Goal: Ask a question: Seek information or help from site administrators or community

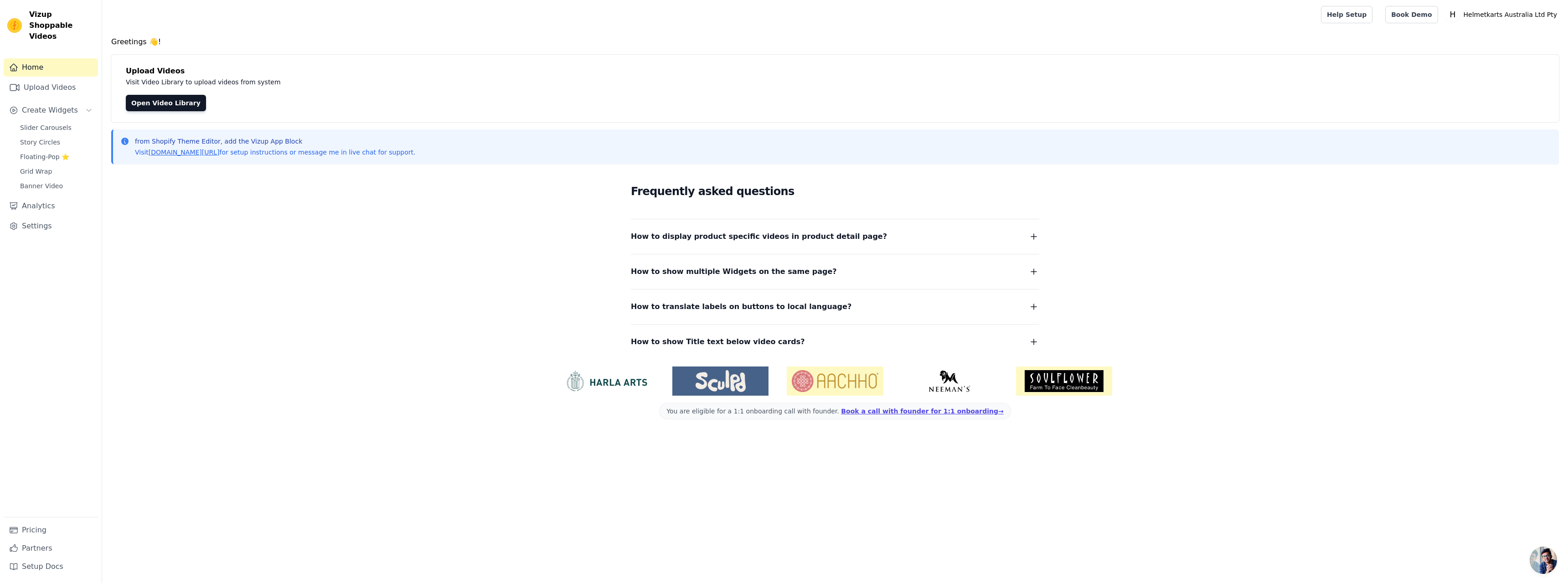
click at [802, 240] on span "How to display product specific videos in product detail page?" at bounding box center [759, 237] width 256 height 13
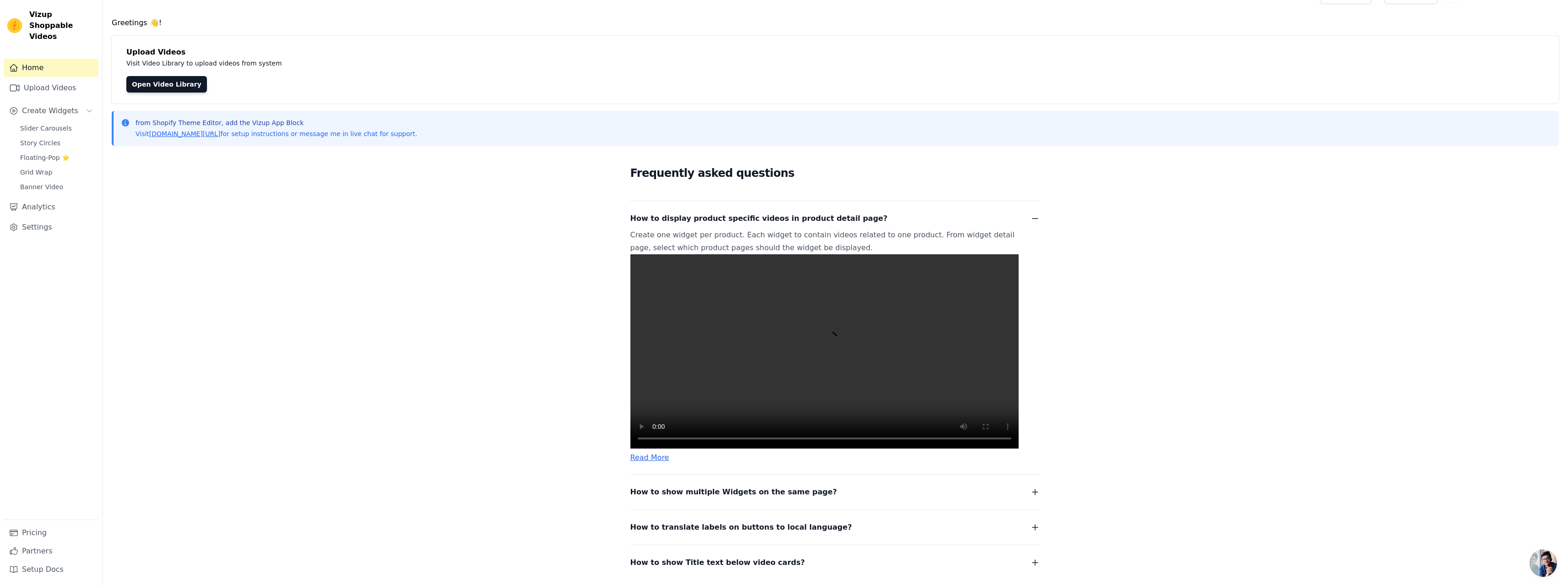
scroll to position [46, 0]
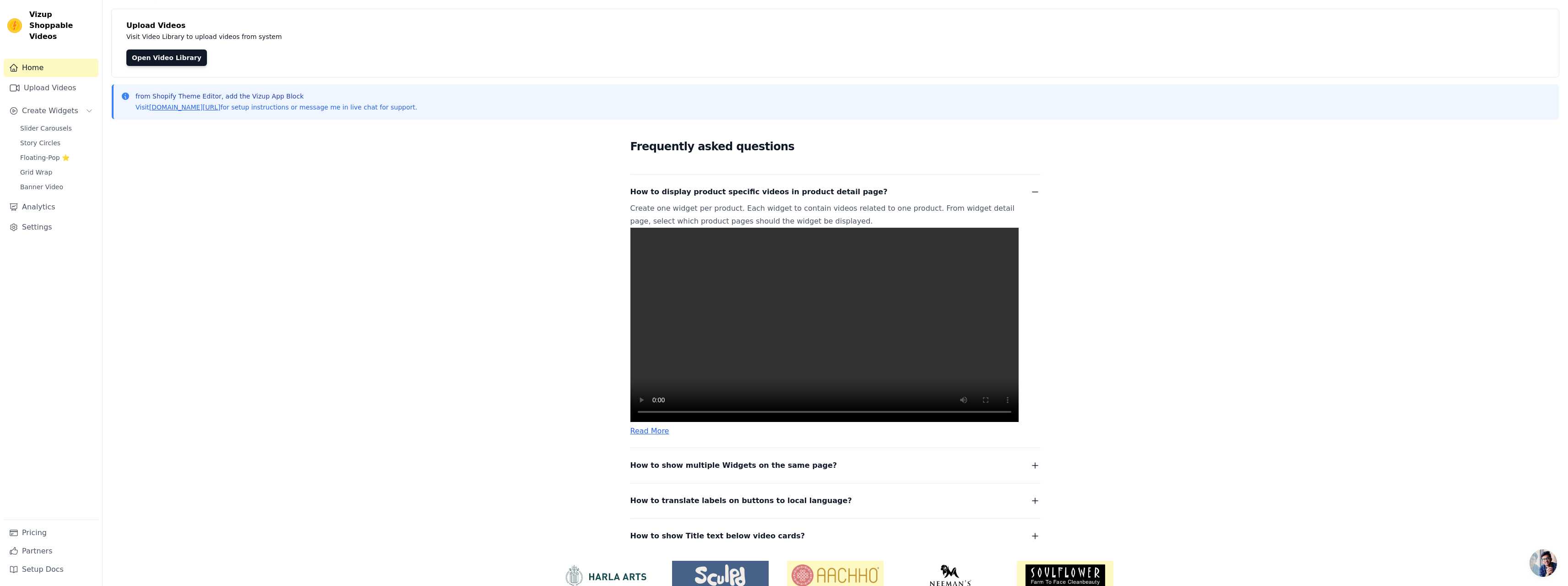
click at [1290, 247] on div "Frequently asked questions How to display product specific videos in product de…" at bounding box center [836, 340] width 1447 height 427
click at [826, 326] on video at bounding box center [824, 325] width 388 height 194
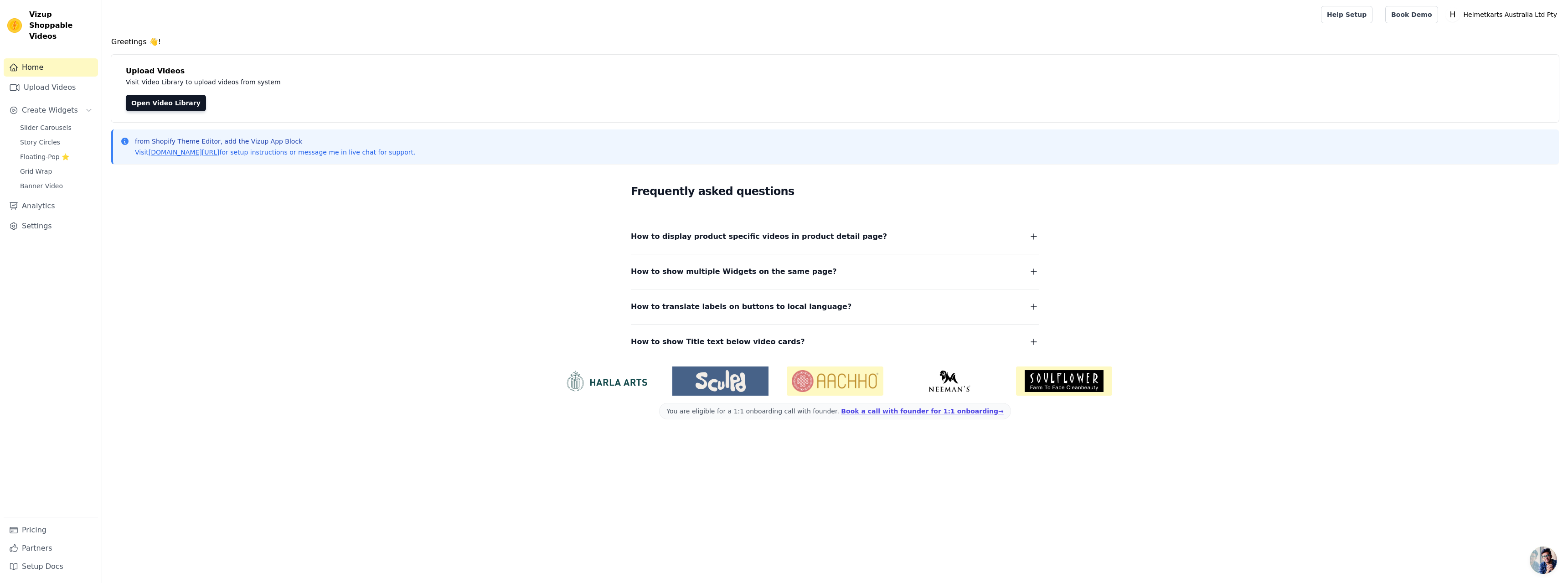
click at [786, 268] on span "How to show multiple Widgets on the same page?" at bounding box center [734, 271] width 206 height 13
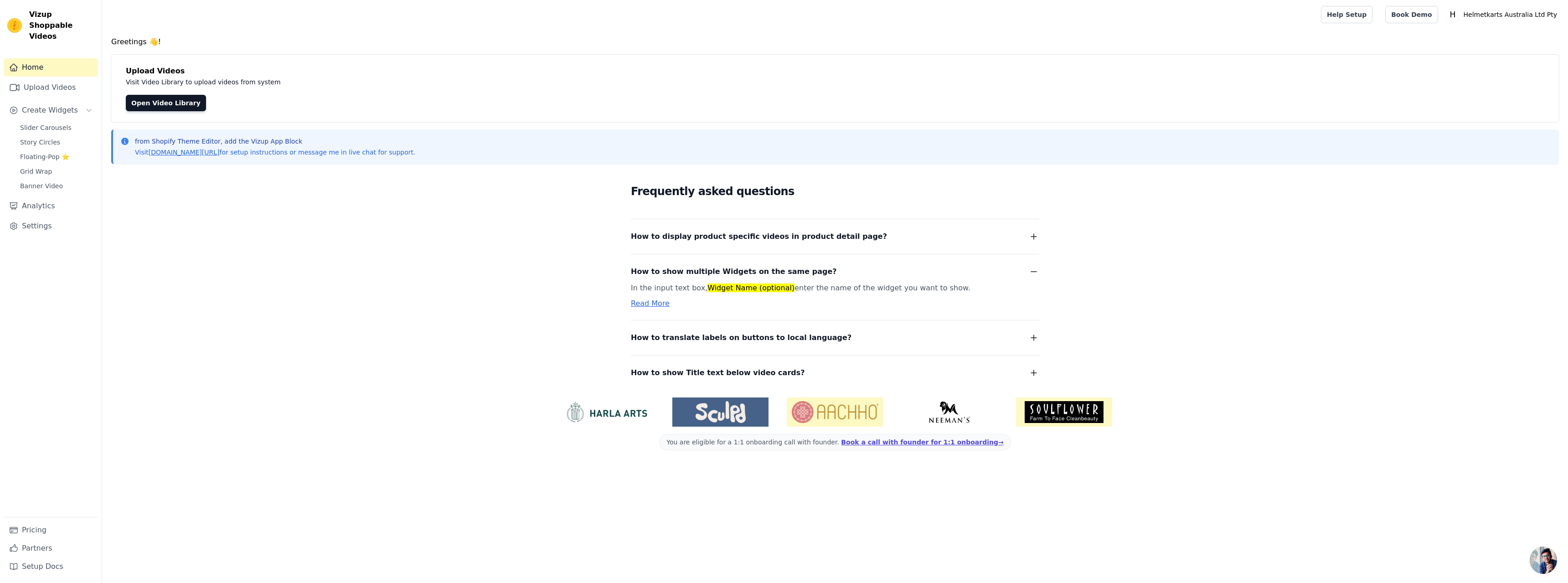
click at [676, 290] on p "In the input text box, Widget Name (optional) enter the name of the widget you …" at bounding box center [824, 288] width 387 height 13
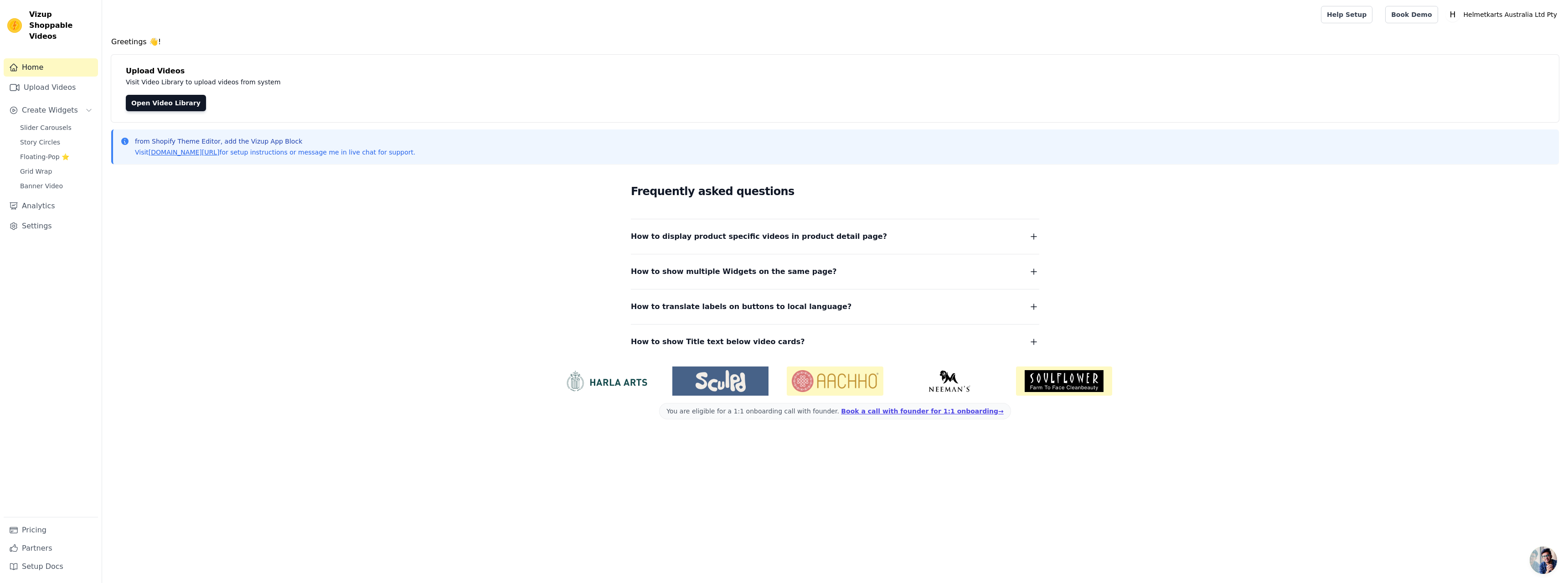
click at [720, 289] on div "How to translate labels on buttons to local language? To translate labels on bu…" at bounding box center [834, 301] width 408 height 24
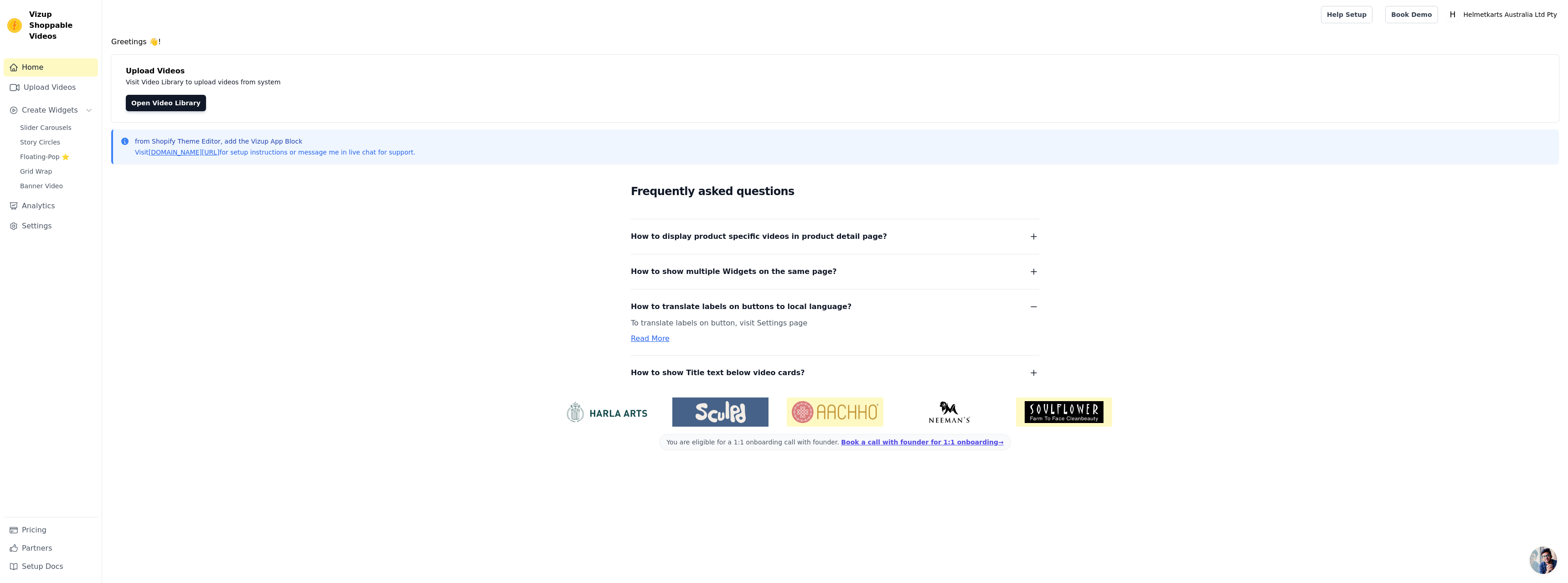
click at [729, 270] on span "How to show multiple Widgets on the same page?" at bounding box center [734, 271] width 206 height 13
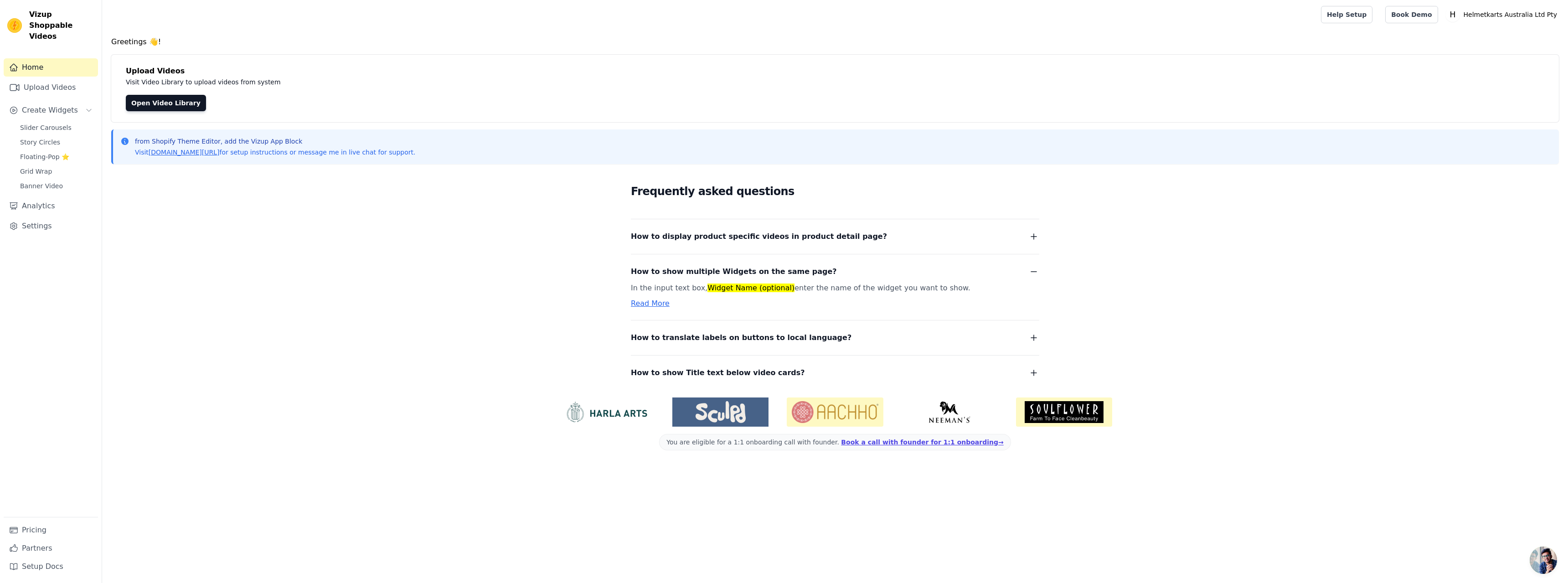
click at [654, 305] on link "Read More" at bounding box center [650, 304] width 39 height 9
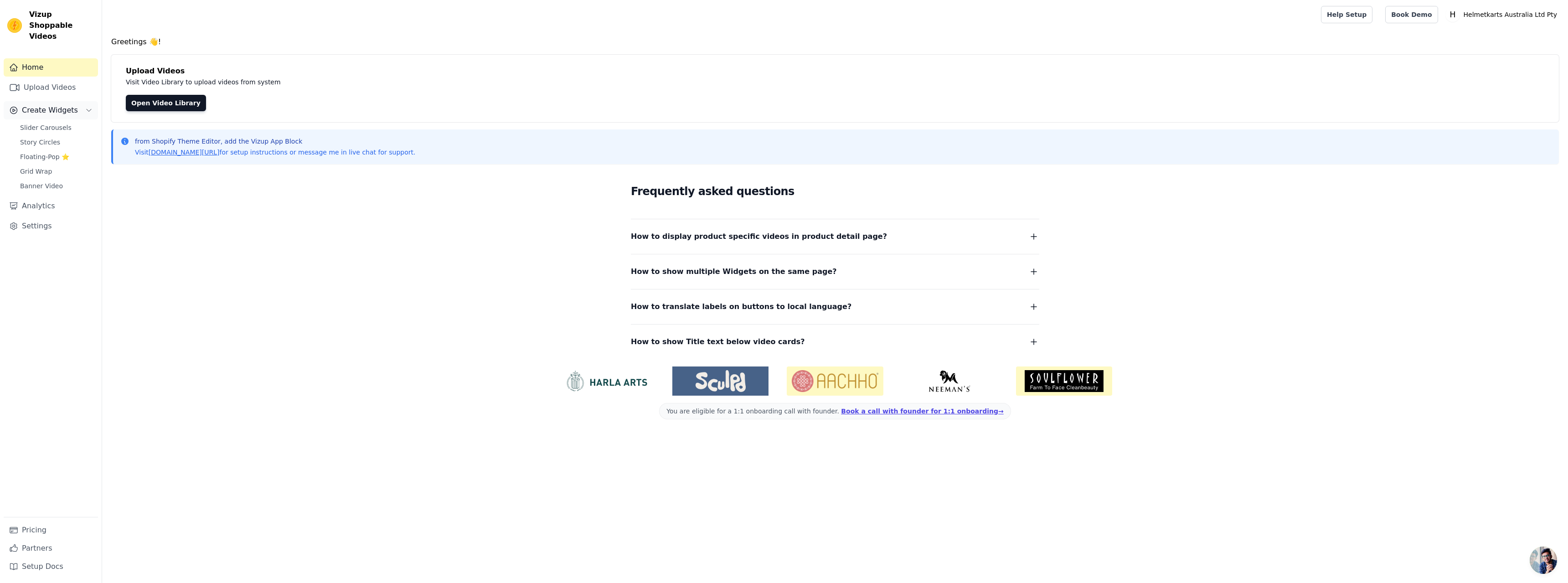
click at [51, 105] on span "Create Widgets" at bounding box center [50, 110] width 56 height 11
click at [52, 79] on link "Upload Videos" at bounding box center [51, 87] width 94 height 18
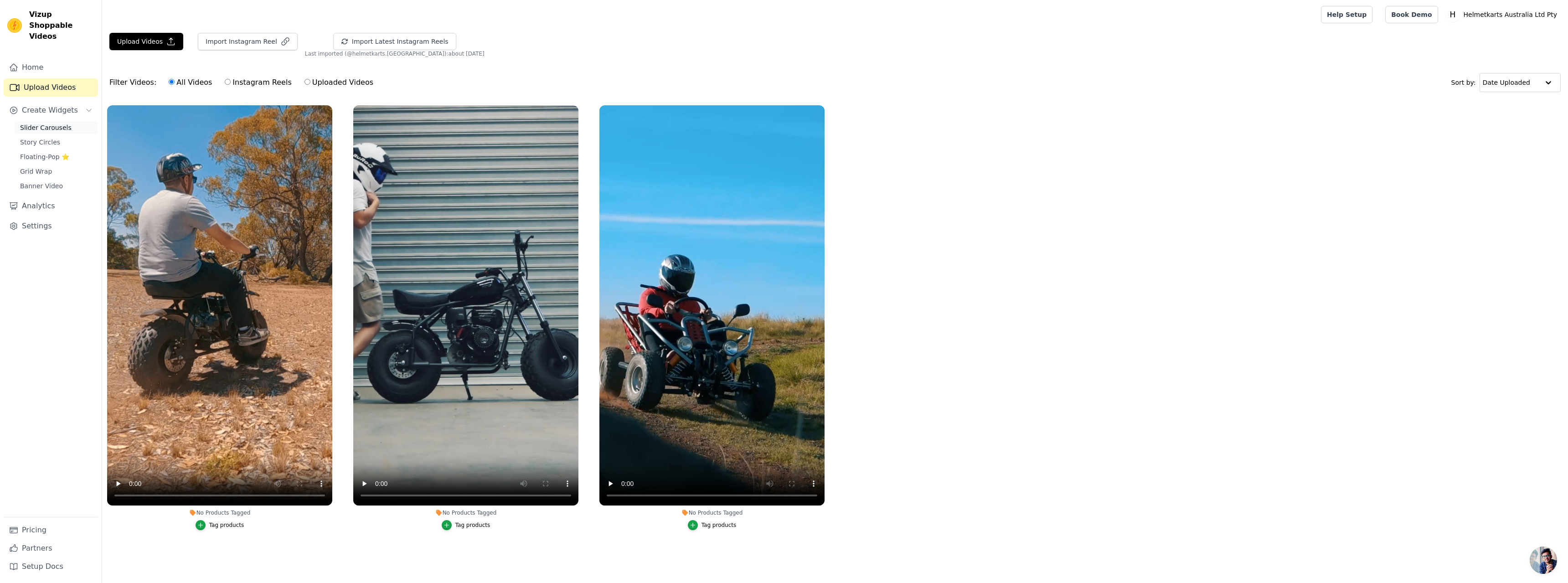
click at [50, 123] on span "Slider Carousels" at bounding box center [45, 128] width 51 height 9
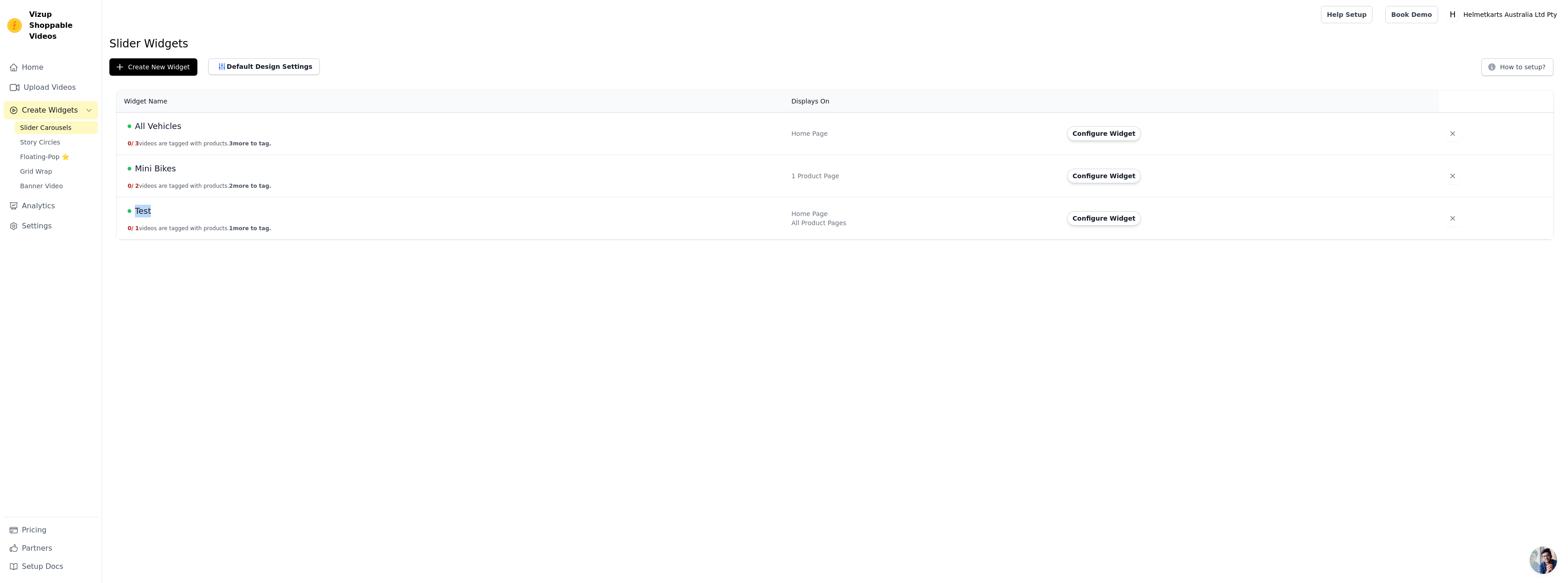
drag, startPoint x: 150, startPoint y: 213, endPoint x: 136, endPoint y: 213, distance: 14.0
click at [136, 213] on div "Test" at bounding box center [454, 211] width 653 height 13
click at [1103, 216] on button "Configure Widget" at bounding box center [1104, 219] width 74 height 15
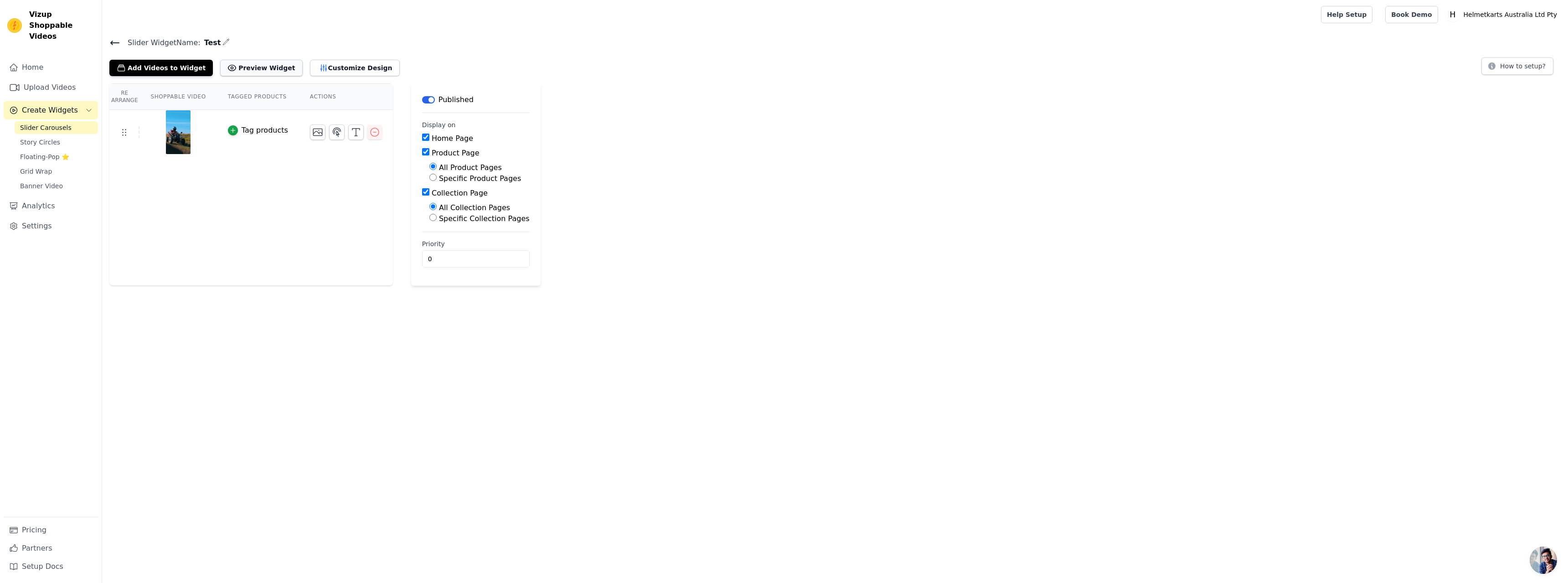
click at [248, 70] on button "Preview Widget" at bounding box center [261, 68] width 82 height 16
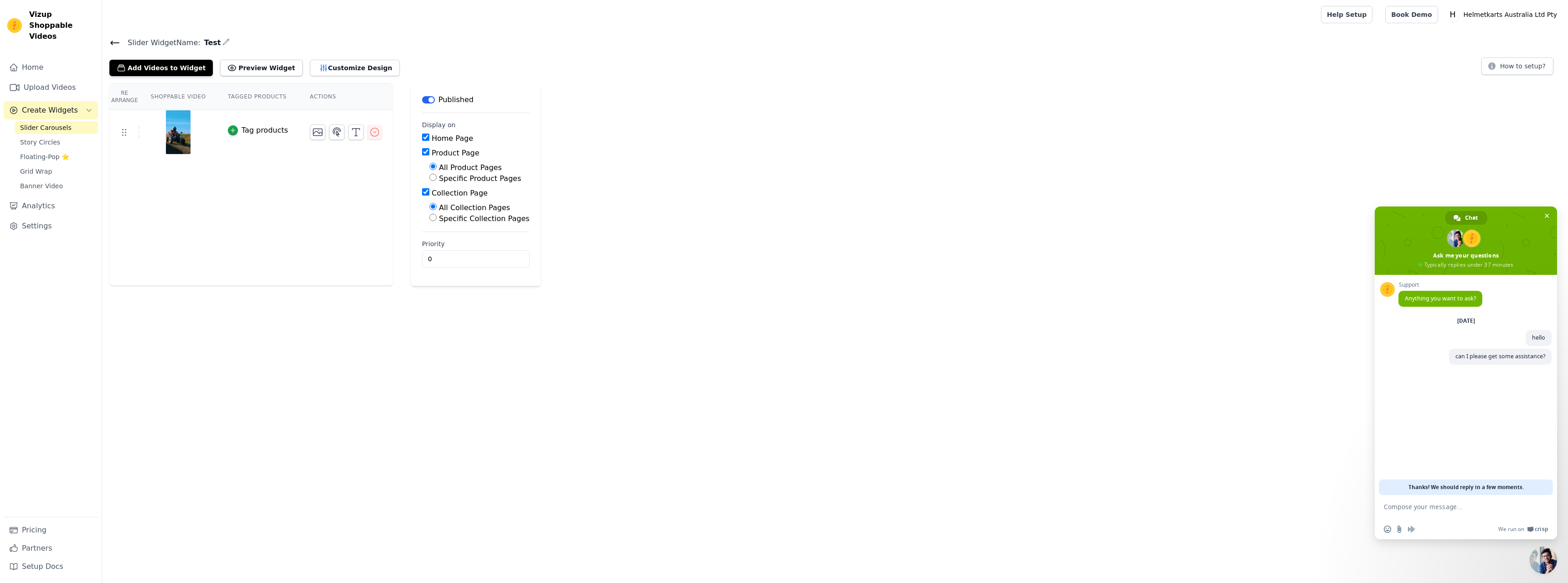
click at [1333, 175] on div "Re Arrange Shoppable Video Tagged Products Actions Tag products Save Videos In …" at bounding box center [835, 185] width 1466 height 203
click at [235, 180] on div "Re Arrange Shoppable Video Tagged Products Actions Tag products" at bounding box center [252, 185] width 284 height 203
click at [422, 152] on input "Product Page" at bounding box center [426, 152] width 7 height 7
checkbox input "false"
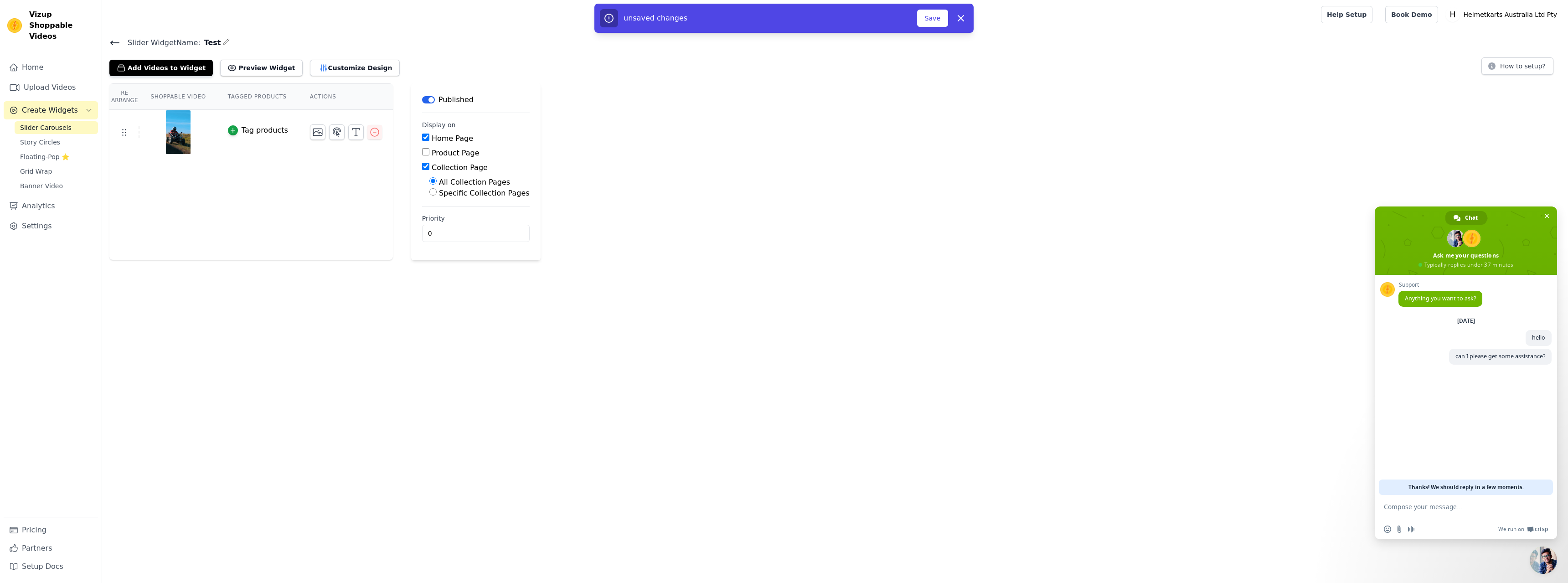
click at [422, 165] on input "Collection Page" at bounding box center [426, 167] width 7 height 7
checkbox input "false"
click at [947, 20] on button "Save" at bounding box center [933, 18] width 31 height 17
click at [927, 18] on button "Save" at bounding box center [933, 18] width 31 height 17
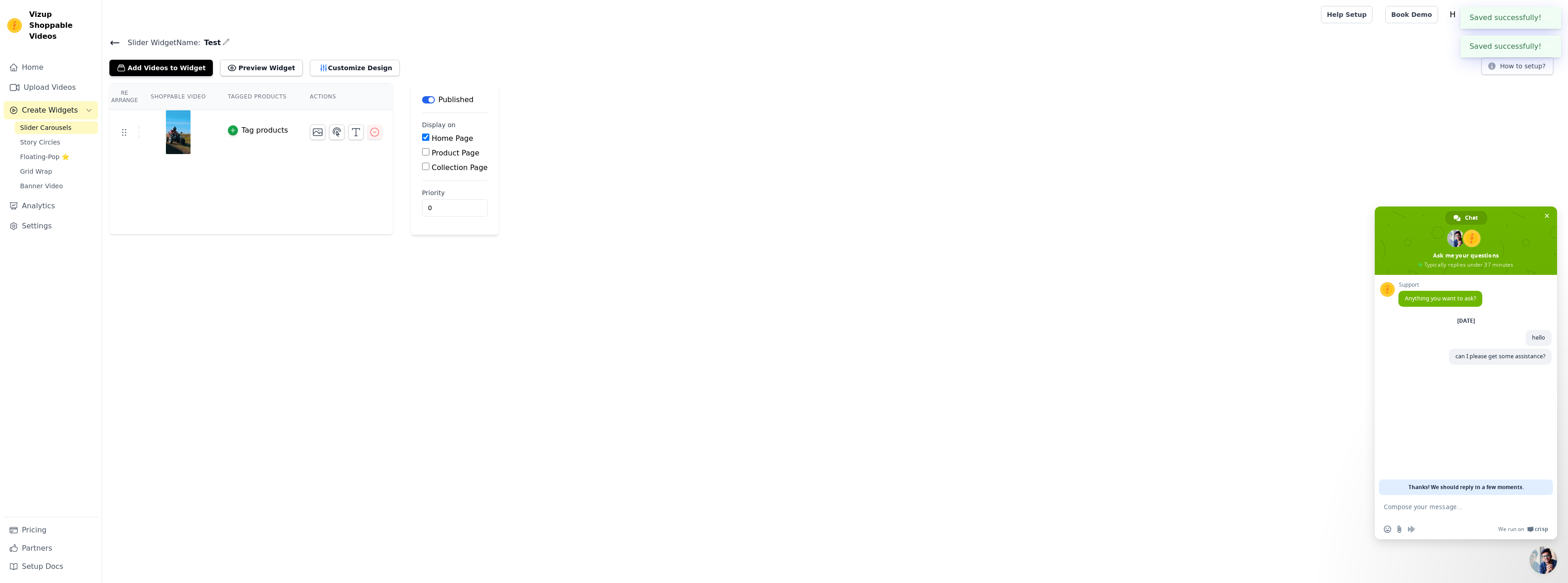
click at [422, 100] on button "Label" at bounding box center [428, 100] width 13 height 7
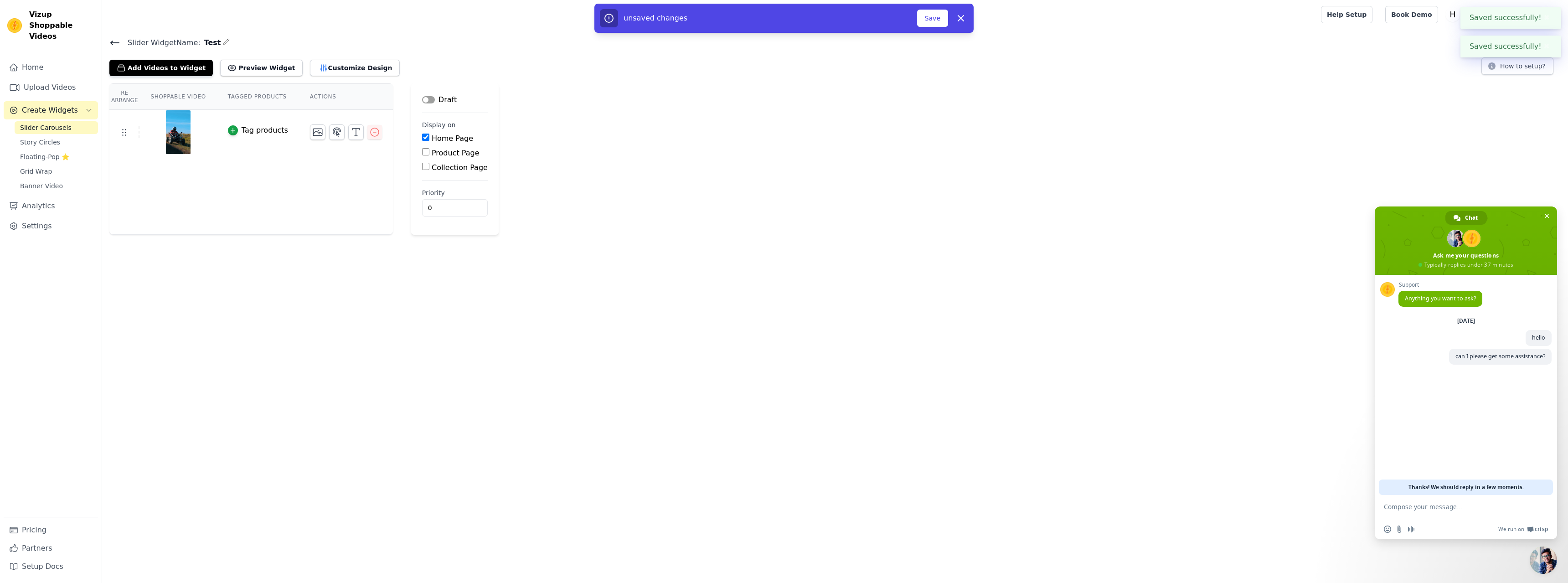
click at [422, 100] on button "Label" at bounding box center [428, 100] width 13 height 7
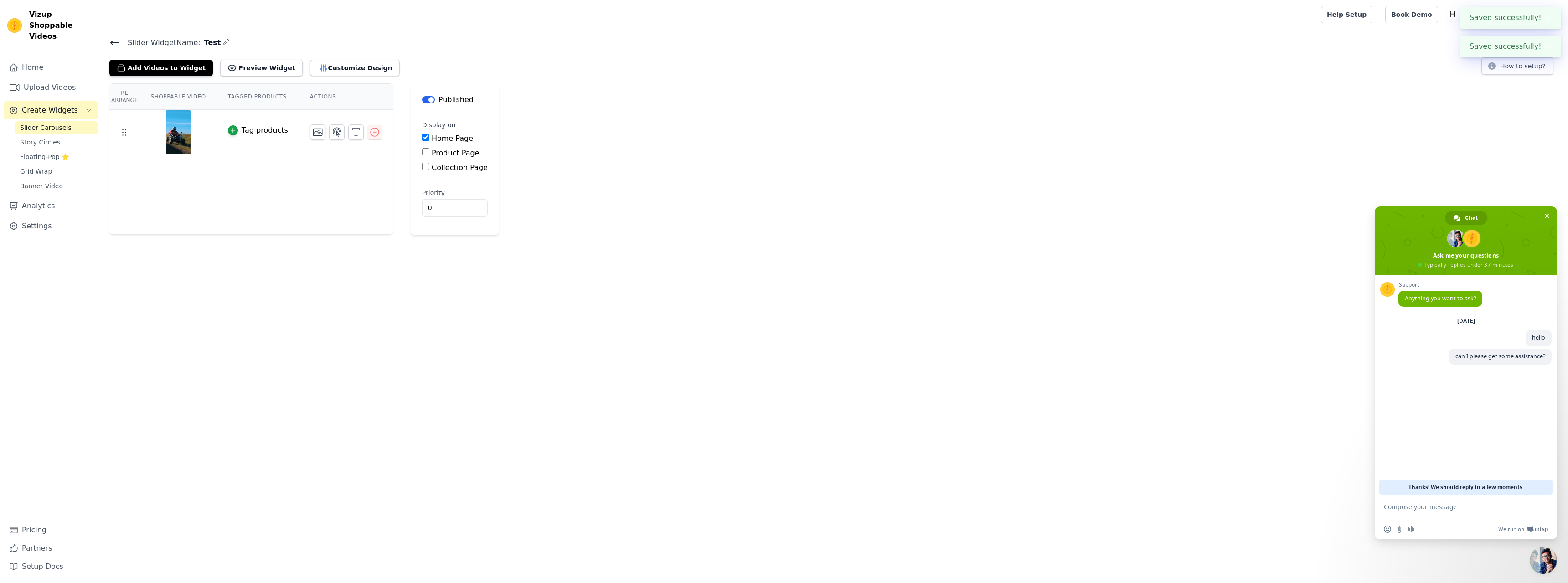
click at [862, 110] on div "Re Arrange Shoppable Video Tagged Products Actions Tag products Save Videos In …" at bounding box center [835, 159] width 1466 height 151
click at [115, 41] on icon at bounding box center [115, 43] width 11 height 11
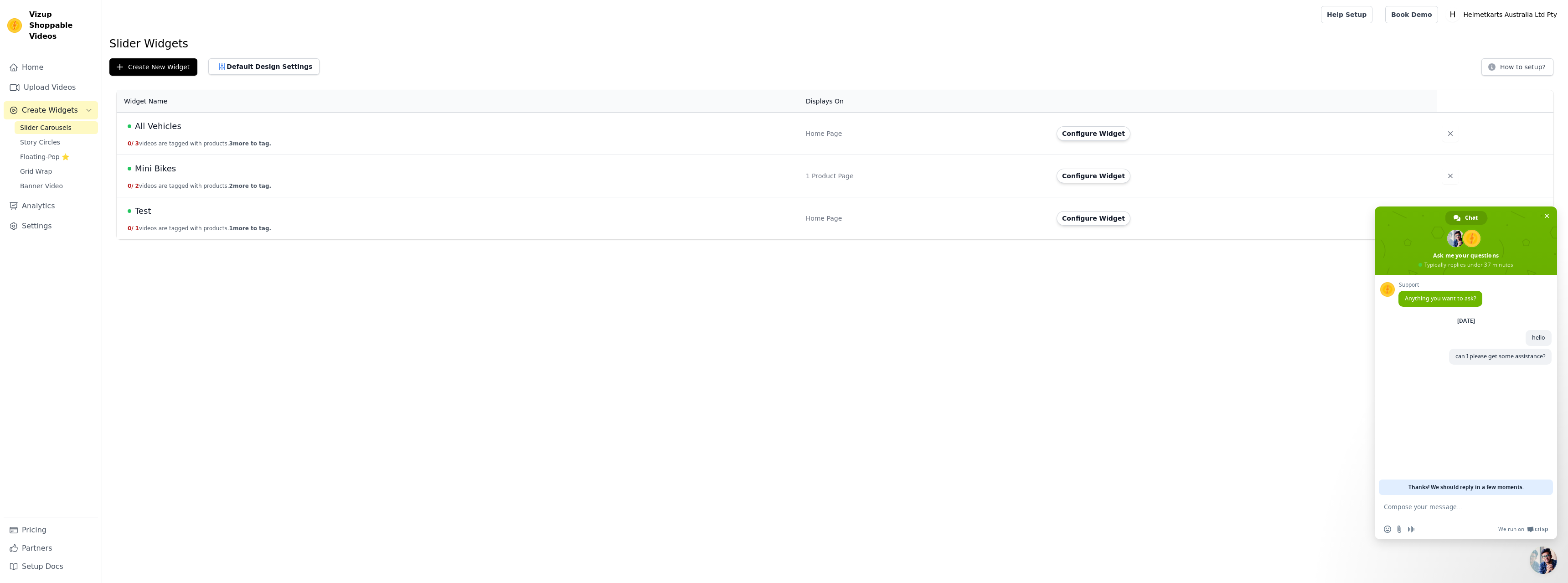
click at [242, 128] on div "All Vehicles" at bounding box center [461, 126] width 667 height 13
click at [138, 125] on span "All Vehicles" at bounding box center [158, 126] width 46 height 13
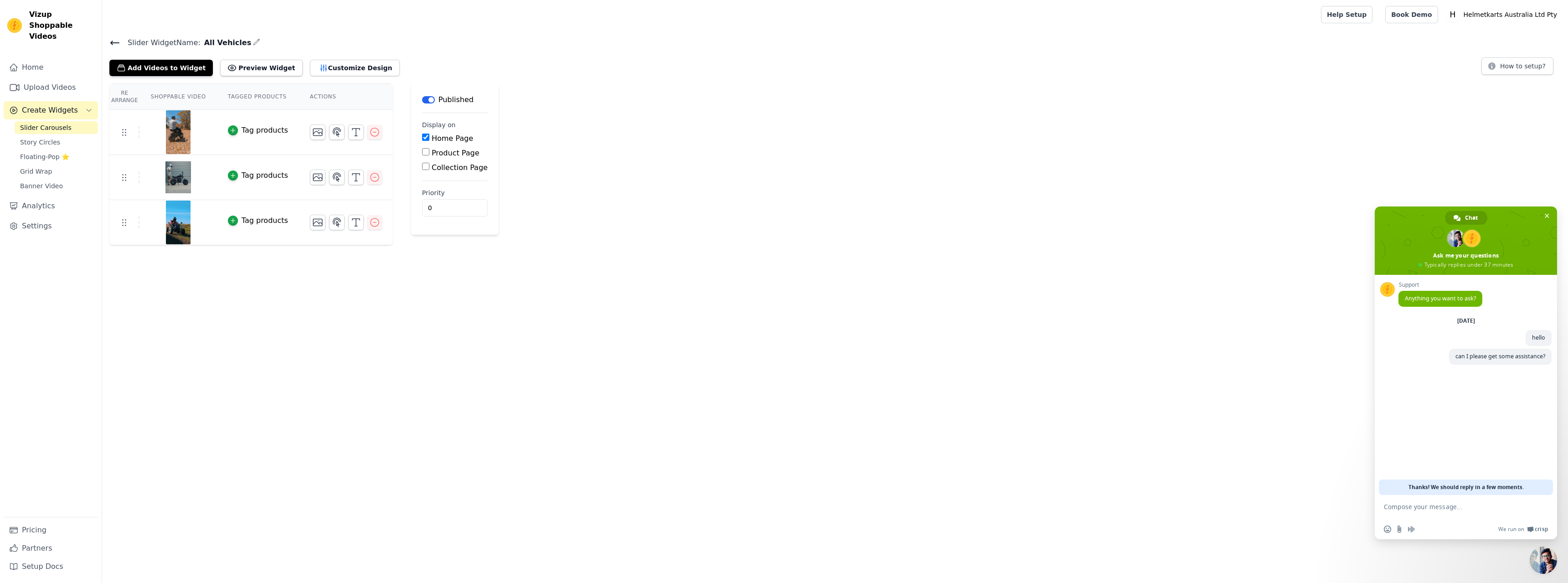
click at [108, 44] on div "Slider Widget Name: All Vehicles Add Videos to Widget Preview Widget Customize …" at bounding box center [835, 56] width 1466 height 40
click at [112, 44] on icon at bounding box center [115, 43] width 8 height 4
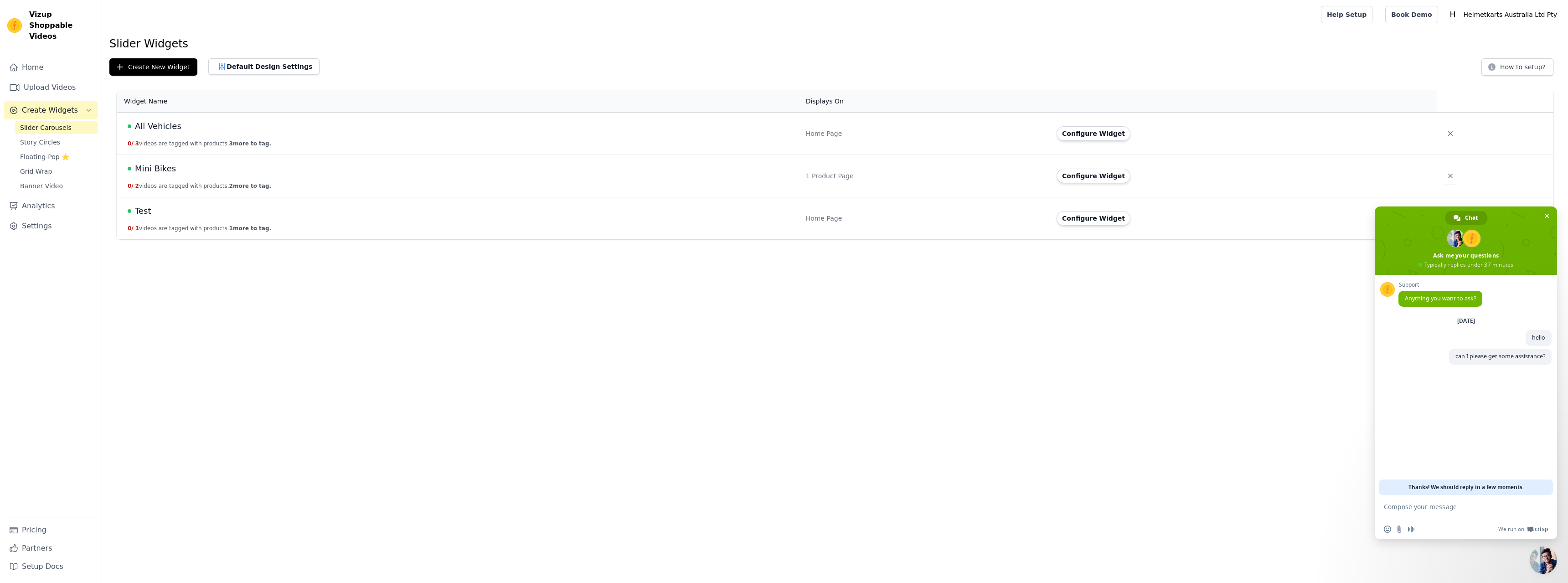
click at [226, 167] on div "Mini Bikes" at bounding box center [461, 169] width 667 height 13
click at [141, 167] on span "Mini Bikes" at bounding box center [155, 169] width 41 height 13
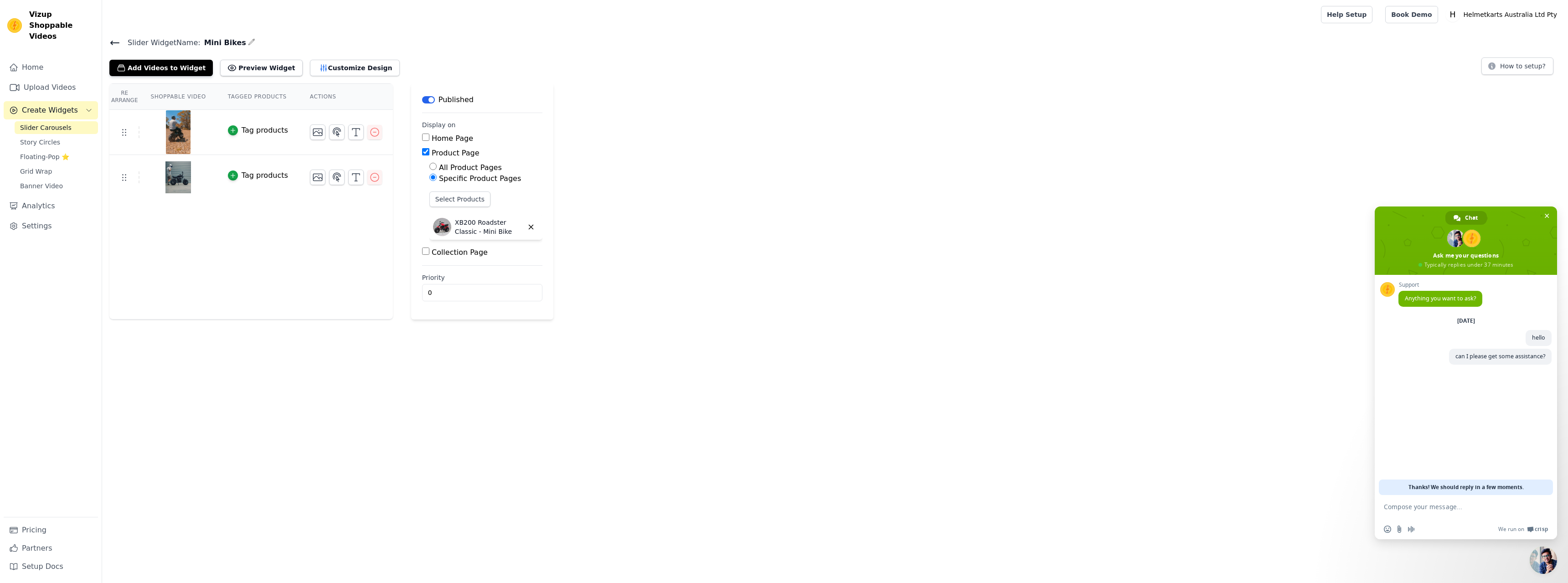
click at [112, 45] on icon at bounding box center [115, 43] width 11 height 11
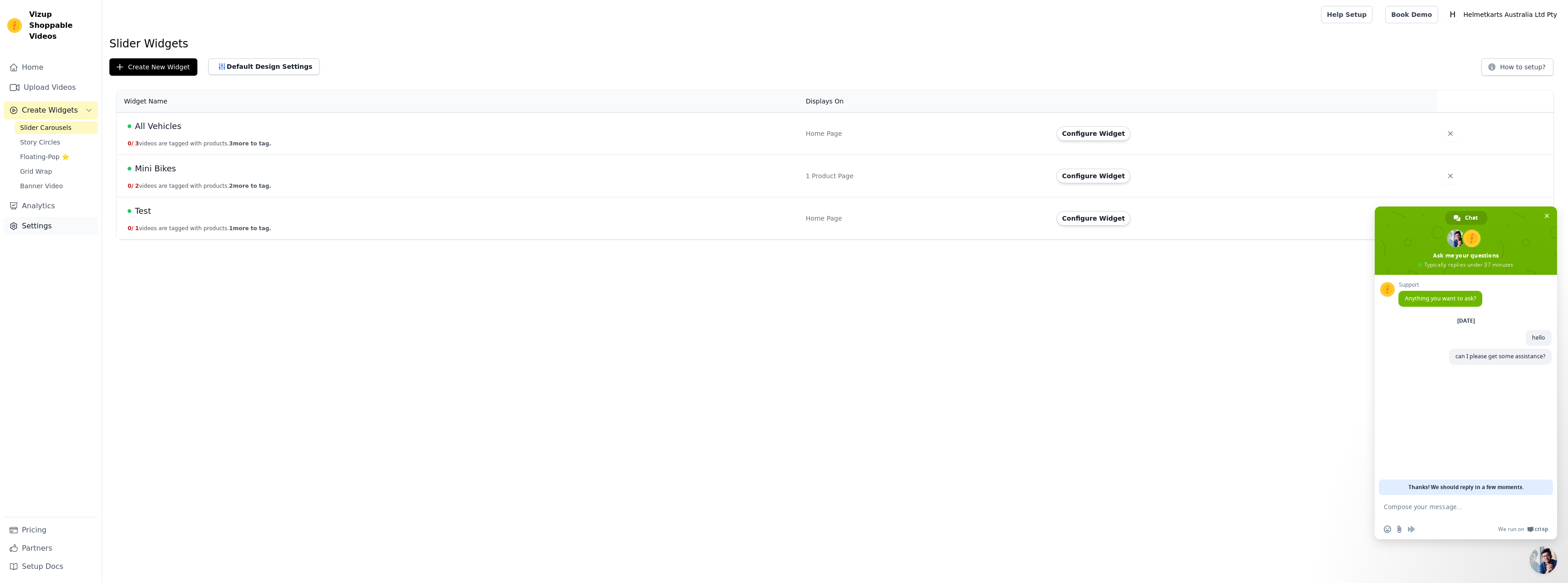
click at [42, 220] on link "Settings" at bounding box center [51, 226] width 94 height 18
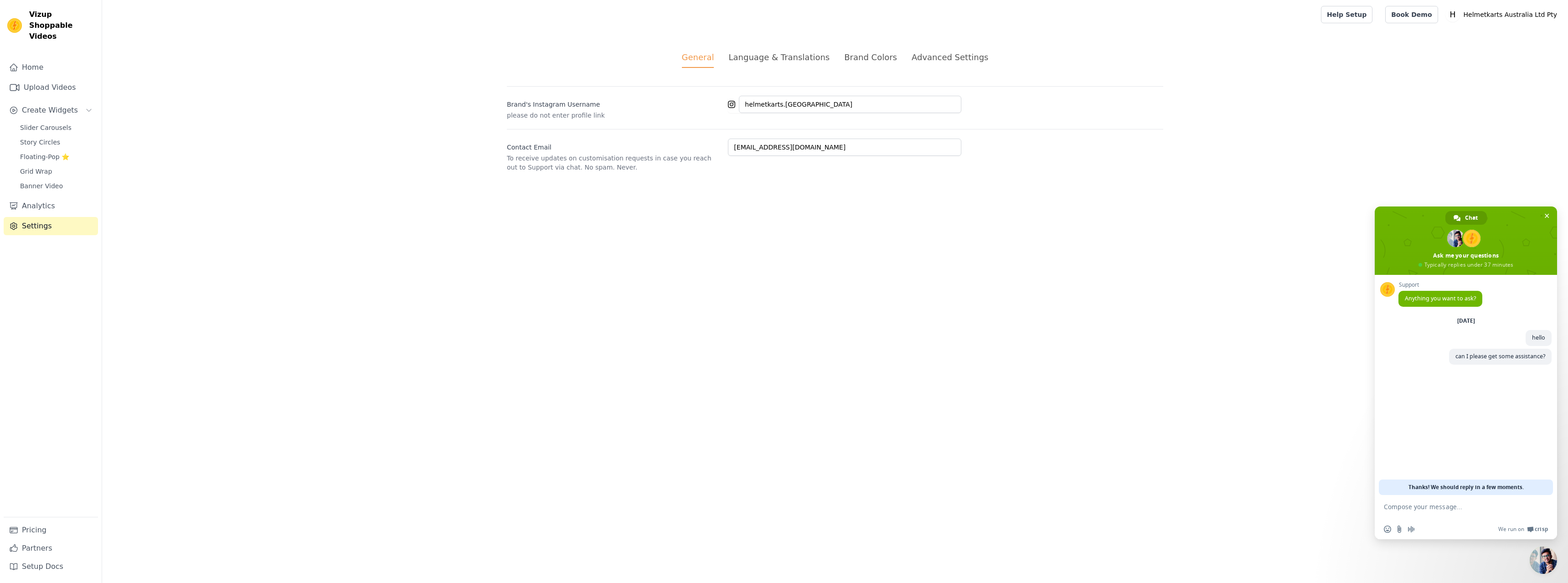
click at [952, 55] on div "Advanced Settings" at bounding box center [950, 57] width 77 height 12
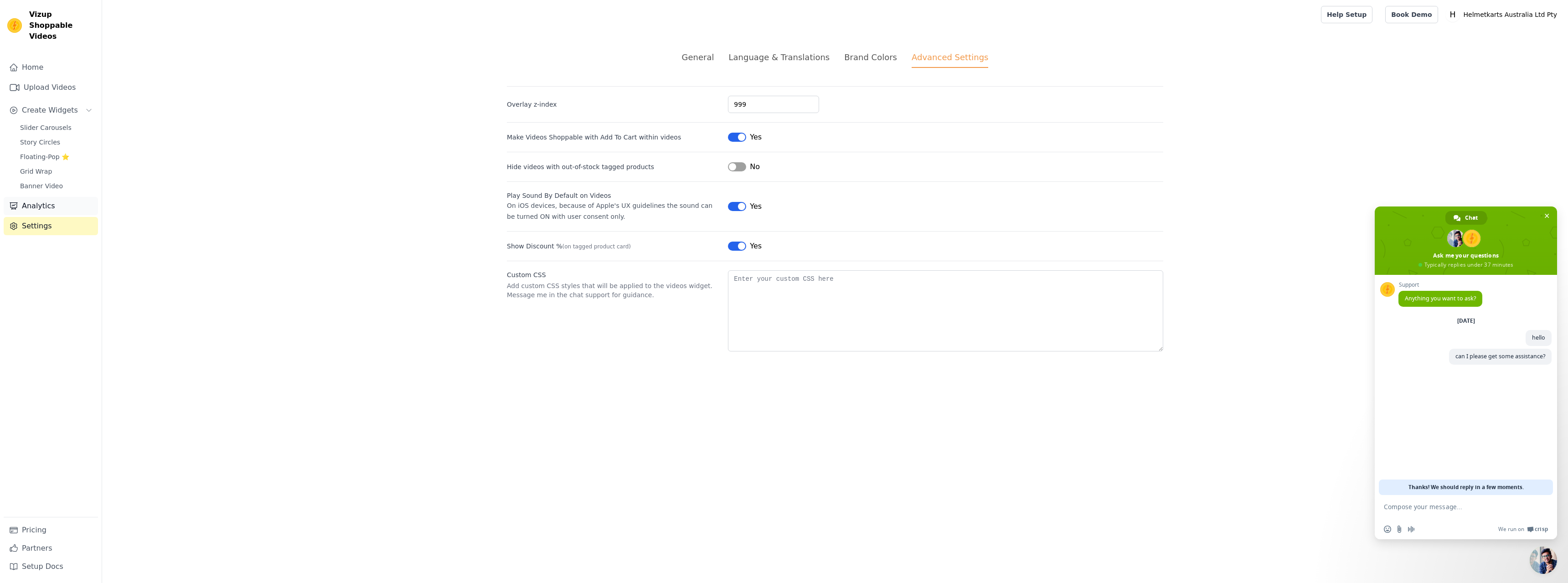
click at [38, 197] on link "Analytics" at bounding box center [51, 206] width 94 height 18
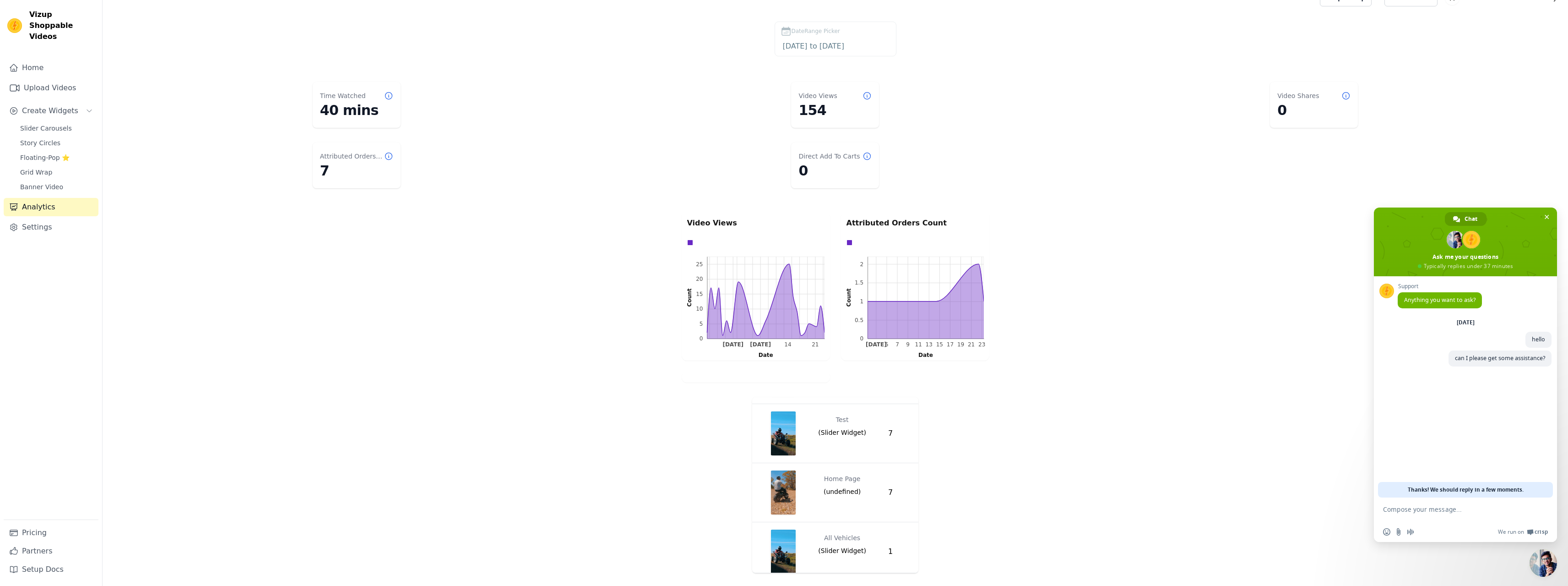
scroll to position [257, 0]
click at [39, 124] on span "Slider Carousels" at bounding box center [45, 128] width 52 height 9
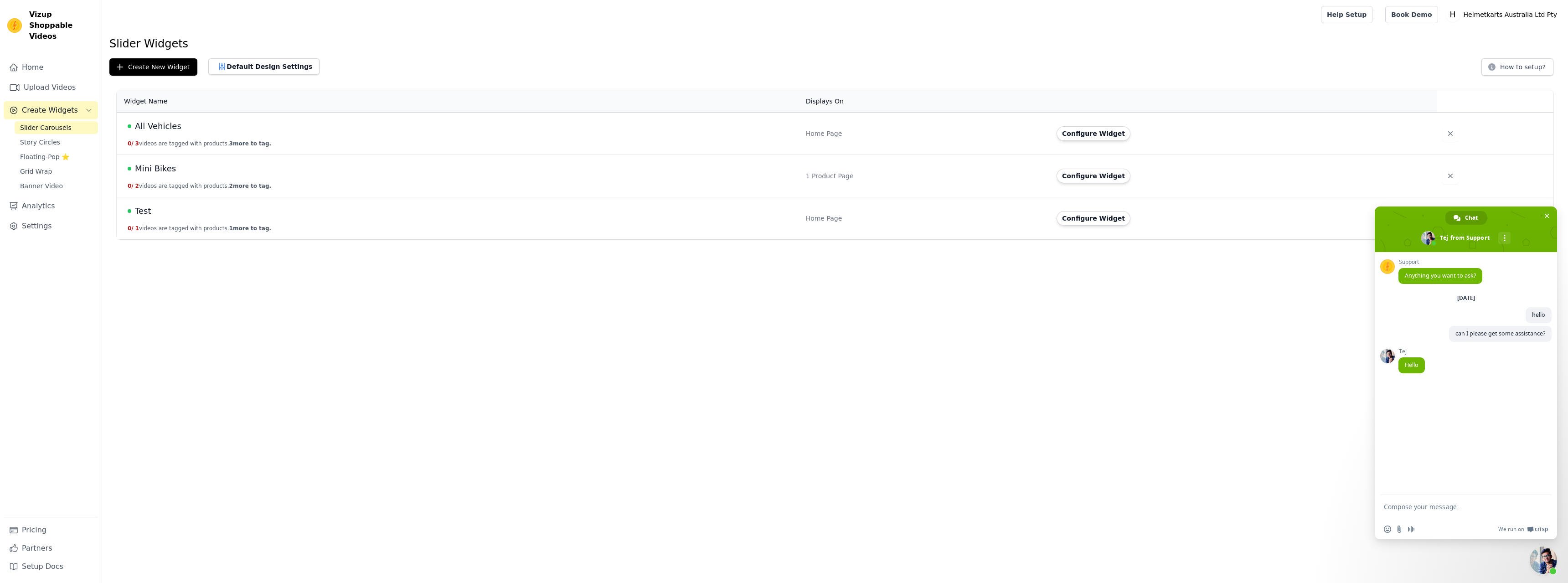
click at [1416, 506] on textarea "Compose your message..." at bounding box center [1456, 511] width 144 height 16
type textarea "Hello"
type textarea "do you have time to get on a call ?"
type textarea "I need to know how to add a widget to custom page"
type textarea "I tried editing the code from"
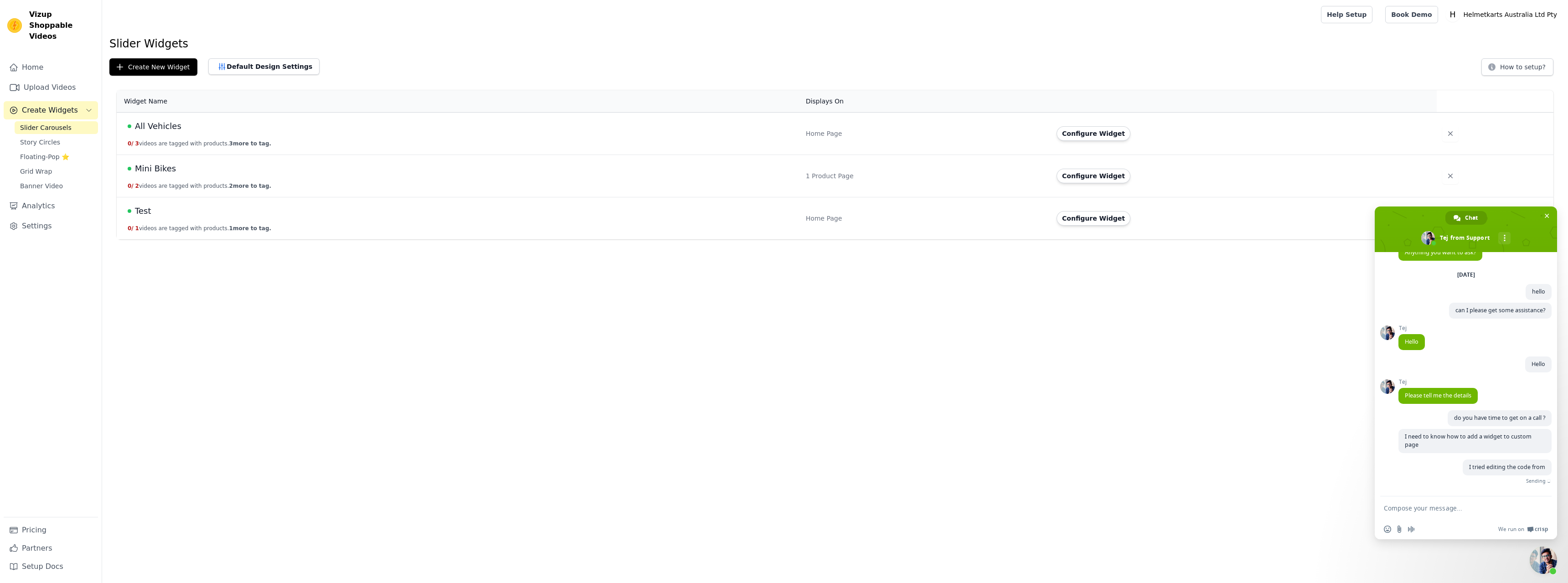
paste textarea "[URL][DOMAIN_NAME]"
type textarea "[URL][DOMAIN_NAME]"
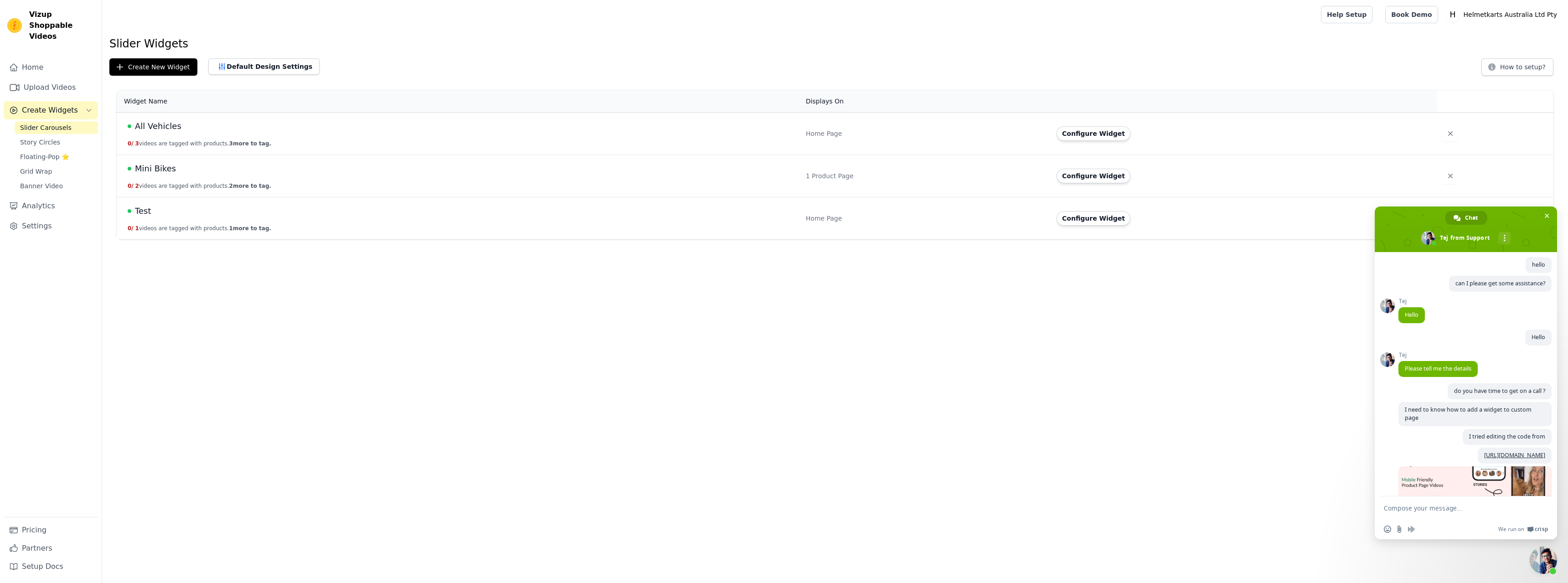
scroll to position [94, 0]
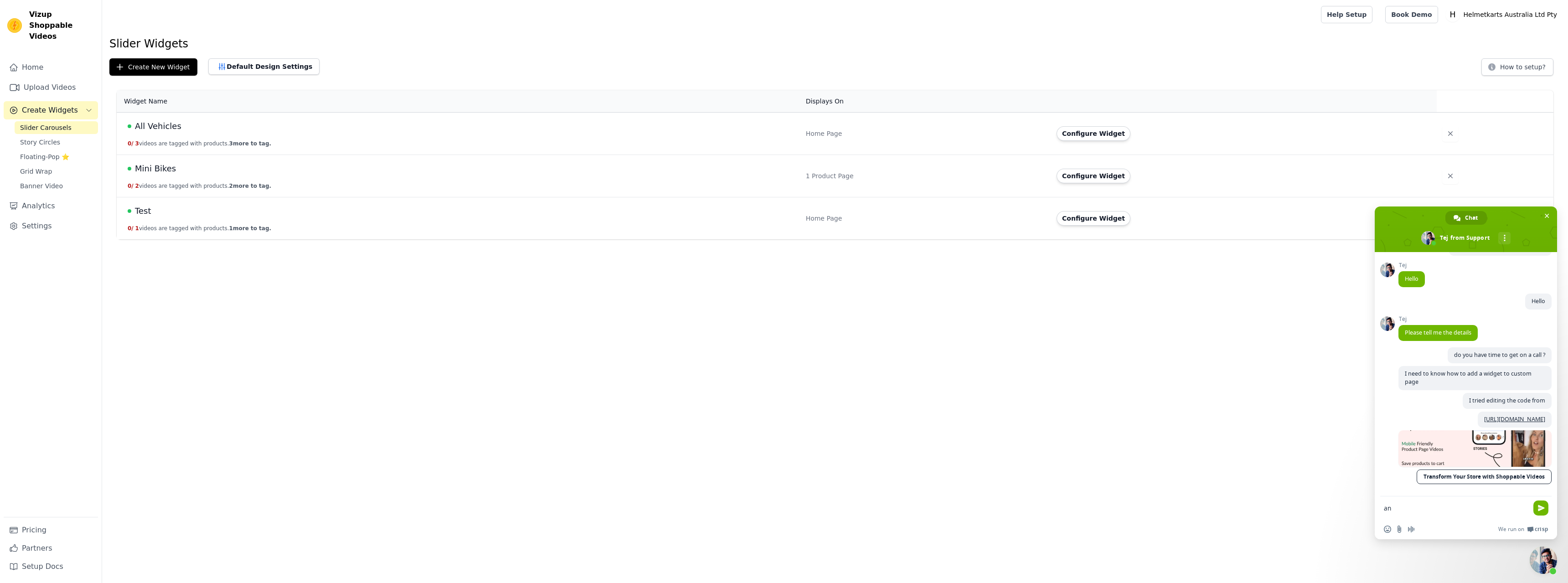
type textarea "a"
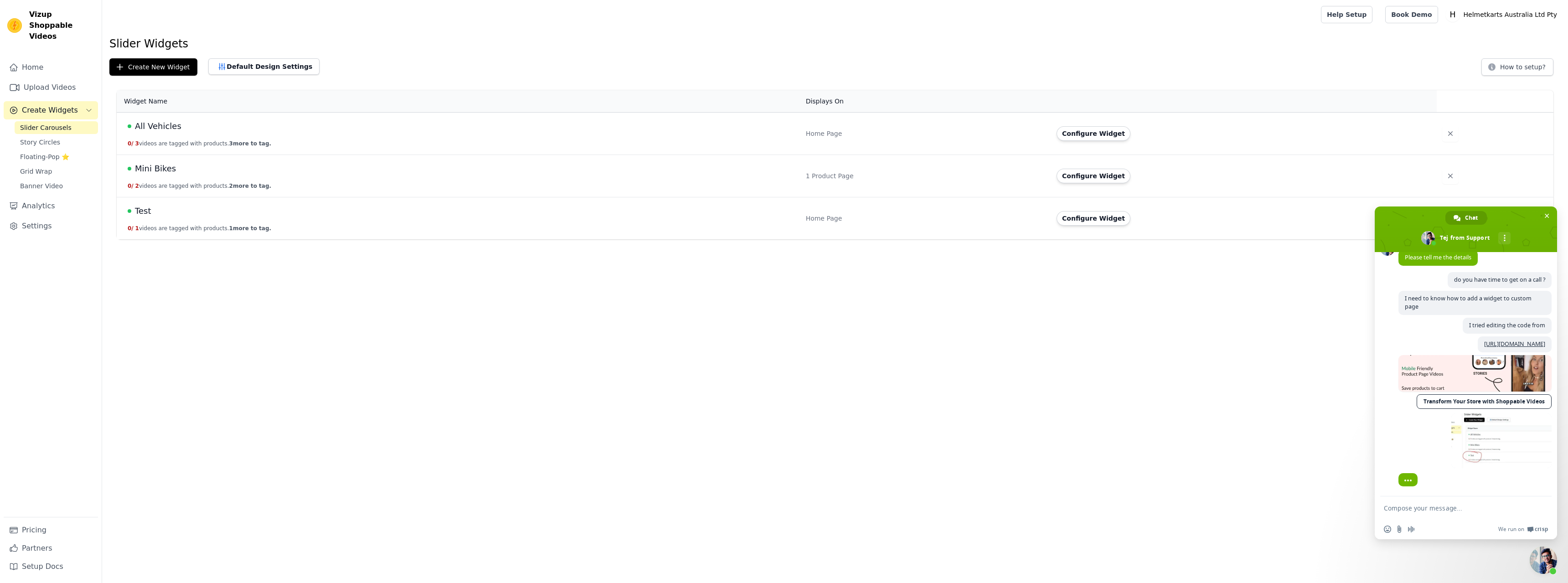
scroll to position [175, 0]
click at [1429, 508] on textarea "Compose your message..." at bounding box center [1456, 508] width 144 height 8
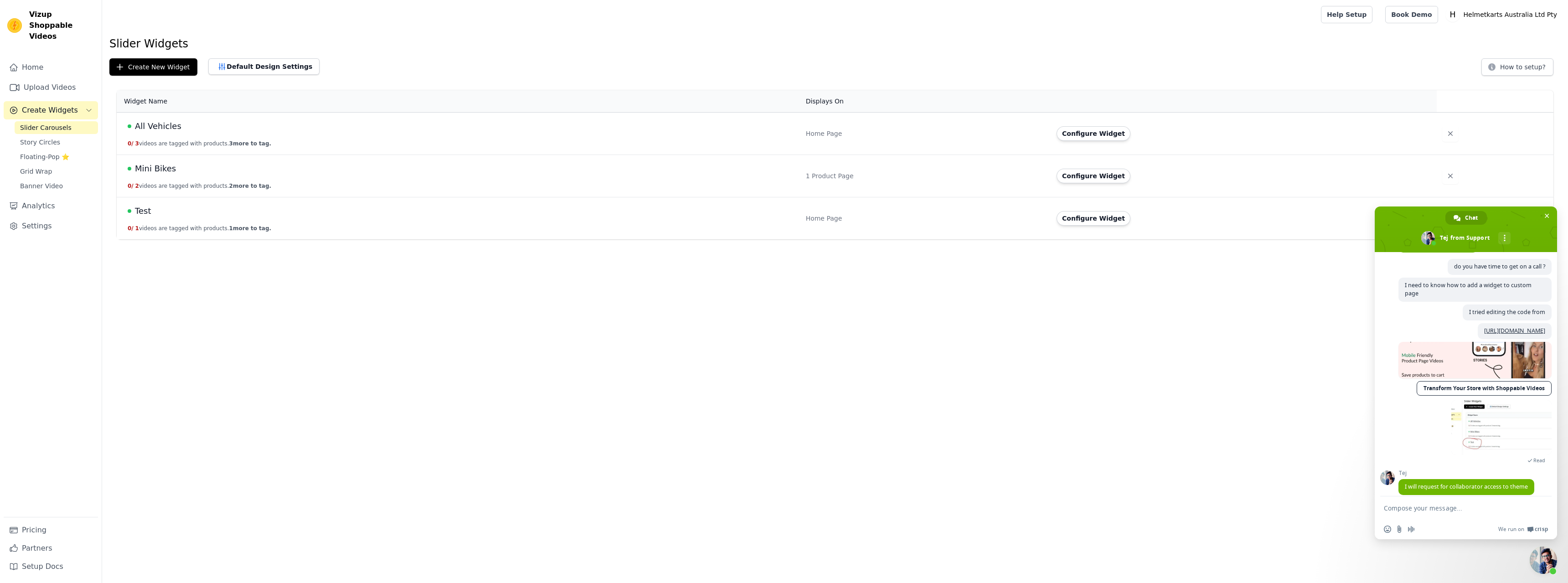
scroll to position [210, 0]
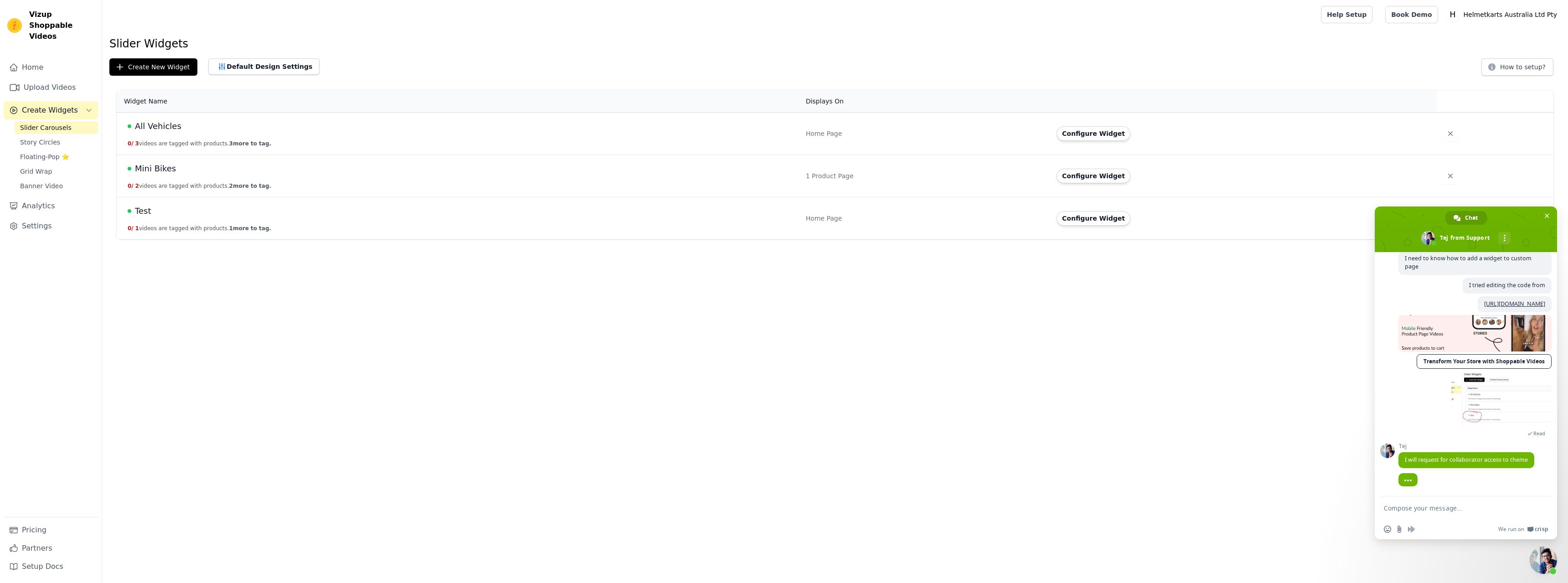
click at [1460, 505] on textarea "Compose your message..." at bounding box center [1456, 508] width 144 height 8
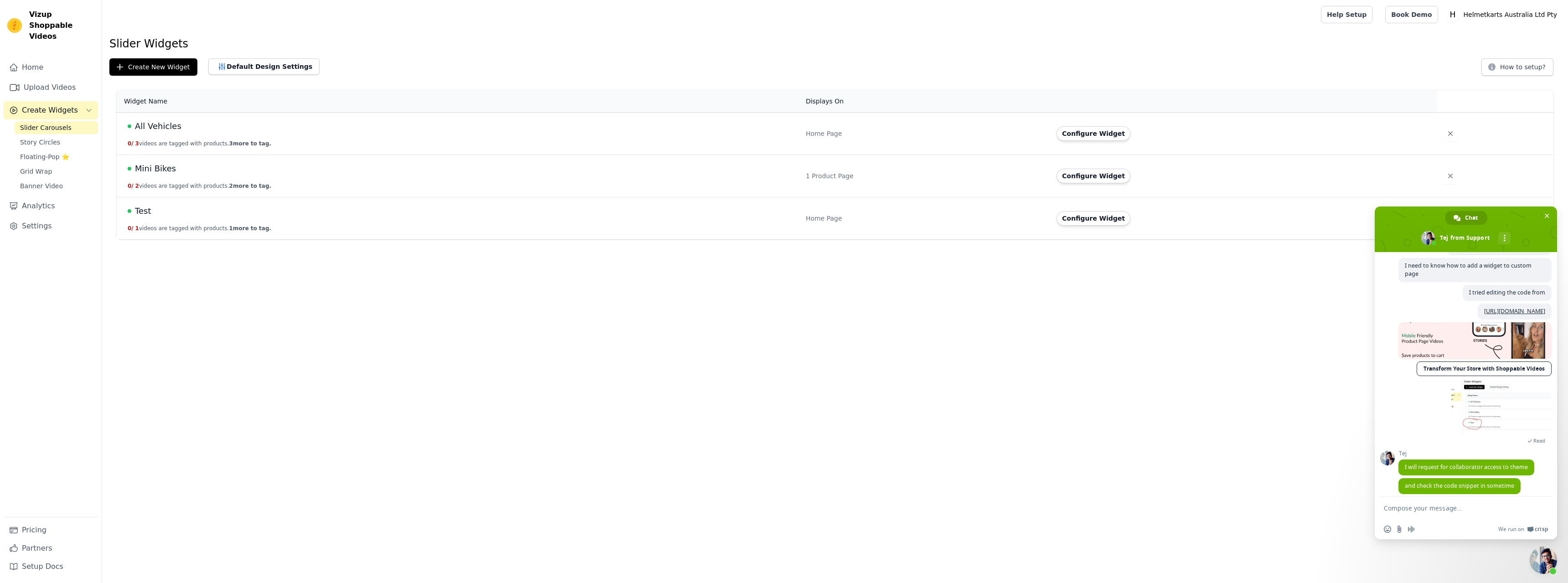
scroll to position [211, 0]
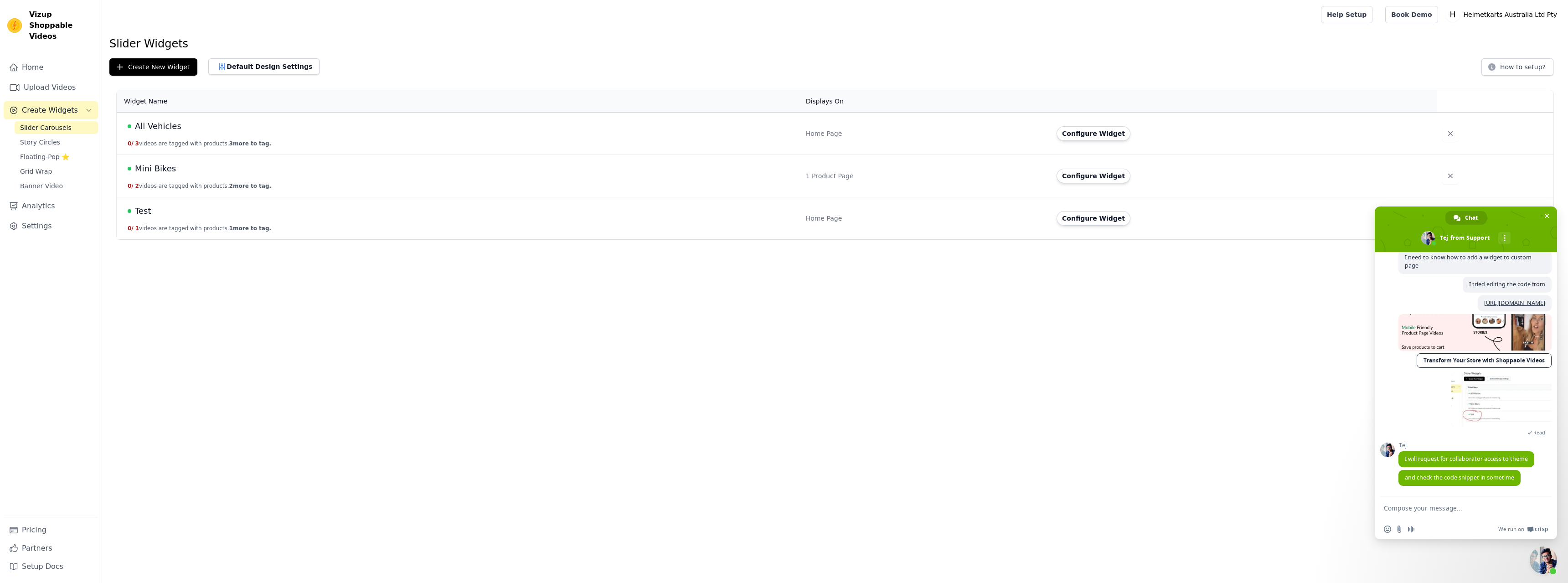
click at [1456, 503] on form at bounding box center [1456, 509] width 144 height 25
click at [1443, 508] on textarea "Compose your message..." at bounding box center [1456, 508] width 144 height 8
paste textarea "<div class="wizup-app sg-floatingpop" data-myshopifydomain="[DOMAIN_NAME]" data…"
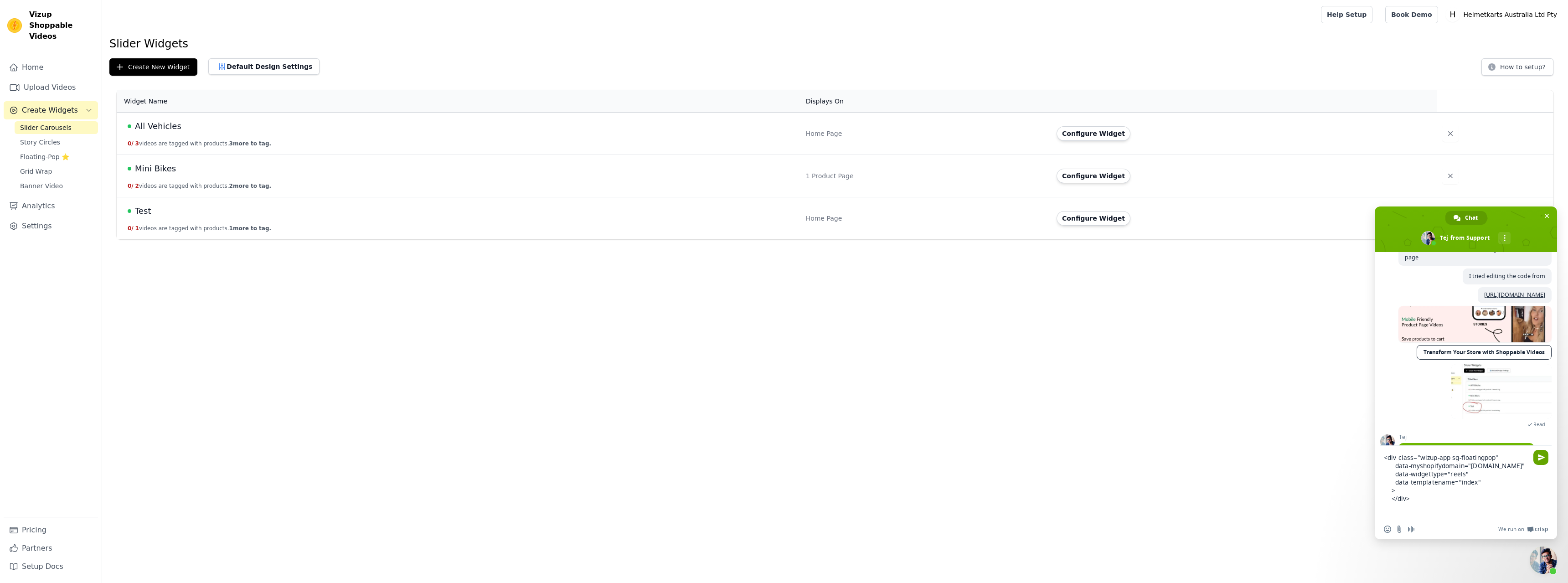
type textarea "<div class="wizup-app sg-floatingpop" data-myshopifydomain="[DOMAIN_NAME]" data…"
click at [1535, 458] on span "Send" at bounding box center [1541, 457] width 15 height 15
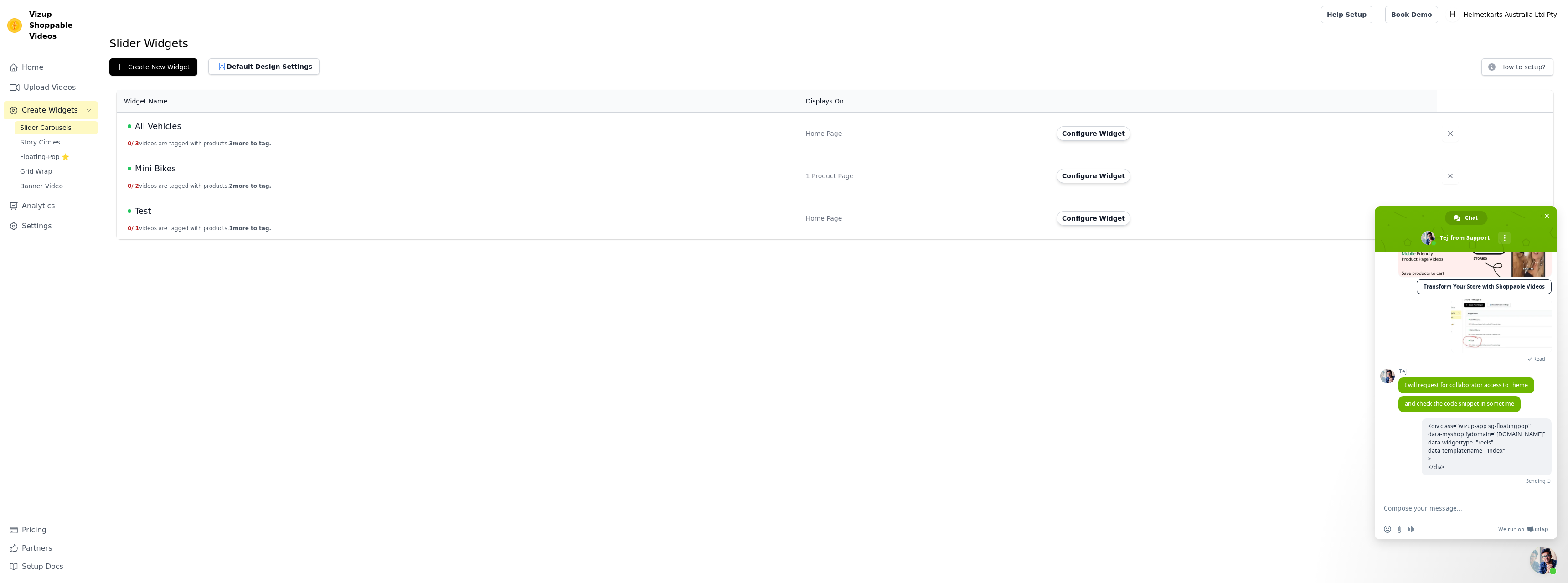
scroll to position [283, 0]
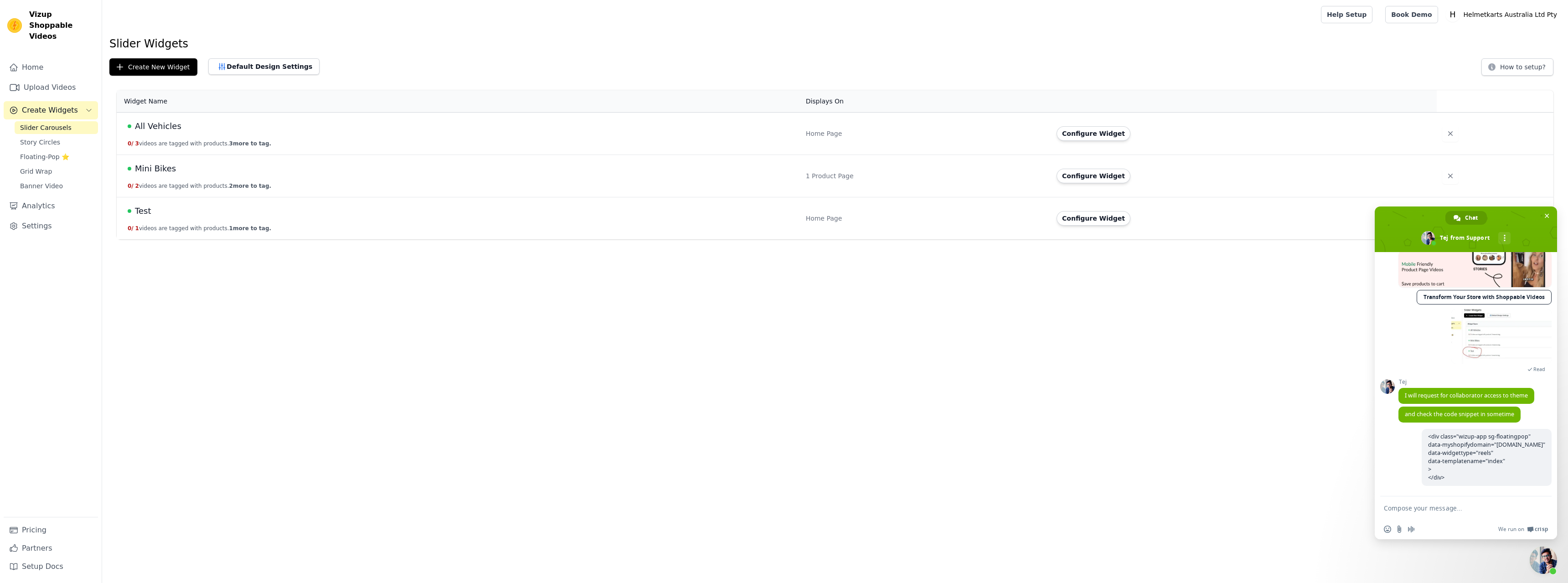
click at [1440, 505] on textarea "Compose your message..." at bounding box center [1456, 508] width 144 height 8
type textarea "INDEX ?? Does this mean all content ?"
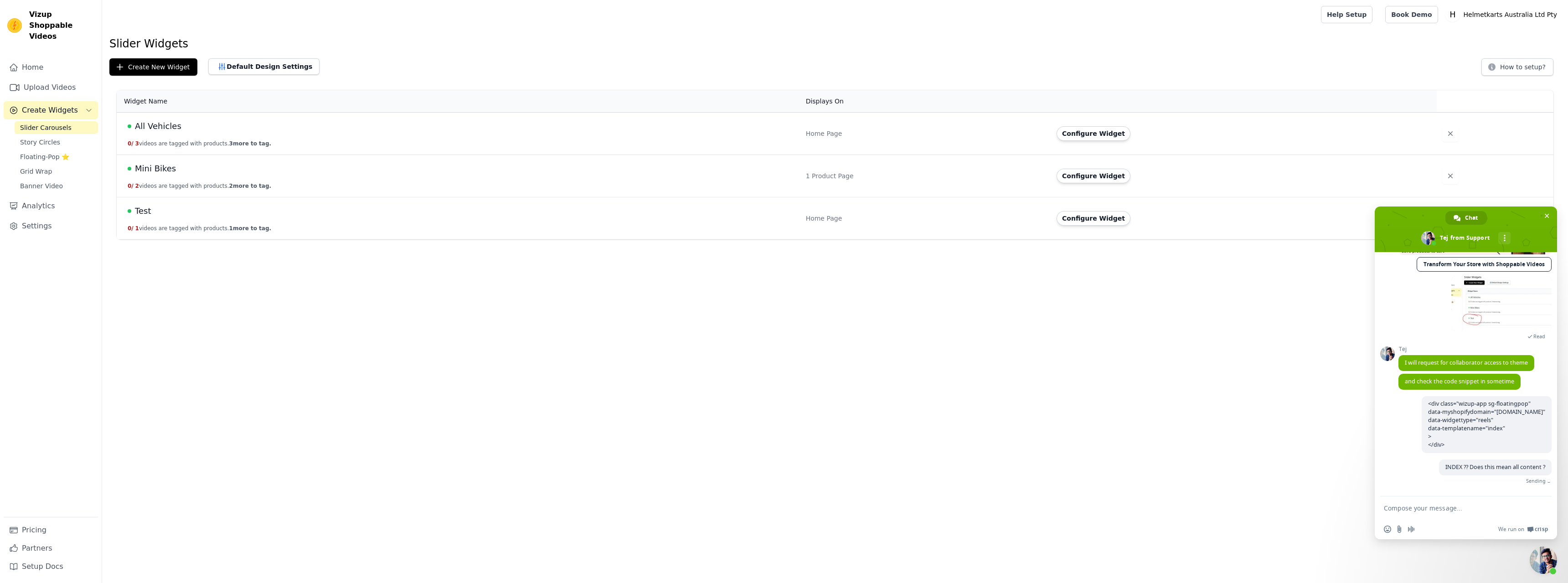
scroll to position [301, 0]
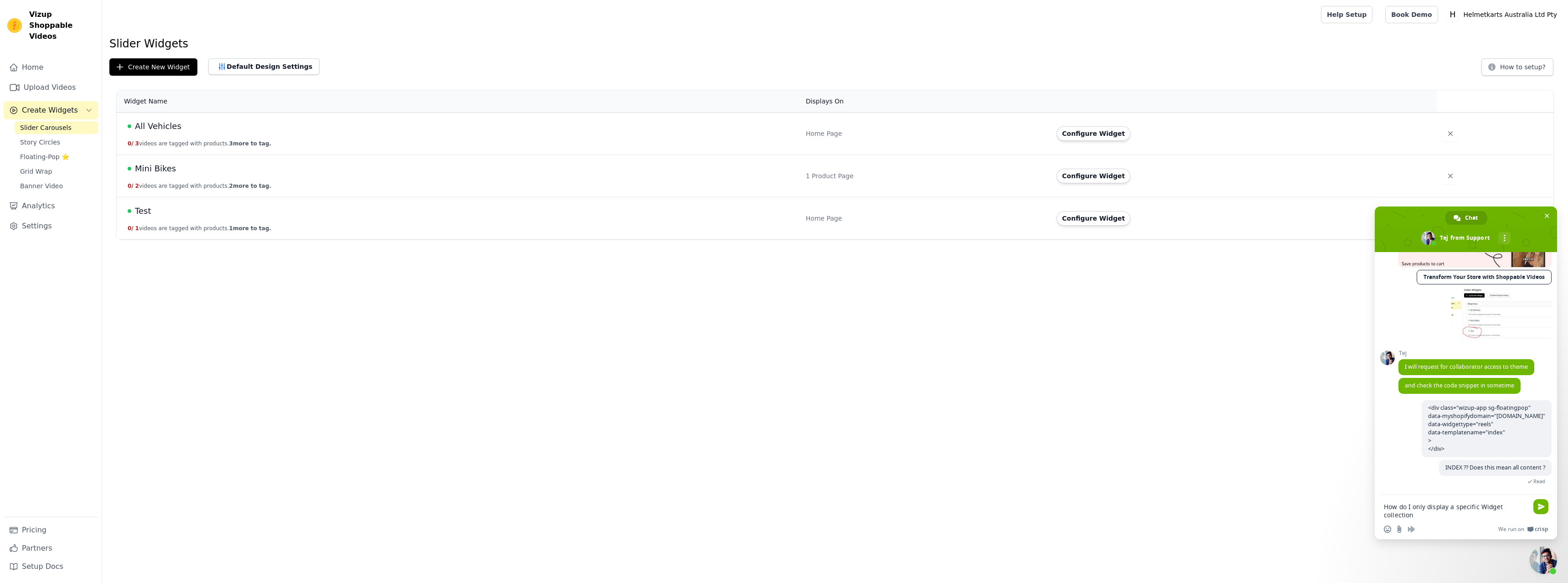
type textarea "How do I only display a specific Widget collection"
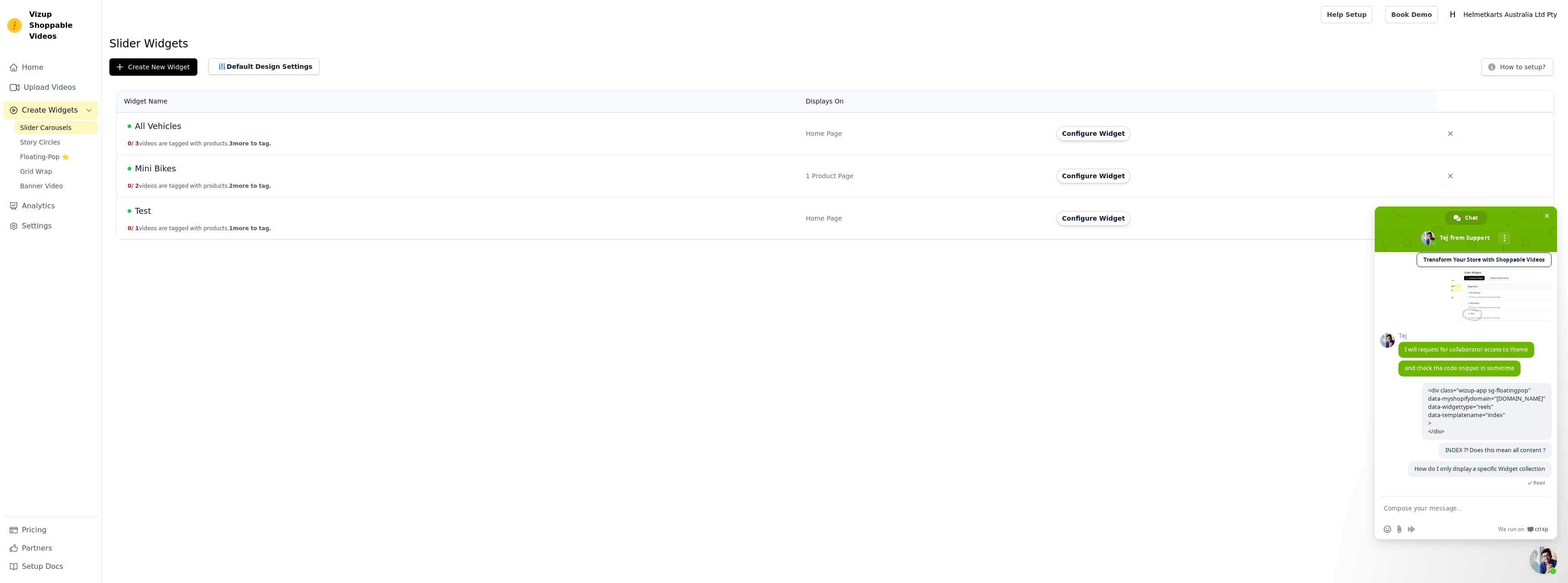
scroll to position [320, 0]
type textarea "s"
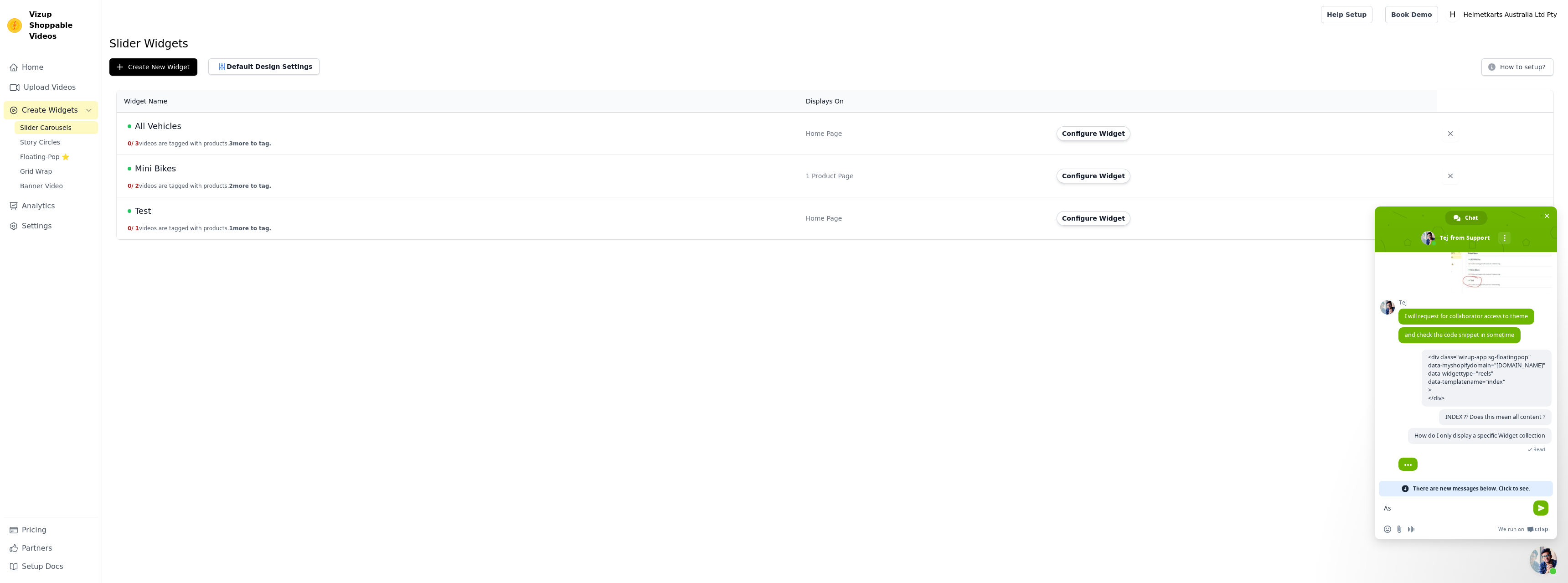
type textarea "A"
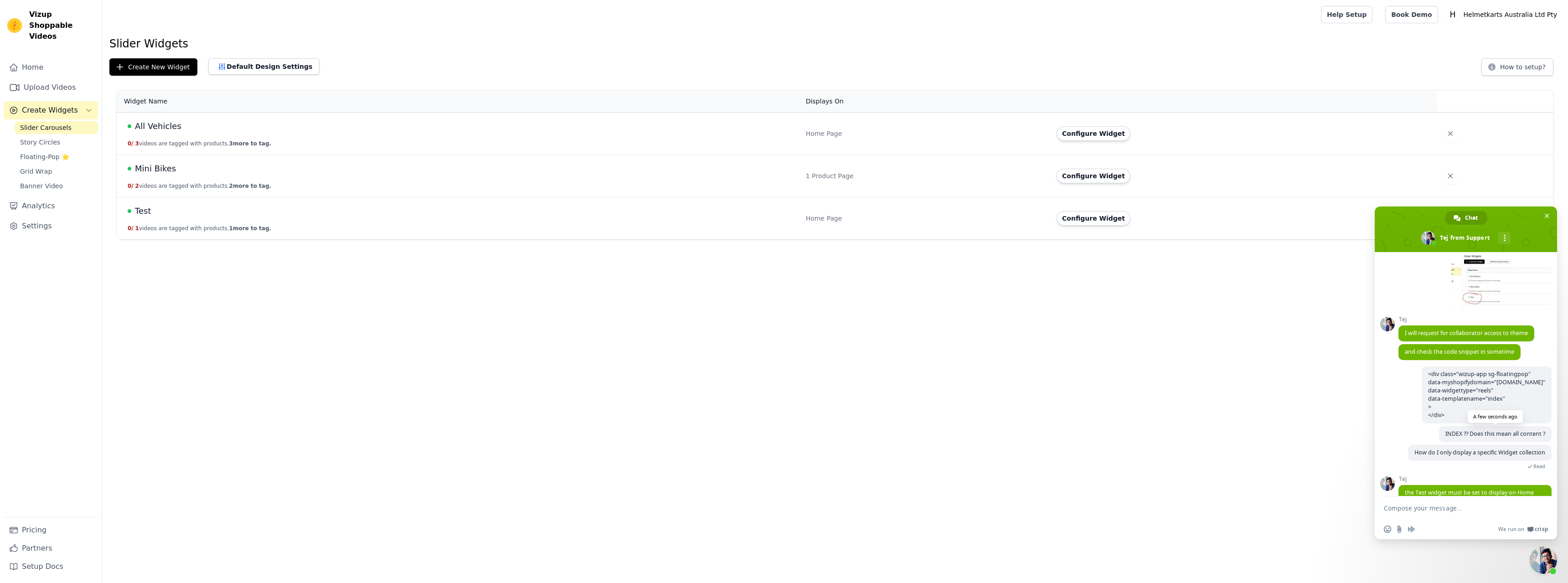
scroll to position [359, 0]
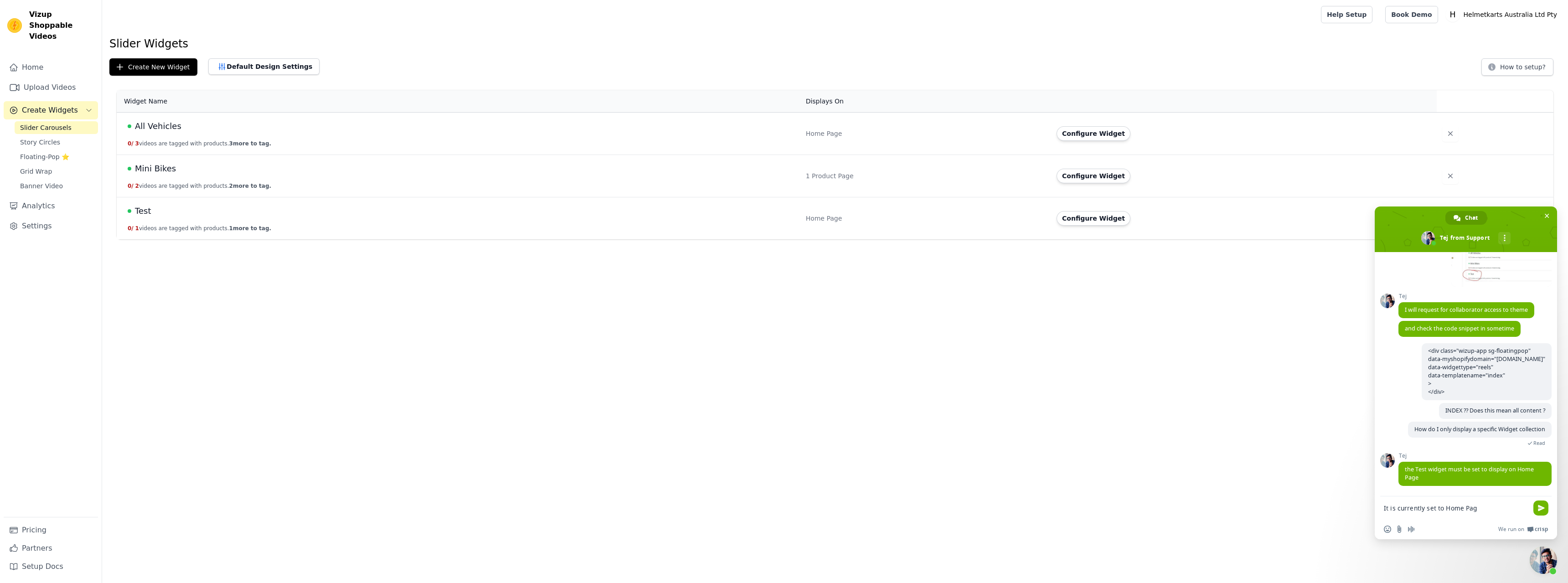
type textarea "It is currently set to Home Page"
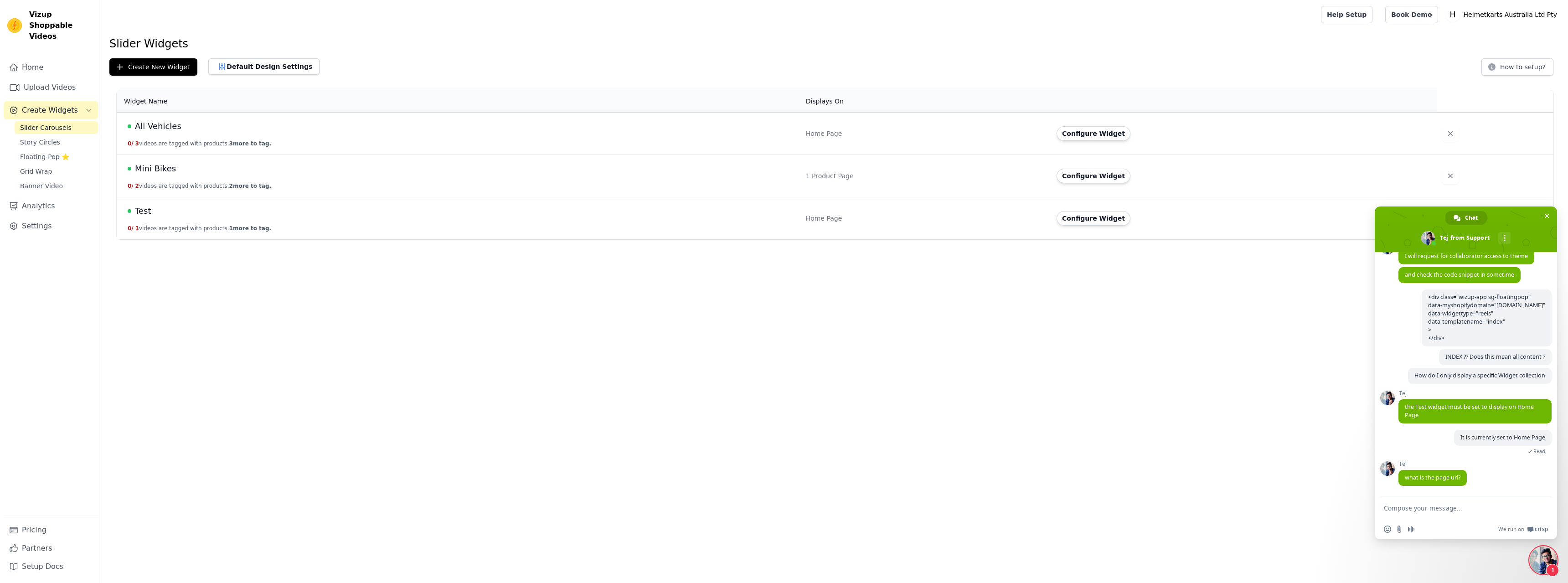
scroll to position [413, 0]
click at [1450, 507] on textarea "Compose your message..." at bounding box center [1456, 508] width 144 height 8
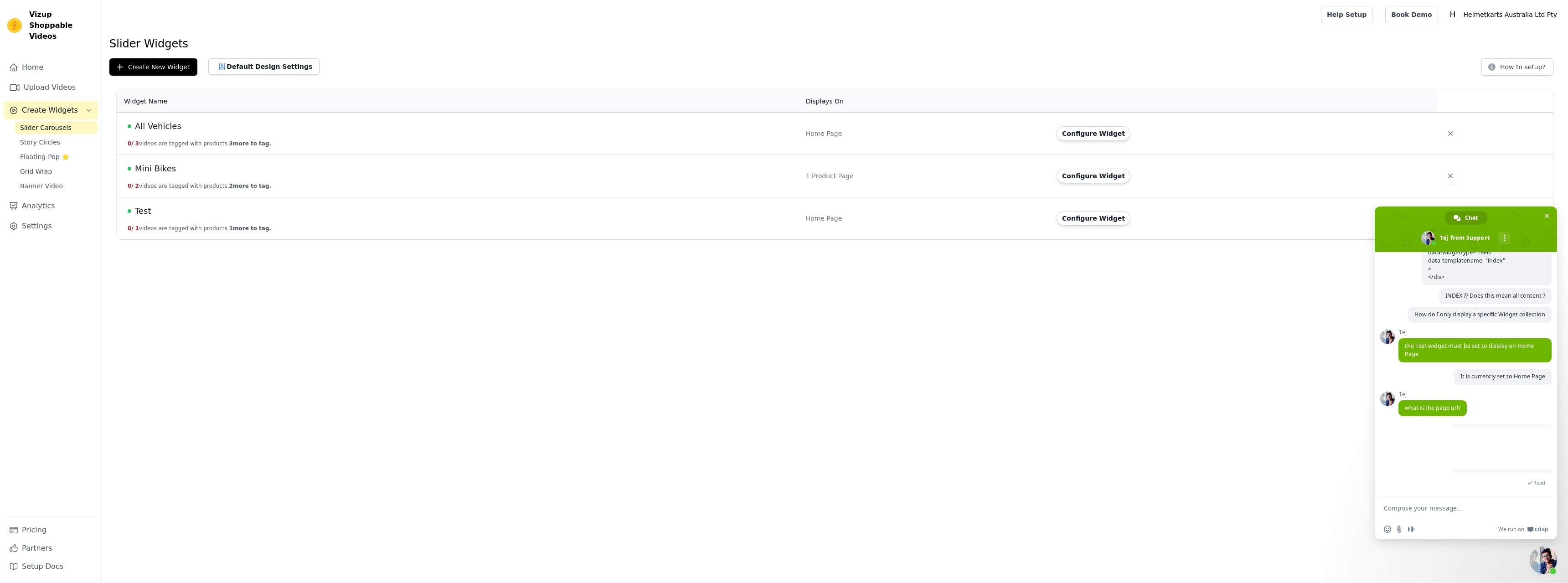
scroll to position [474, 0]
click at [1416, 503] on form at bounding box center [1456, 509] width 144 height 25
click at [1430, 508] on textarea "Compose your message..." at bounding box center [1456, 508] width 144 height 8
click at [1471, 453] on span at bounding box center [1502, 450] width 100 height 55
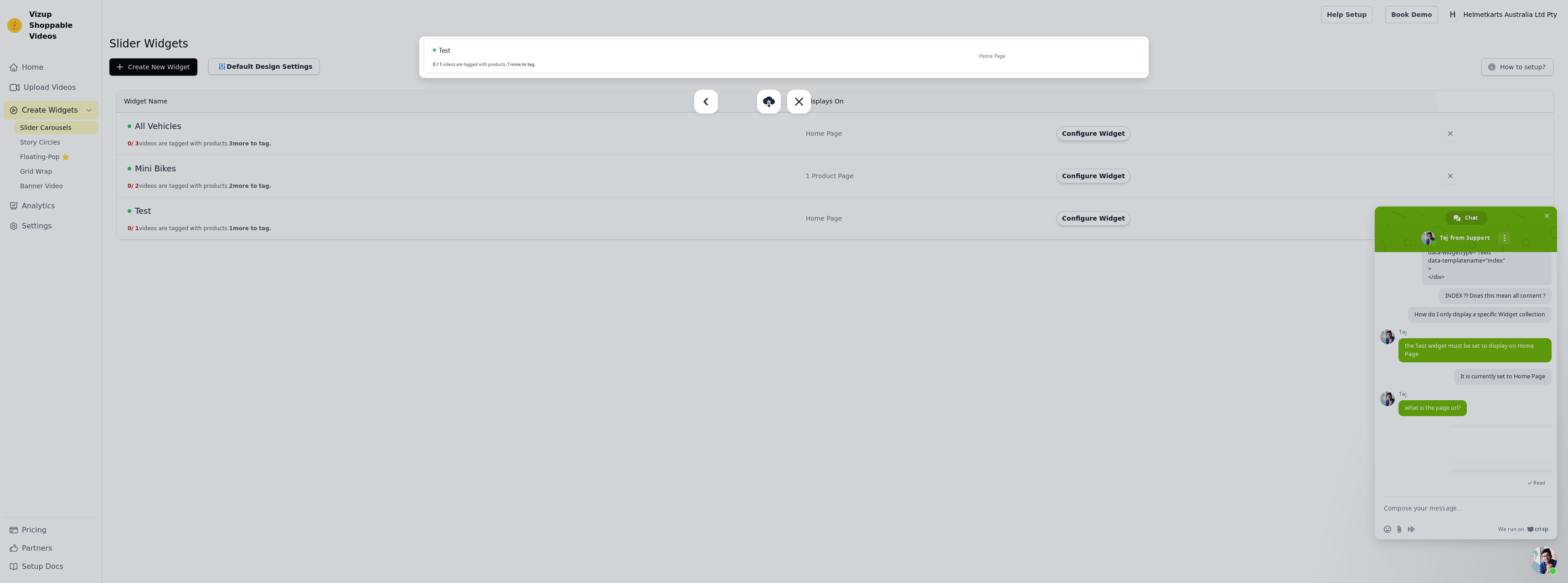
click at [984, 317] on div at bounding box center [784, 291] width 1568 height 583
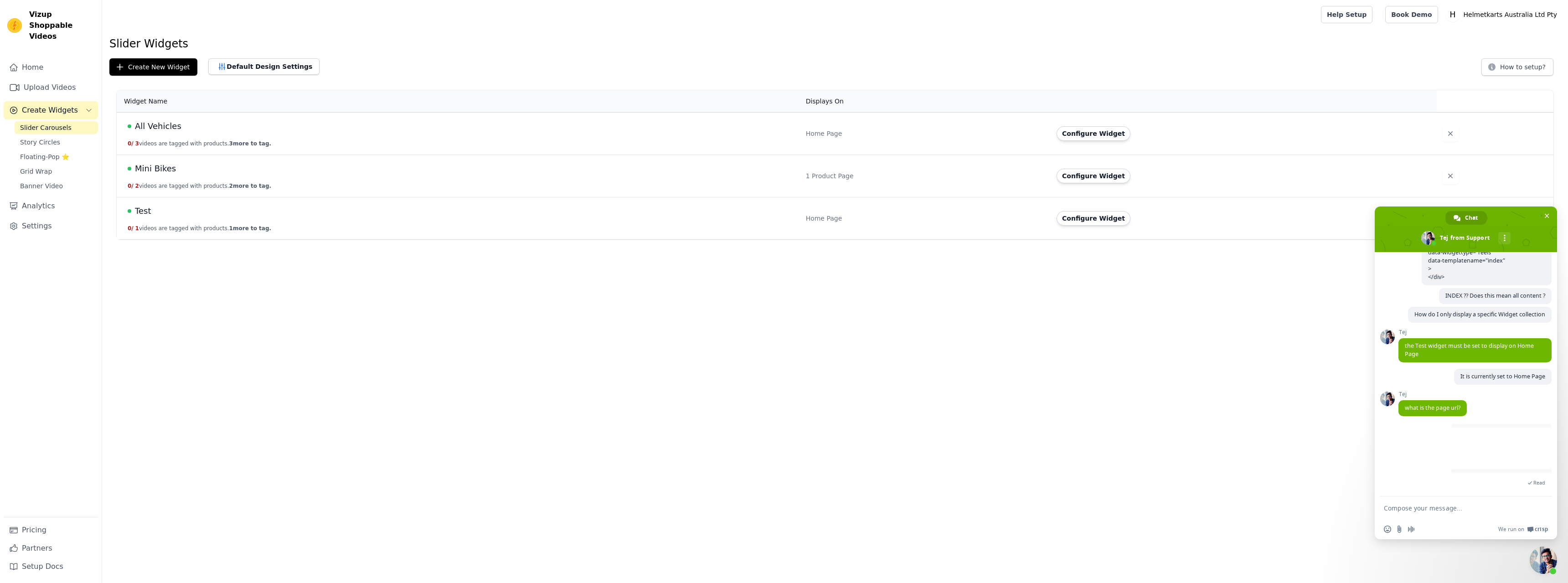
click at [1442, 508] on textarea "Compose your message..." at bounding box center [1456, 508] width 144 height 8
type textarea "P"
type textarea "my website?"
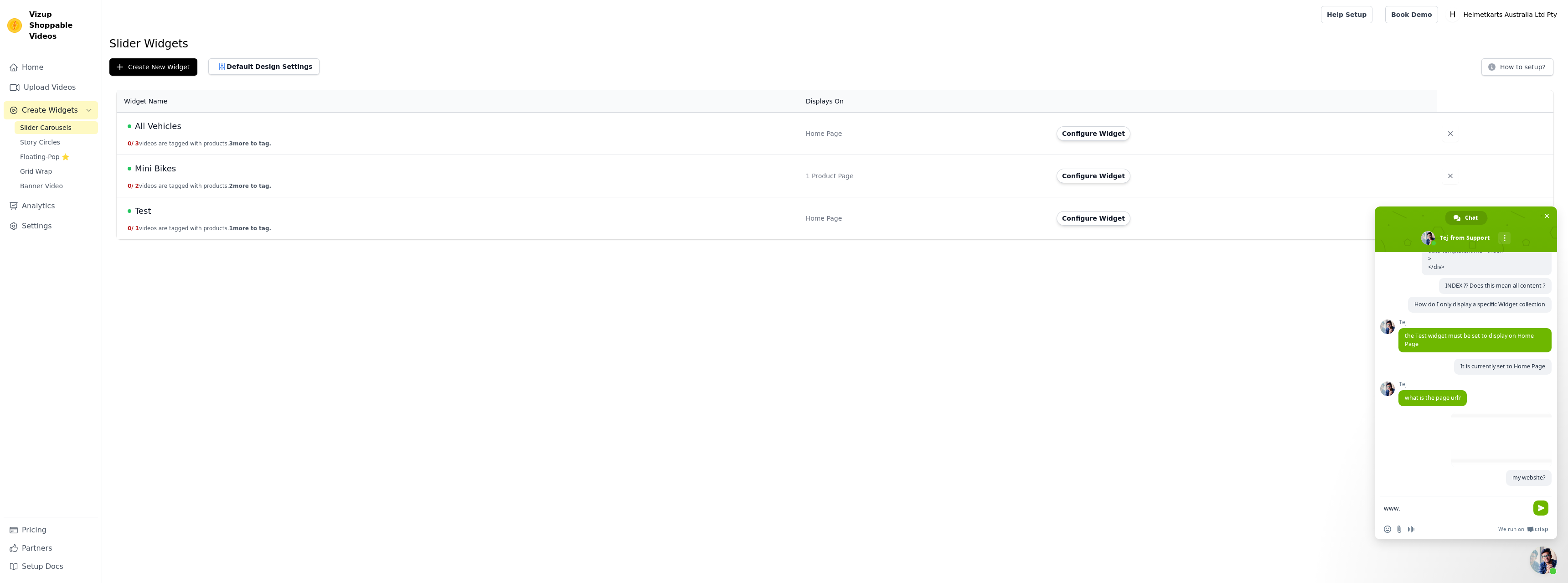
scroll to position [493, 0]
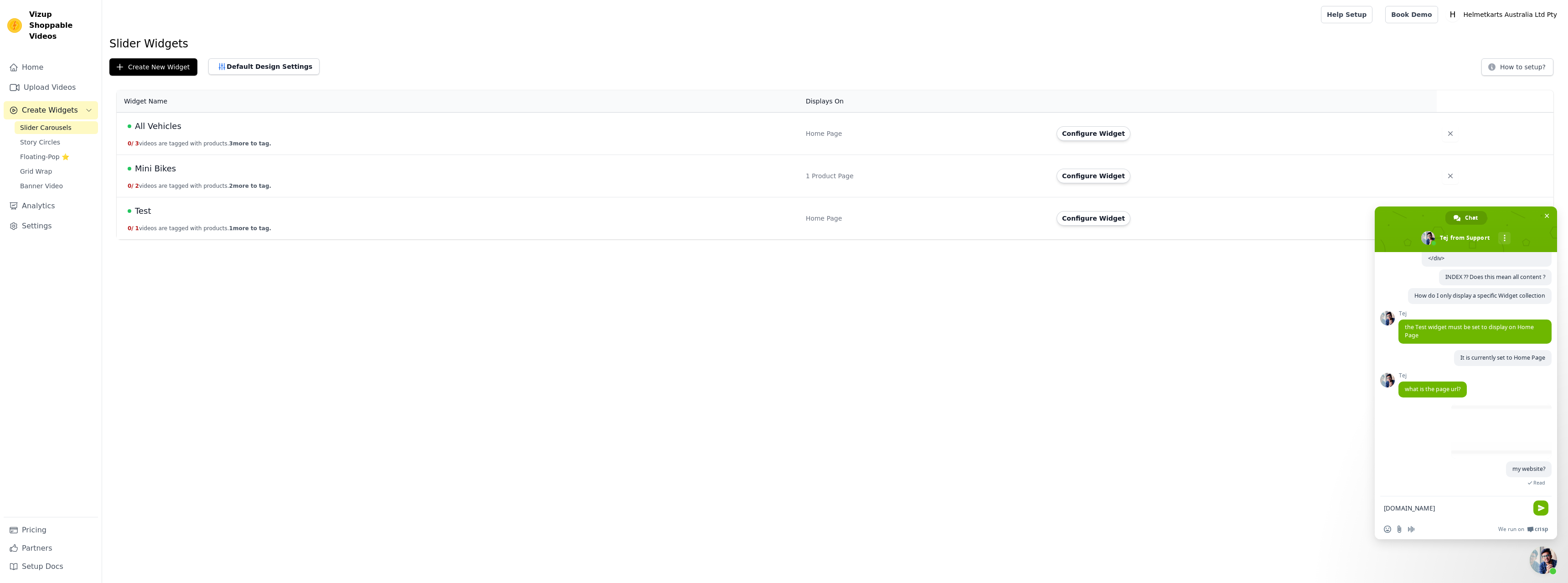
type textarea "[DOMAIN_NAME]"
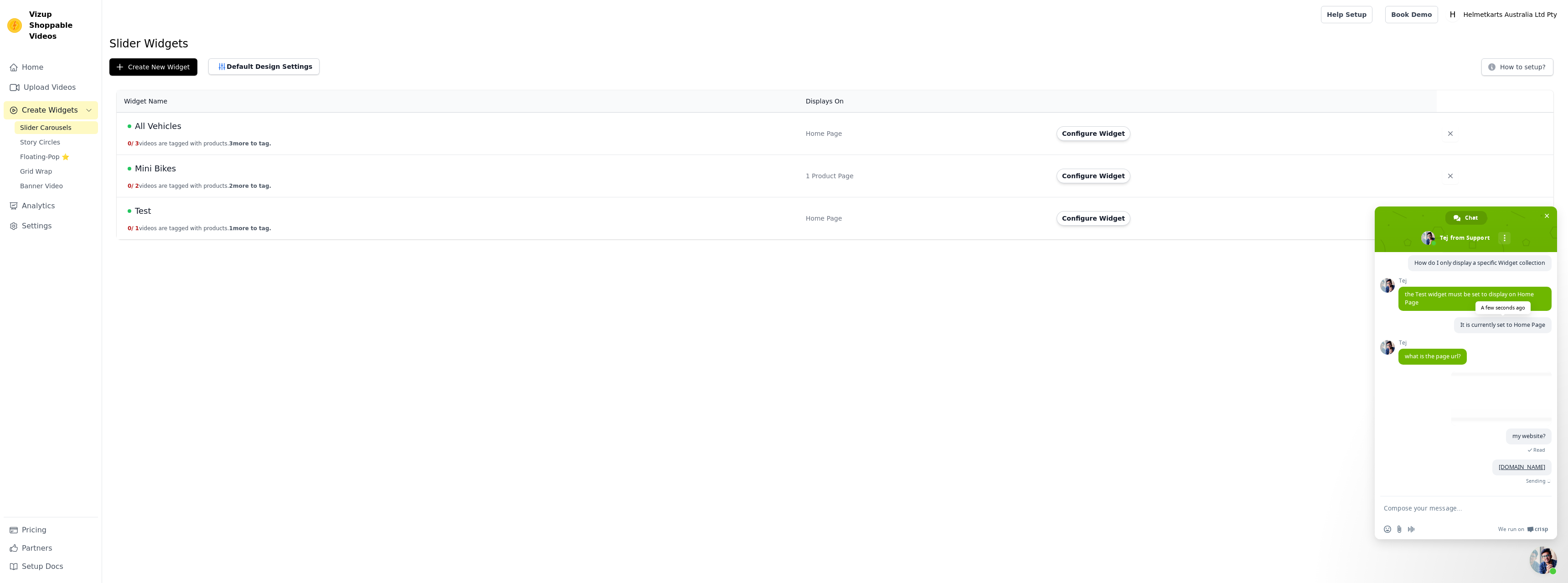
scroll to position [434, 0]
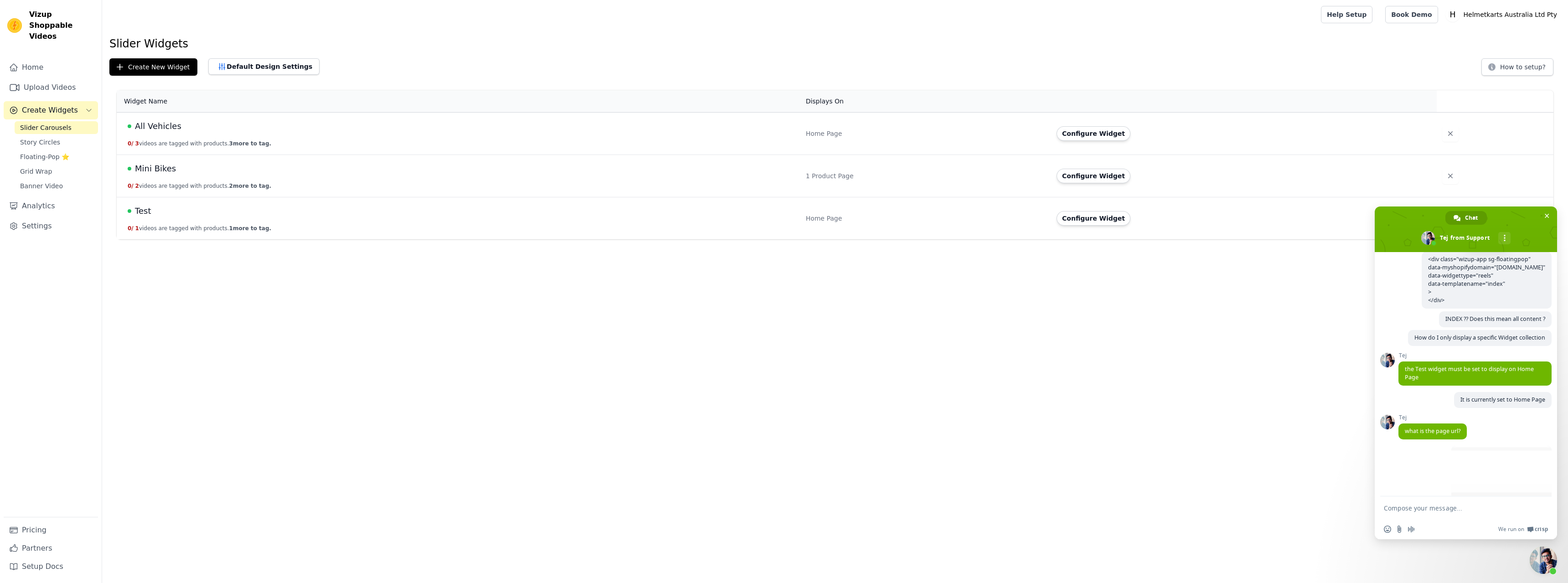
drag, startPoint x: 1436, startPoint y: 318, endPoint x: 1405, endPoint y: 267, distance: 59.7
click at [1422, 267] on span "<div class="wizup-app sg-floatingpop" data-myshopifydomain="[DOMAIN_NAME]" data…" at bounding box center [1487, 280] width 130 height 57
copy span "<div class="wizup-app sg-floatingpop" data-myshopifydomain="[DOMAIN_NAME]" data…"
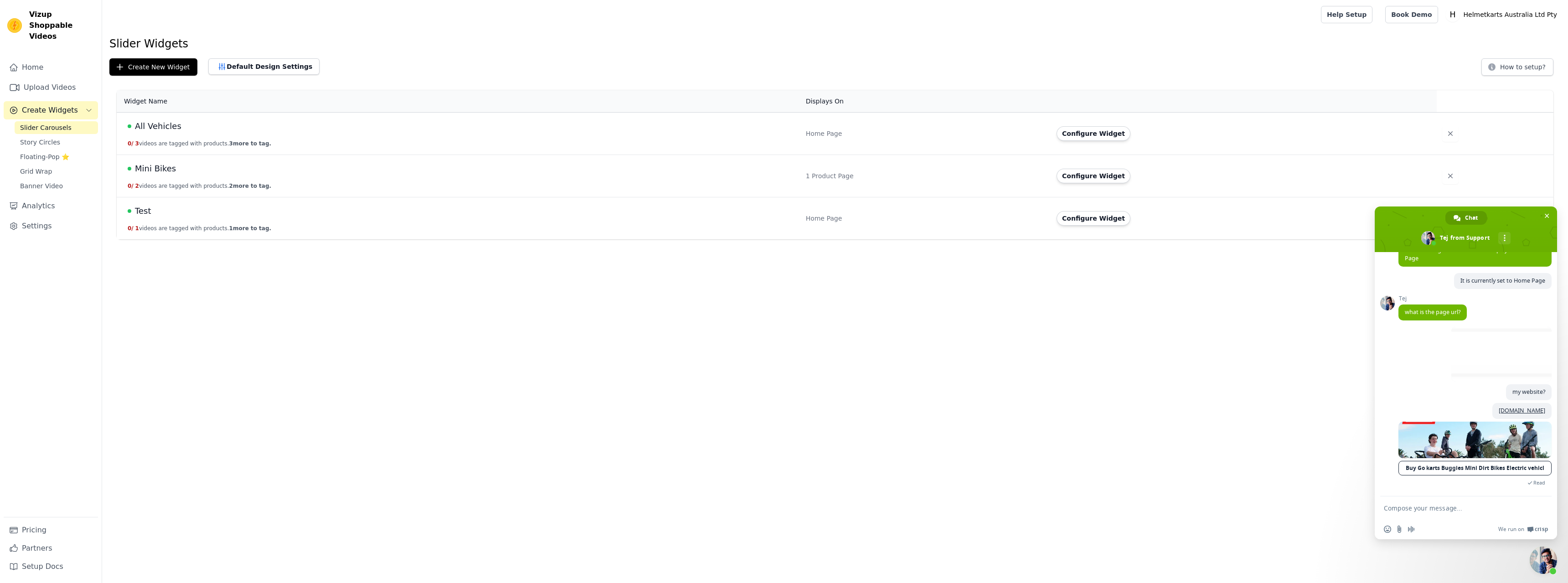
click at [1434, 511] on textarea "Compose your message..." at bounding box center [1456, 508] width 144 height 8
paste textarea "<div class="wizup-app sg-floatingpop" data-myshopifydomain="[DOMAIN_NAME]" data…"
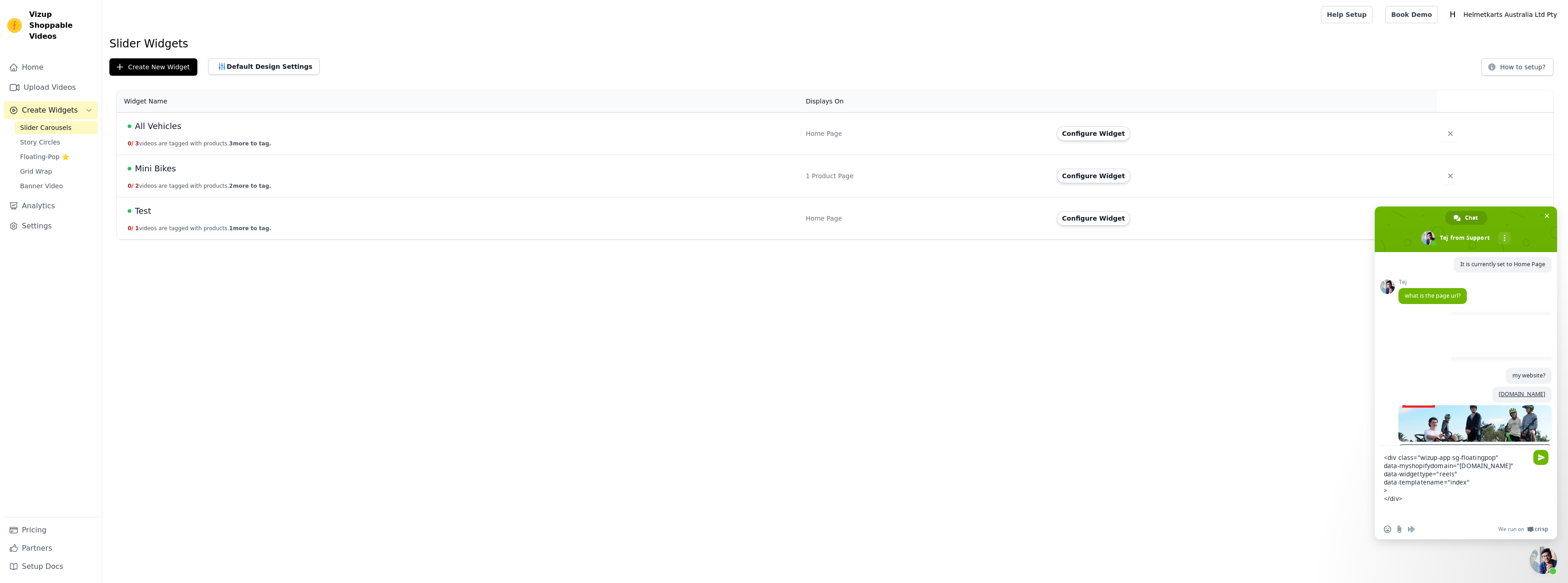
type textarea "<div class="wizup-app sg-floatingpop" data-myshopifydomain="[DOMAIN_NAME]" data…"
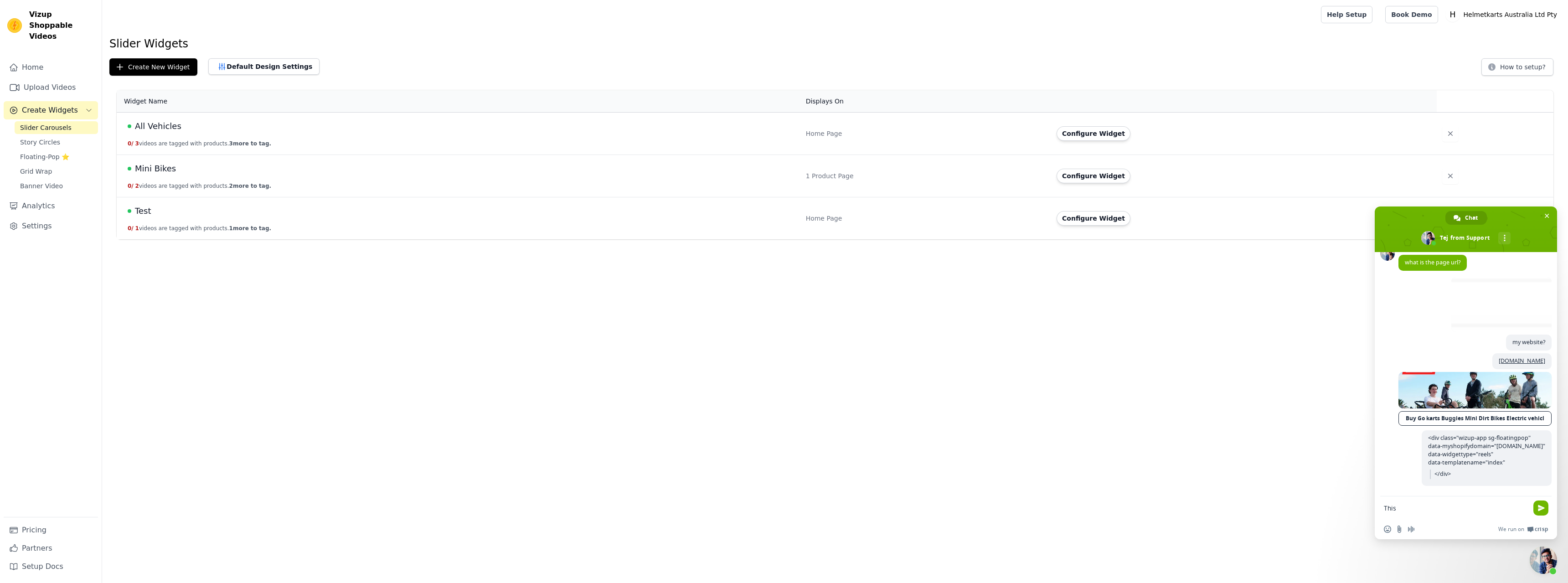
scroll to position [636, 0]
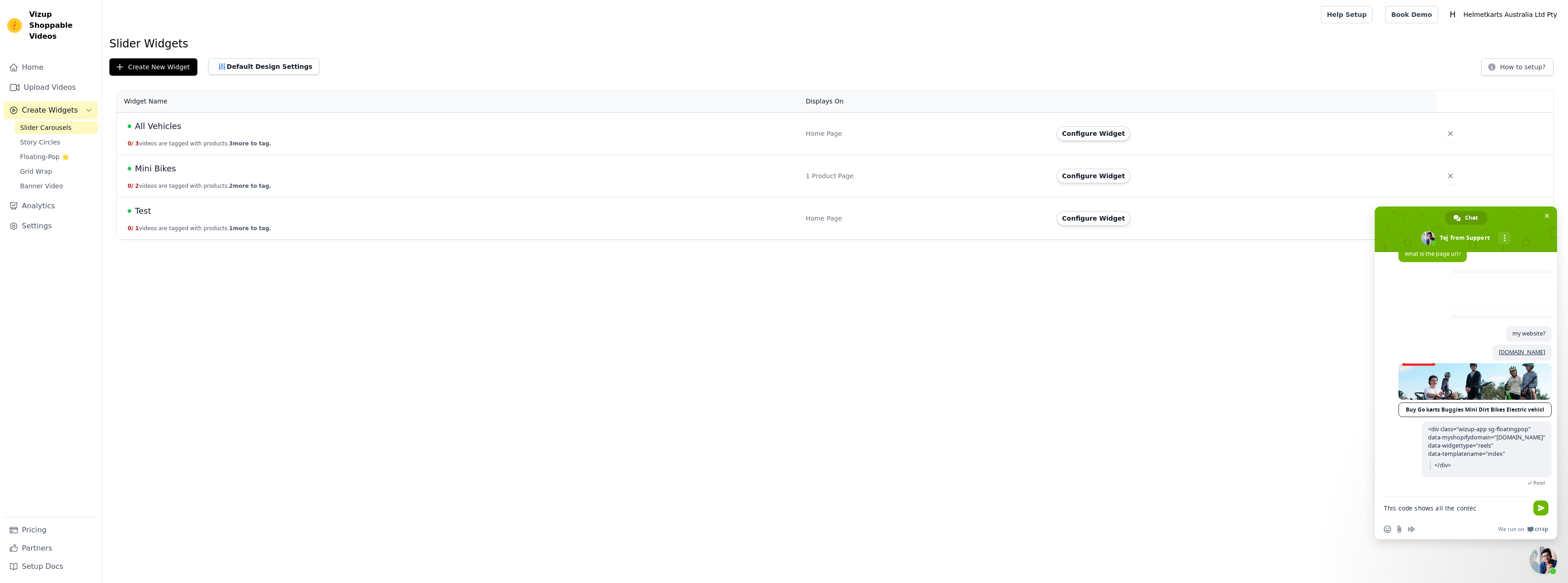
type textarea "This code shows all the contect"
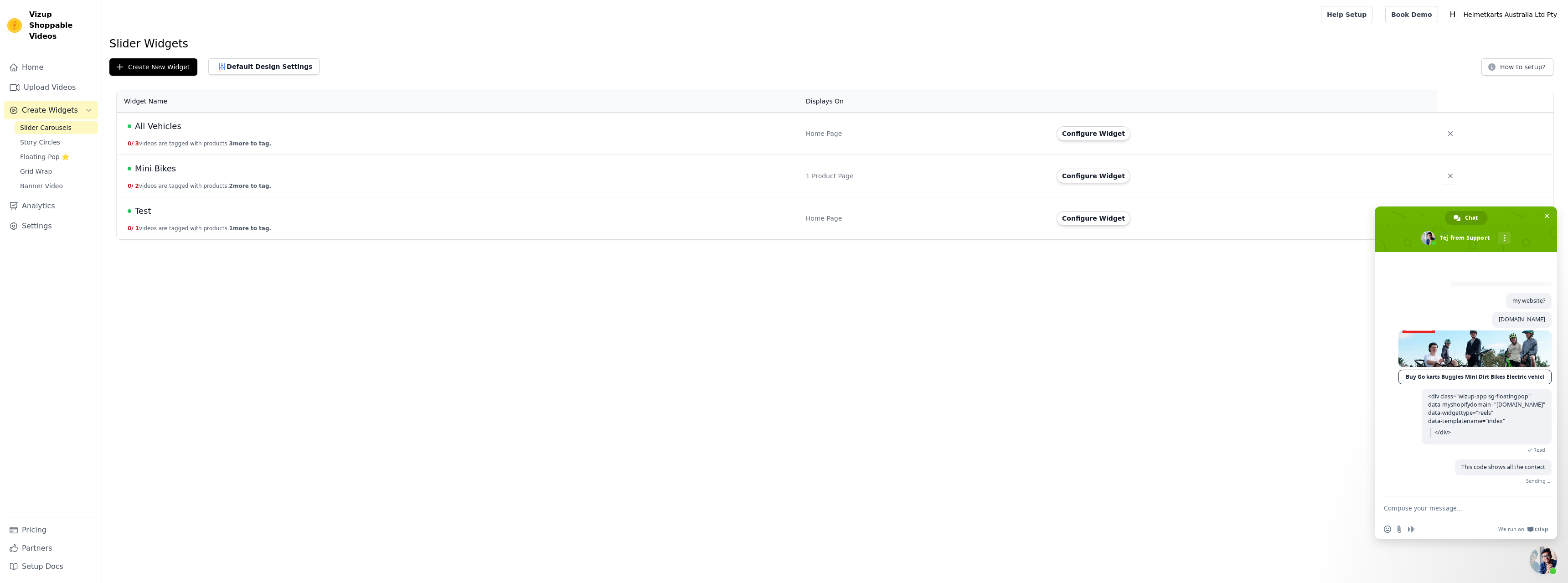
scroll to position [655, 0]
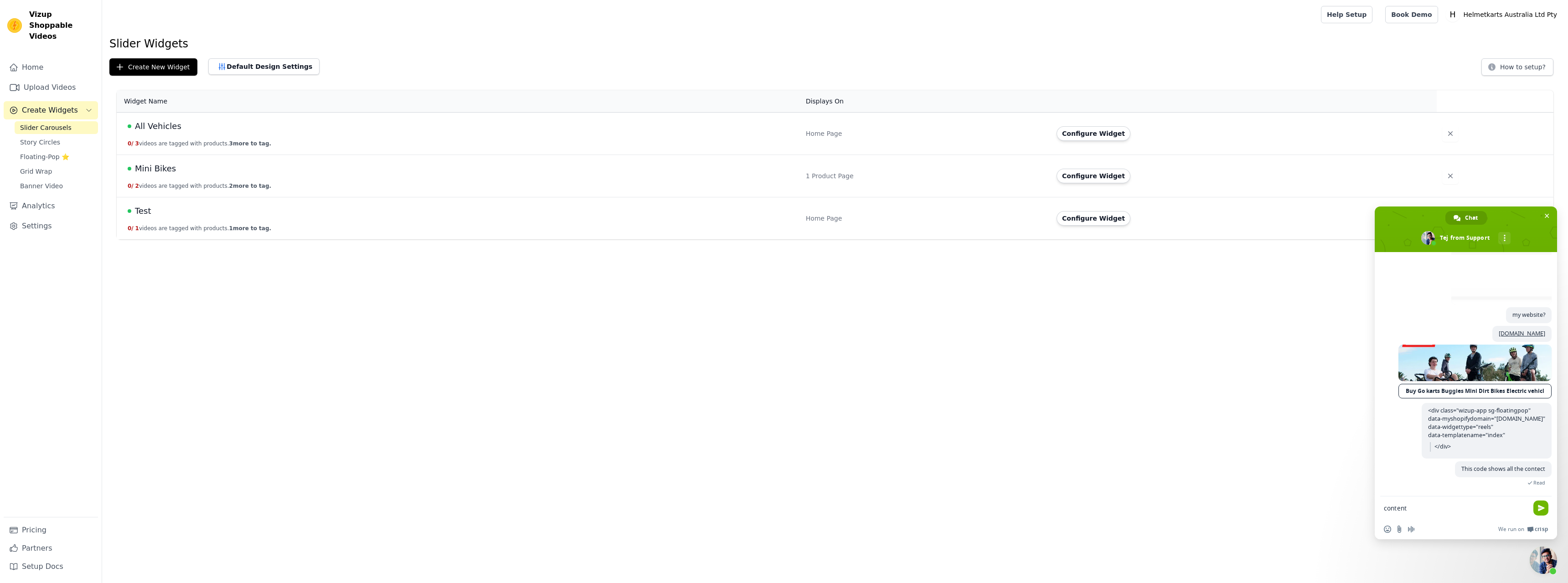
type textarea "content"
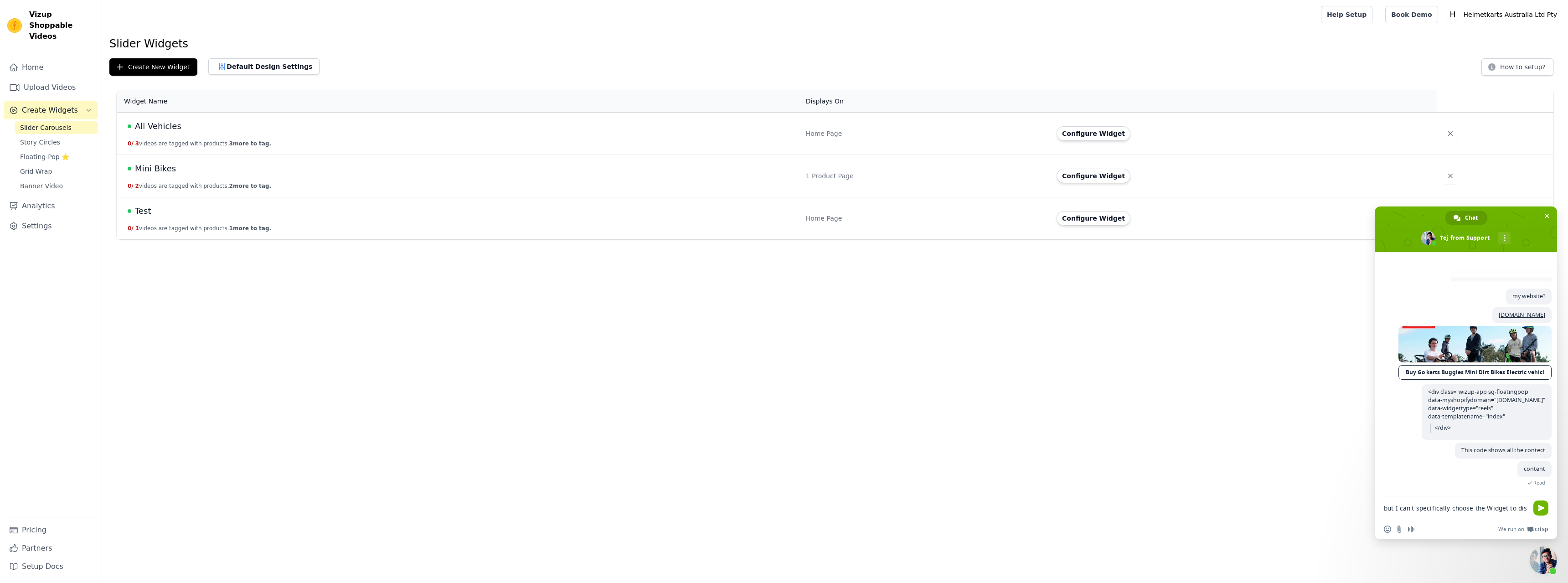
scroll to position [675, 0]
type textarea "but I can't specifically choose the Widget to display on custom pages"
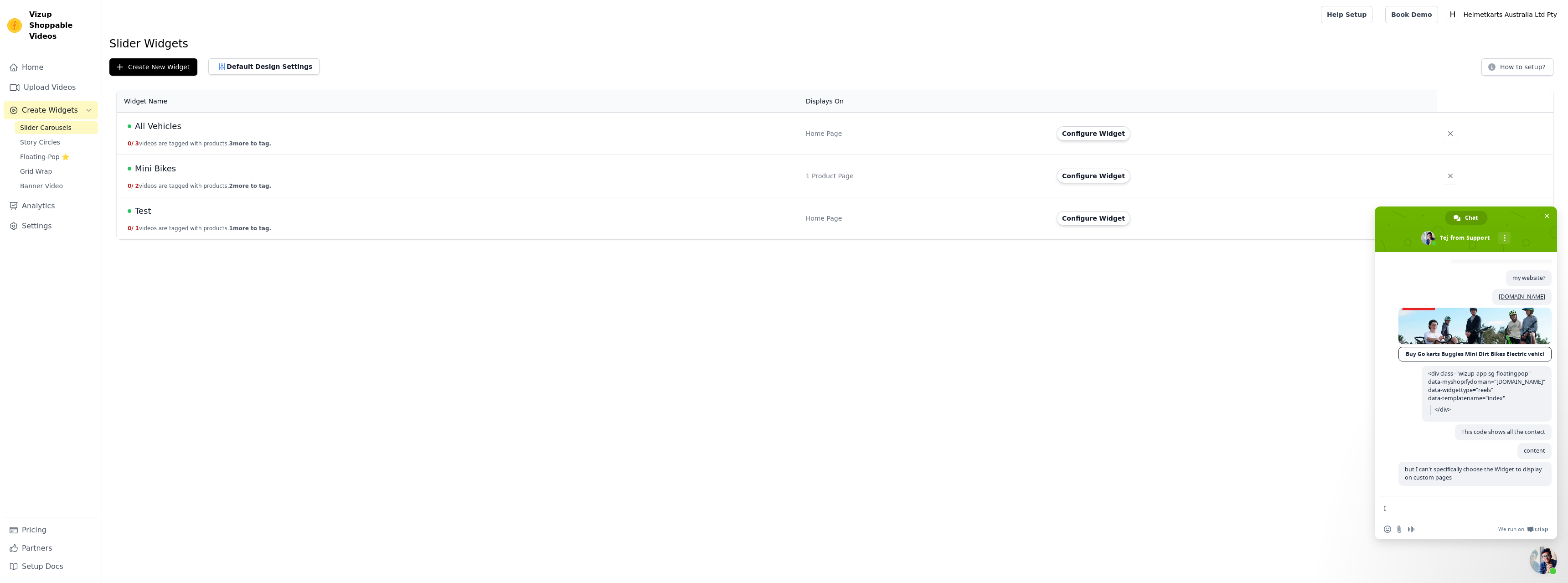
scroll to position [701, 0]
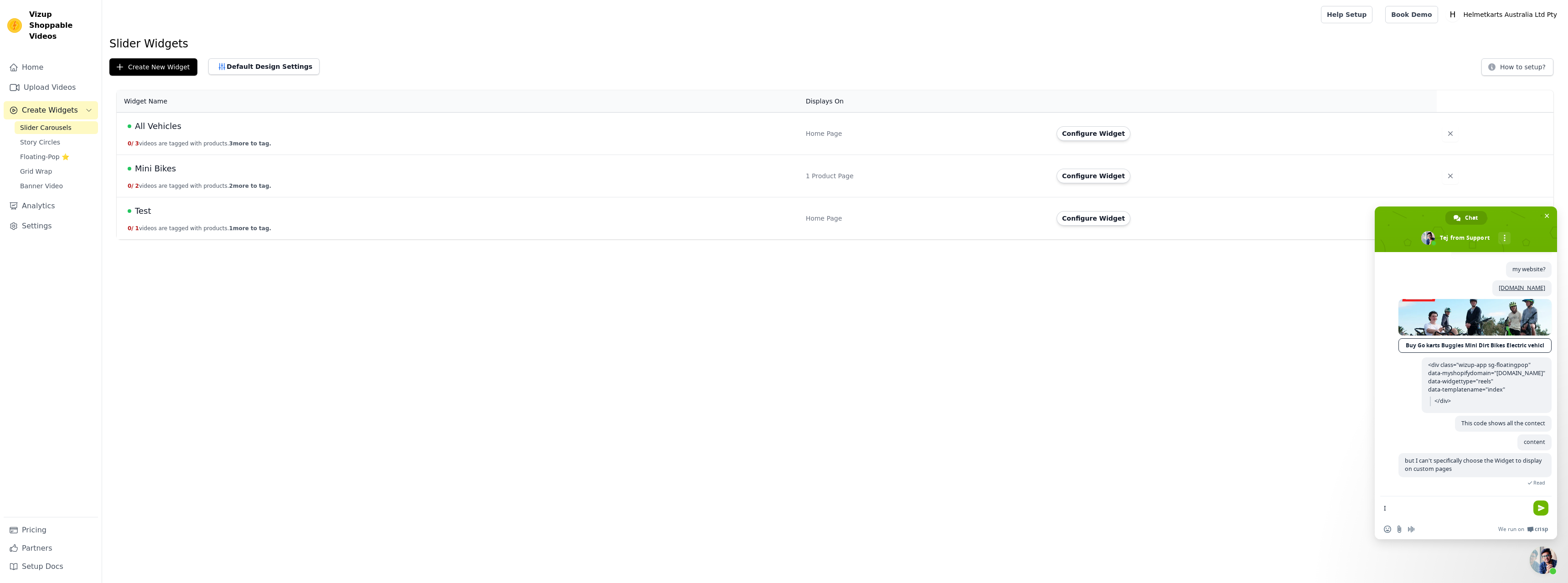
type textarea "I"
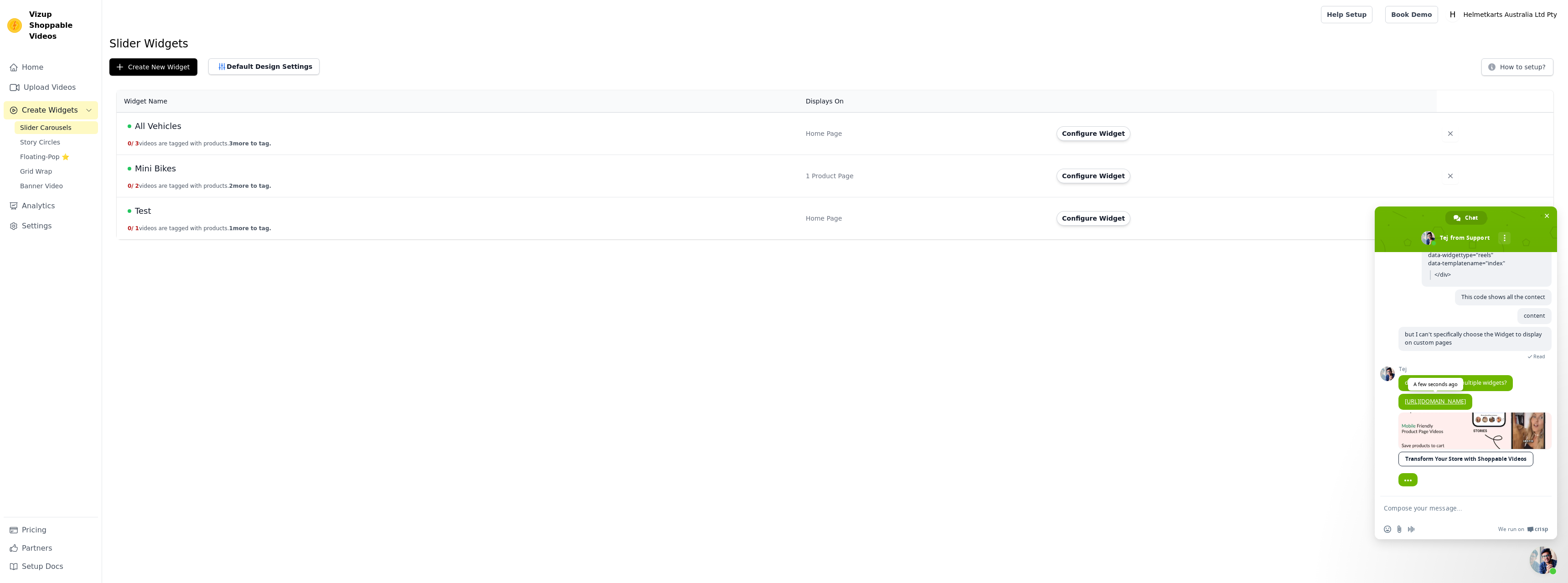
scroll to position [843, 0]
click at [1426, 507] on textarea "Compose your message..." at bounding box center [1456, 508] width 144 height 8
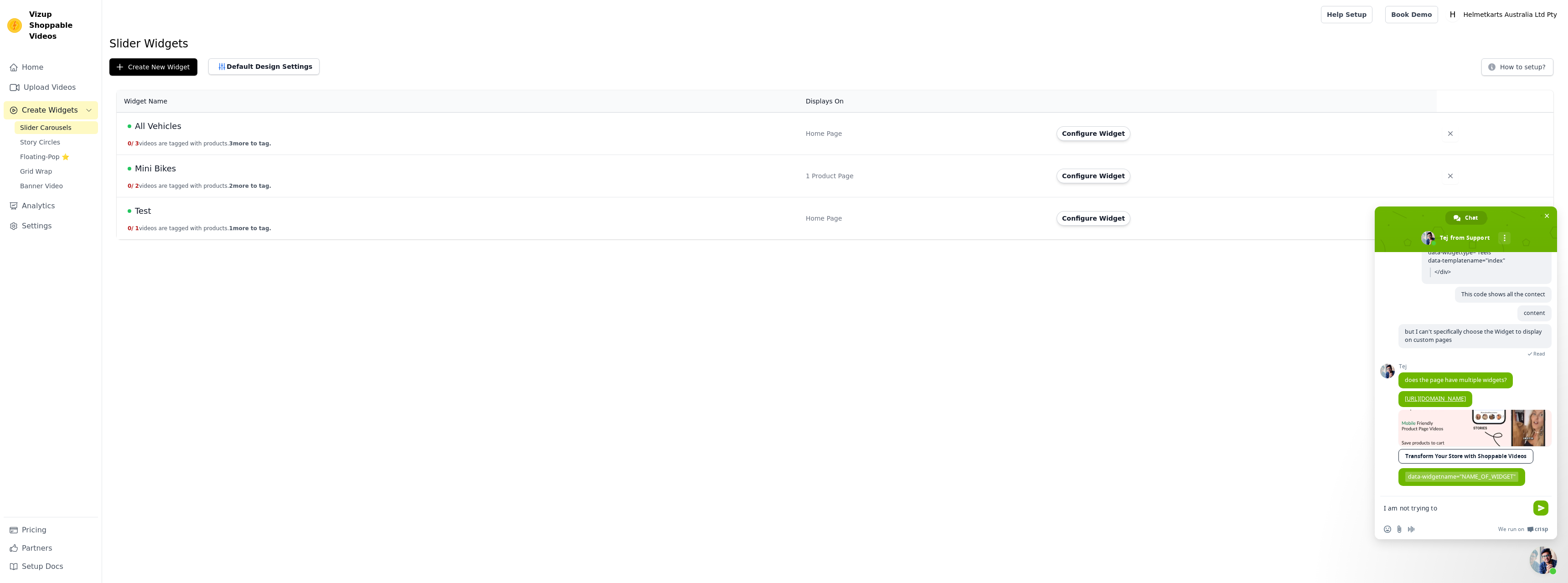
scroll to position [864, 0]
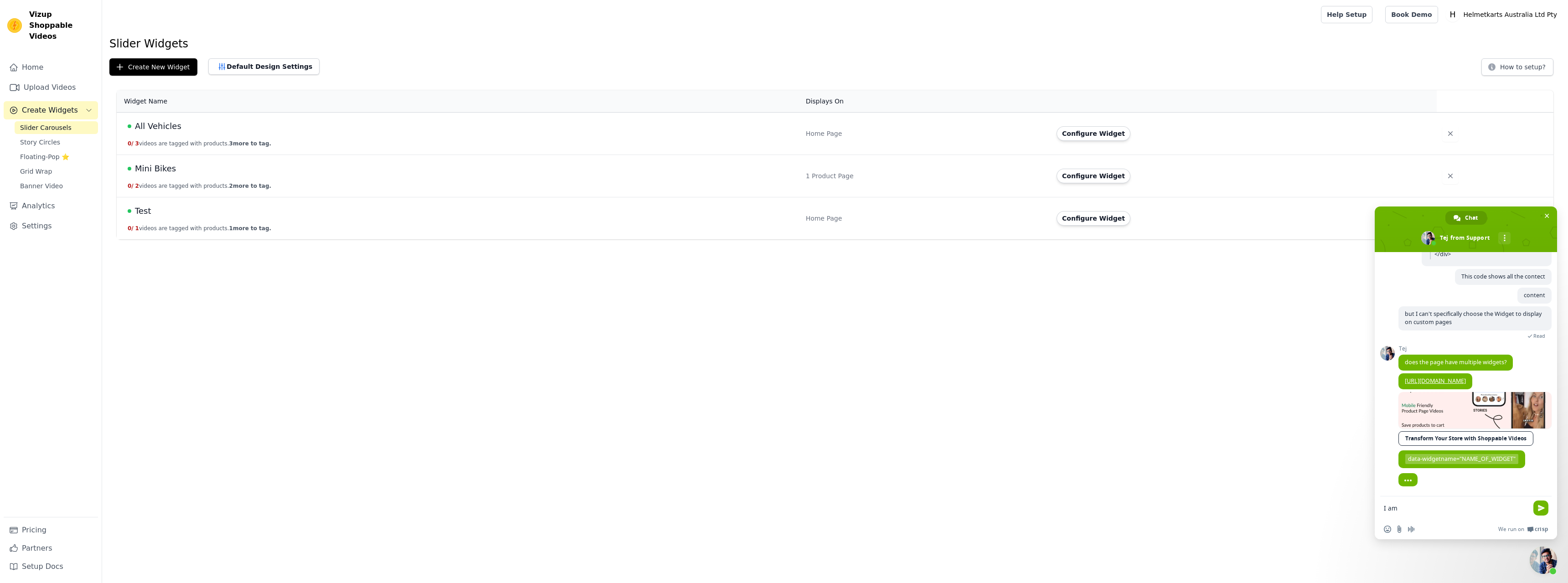
type textarea "I am"
drag, startPoint x: 1417, startPoint y: 506, endPoint x: 1373, endPoint y: 506, distance: 44.0
click at [1373, 239] on html "Vizup Shoppable Videos Home Upload Videos Create Widgets Slider Carousels Story…" at bounding box center [784, 120] width 1568 height 239
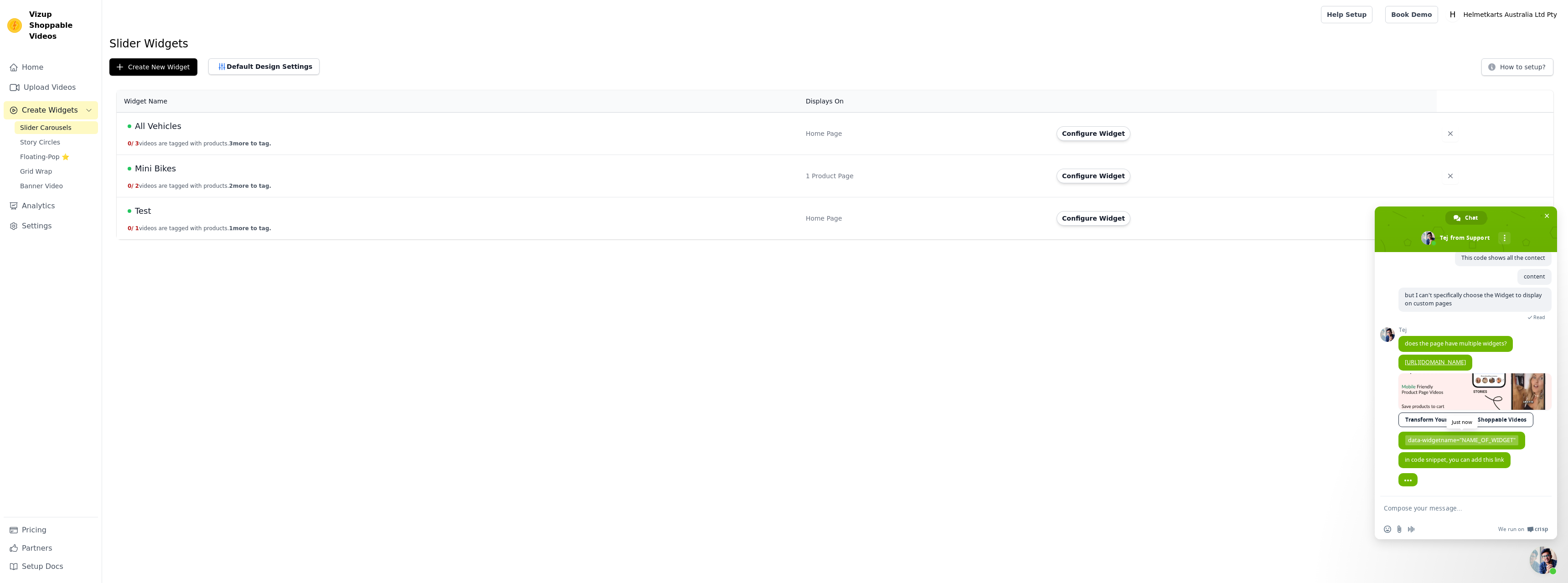
scroll to position [883, 0]
click at [1428, 505] on textarea "Compose your message..." at bounding box center [1456, 508] width 144 height 8
type textarea "O"
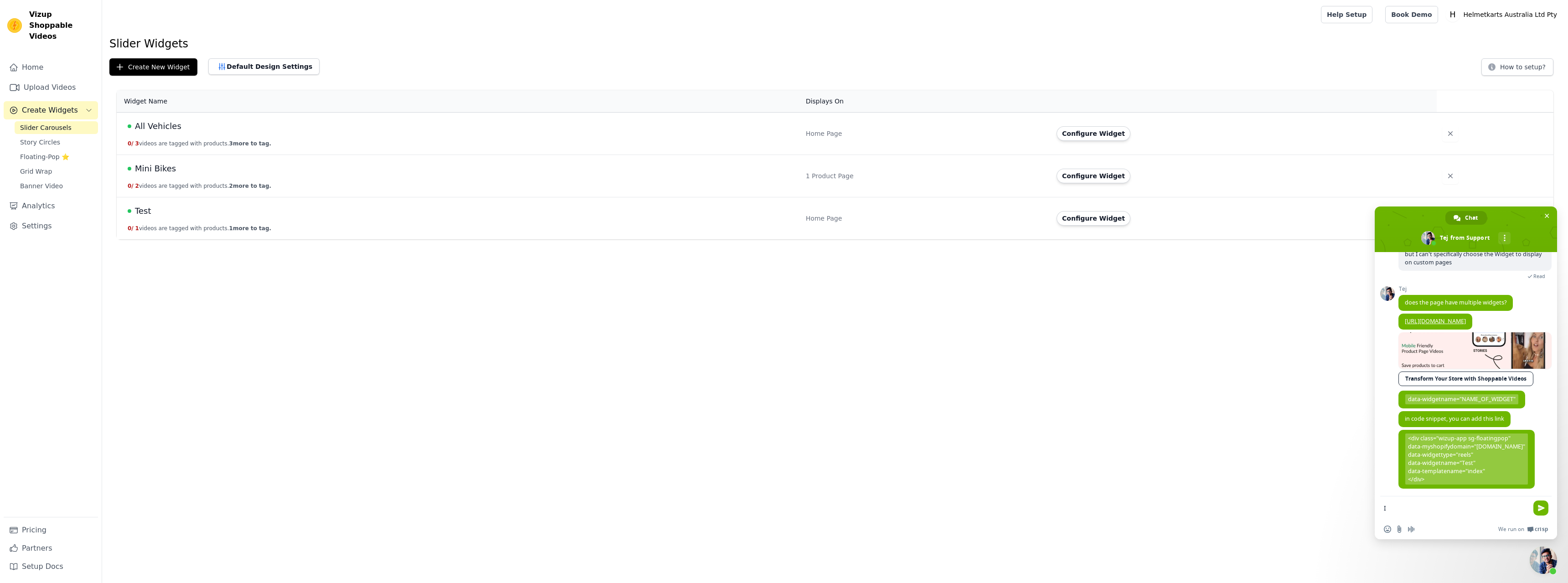
scroll to position [943, 0]
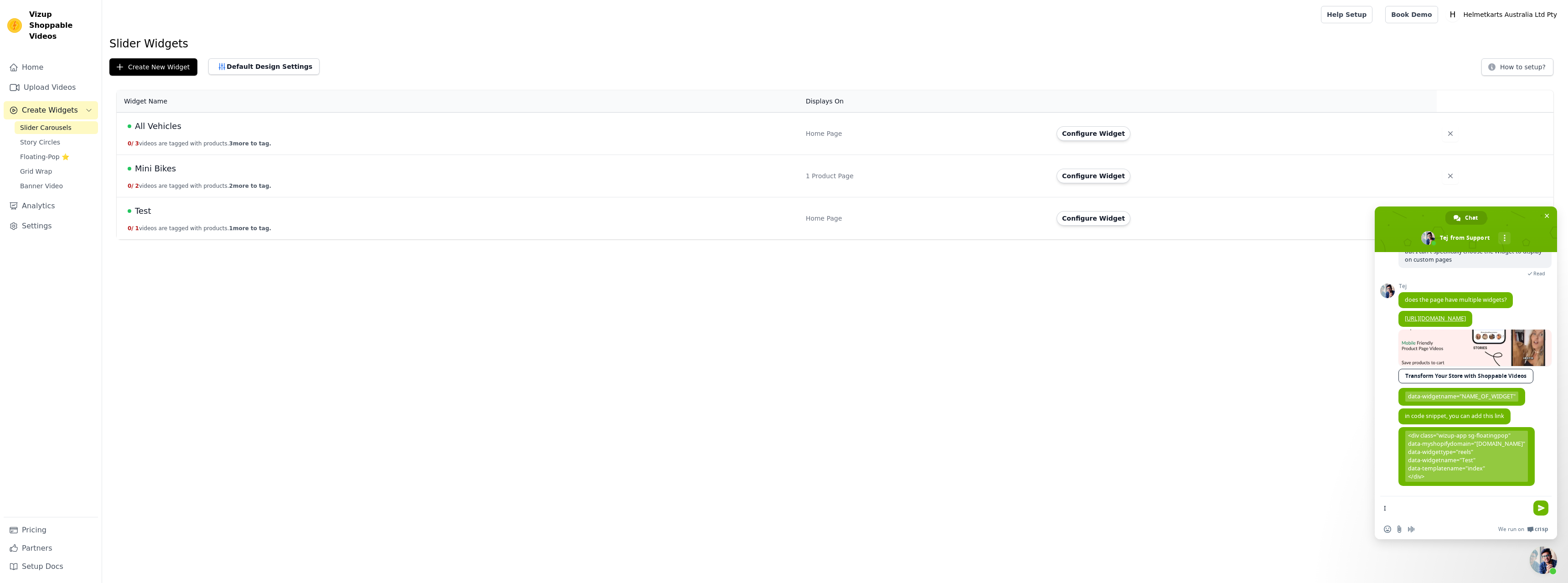
type textarea "I"
drag, startPoint x: 1432, startPoint y: 476, endPoint x: 1408, endPoint y: 421, distance: 60.0
click at [1408, 431] on span "<div class="wizup-app sg-floatingpop" data-myshopifydomain="[DOMAIN_NAME]" data…" at bounding box center [1467, 456] width 123 height 51
copy span "<div class="wizup-app sg-floatingpop" data-myshopifydomain="[DOMAIN_NAME]" data…"
click at [1447, 510] on textarea "Compose your message..." at bounding box center [1456, 508] width 144 height 8
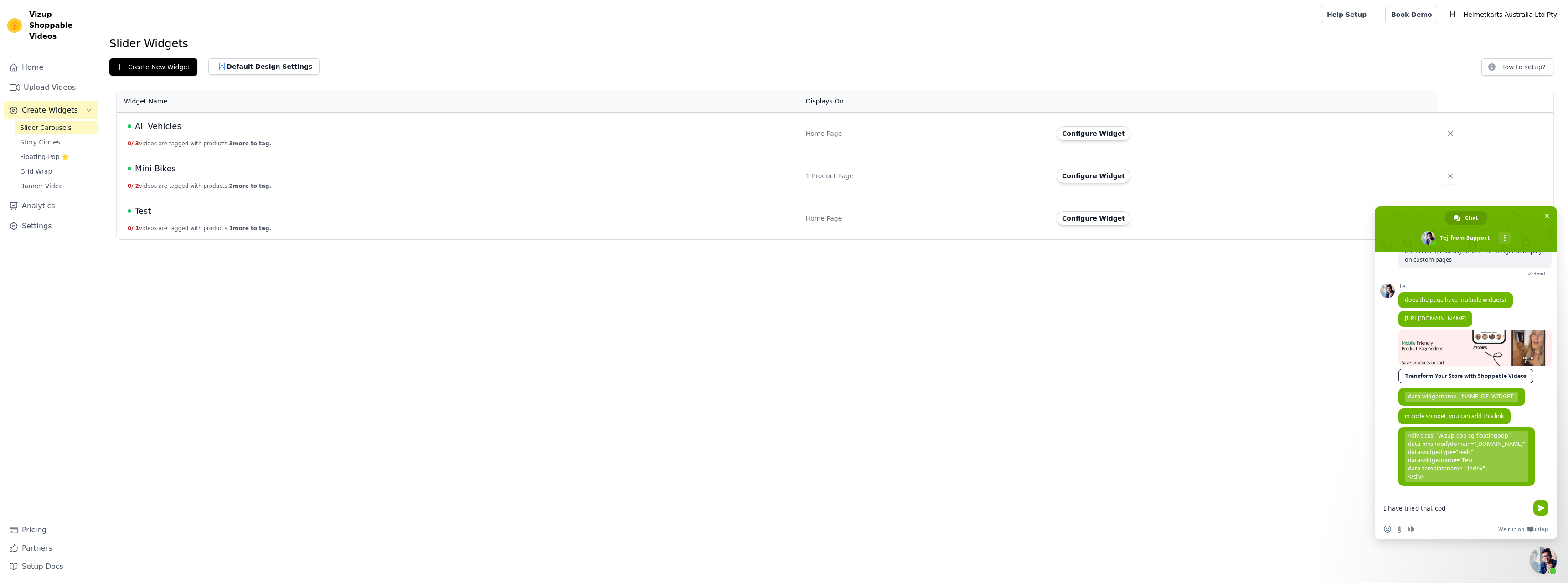
type textarea "I have tried that code"
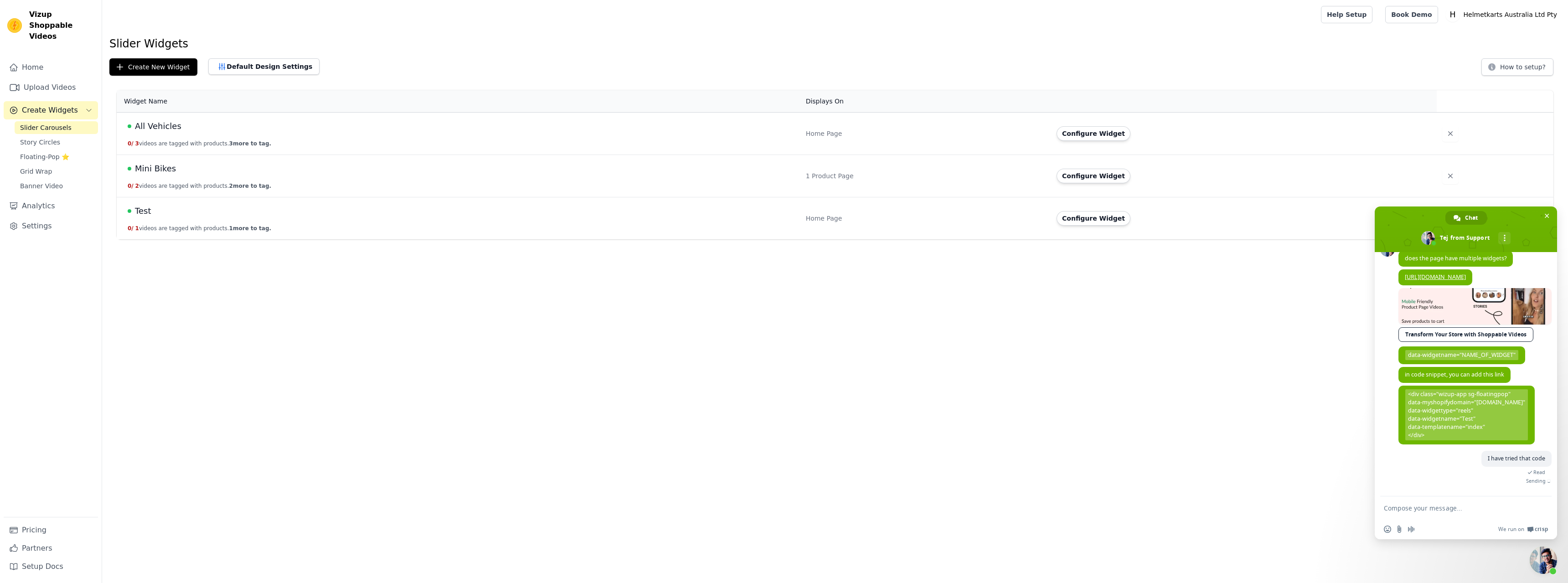
scroll to position [965, 0]
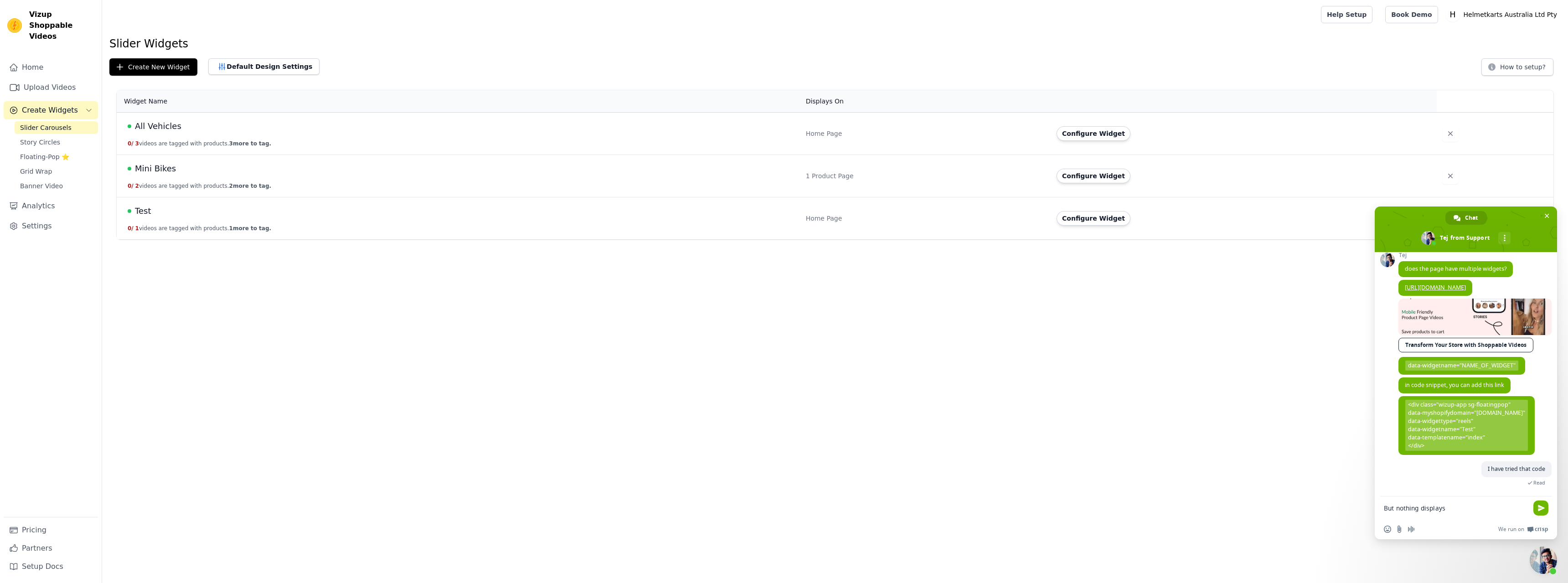
type textarea "But nothing displays"
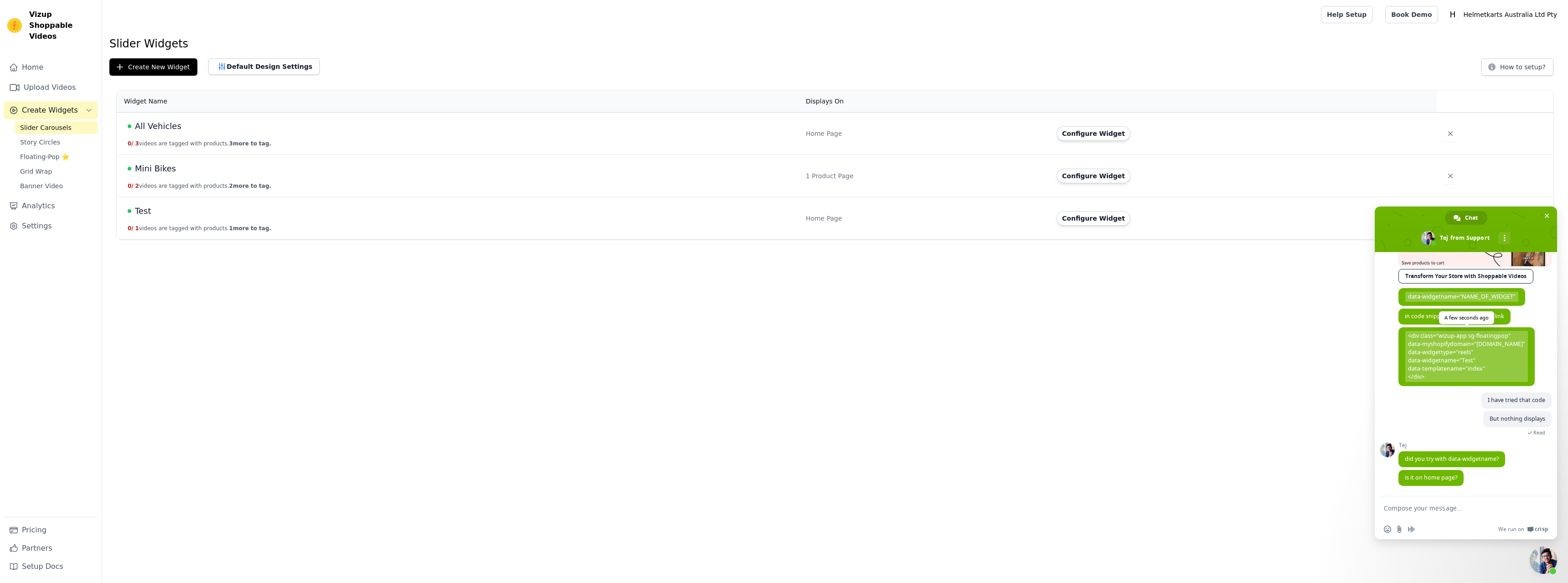
scroll to position [1034, 0]
click at [1459, 508] on textarea "Compose your message..." at bounding box center [1456, 508] width 144 height 8
click at [1454, 375] on span "<div class="wizup-app sg-floatingpop" data-myshopifydomain="[DOMAIN_NAME]" data…" at bounding box center [1467, 356] width 123 height 51
click at [1437, 505] on textarea "Compose your message..." at bounding box center [1456, 508] width 144 height 8
type textarea "Yes I have tried the code"
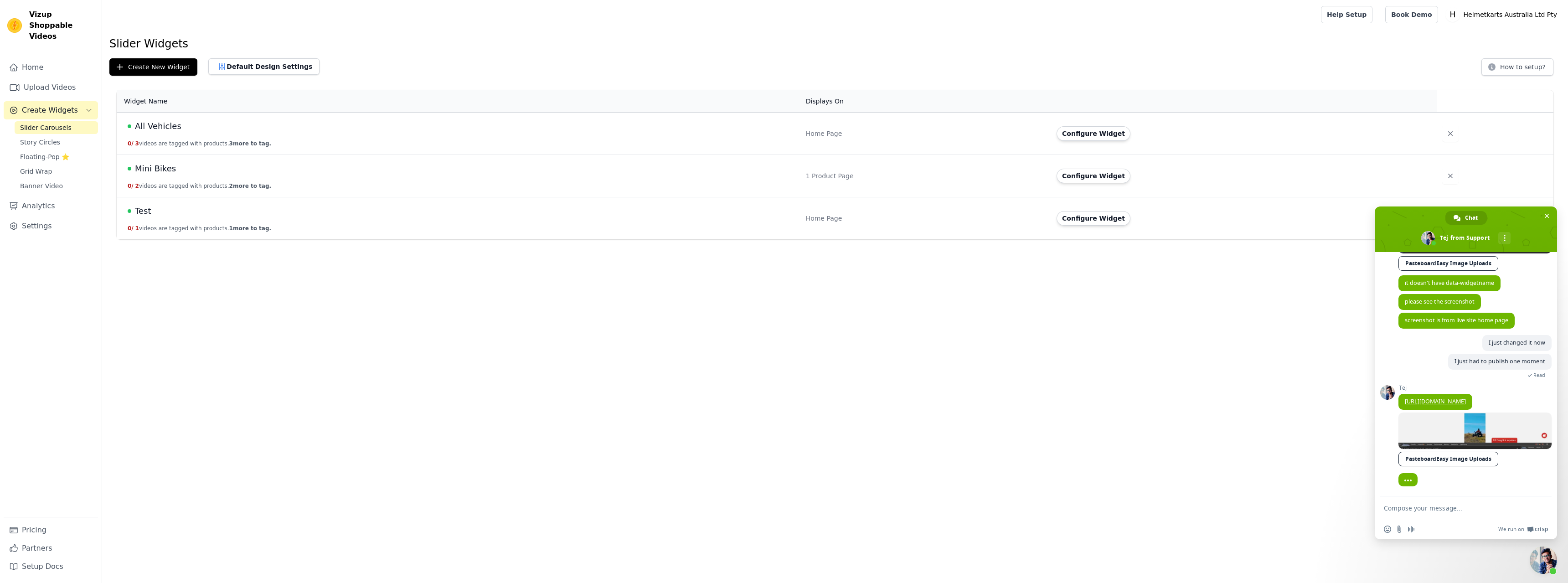
scroll to position [1351, 0]
click at [1435, 509] on textarea "Compose your message..." at bounding box center [1456, 508] width 144 height 8
type textarea "It's working"
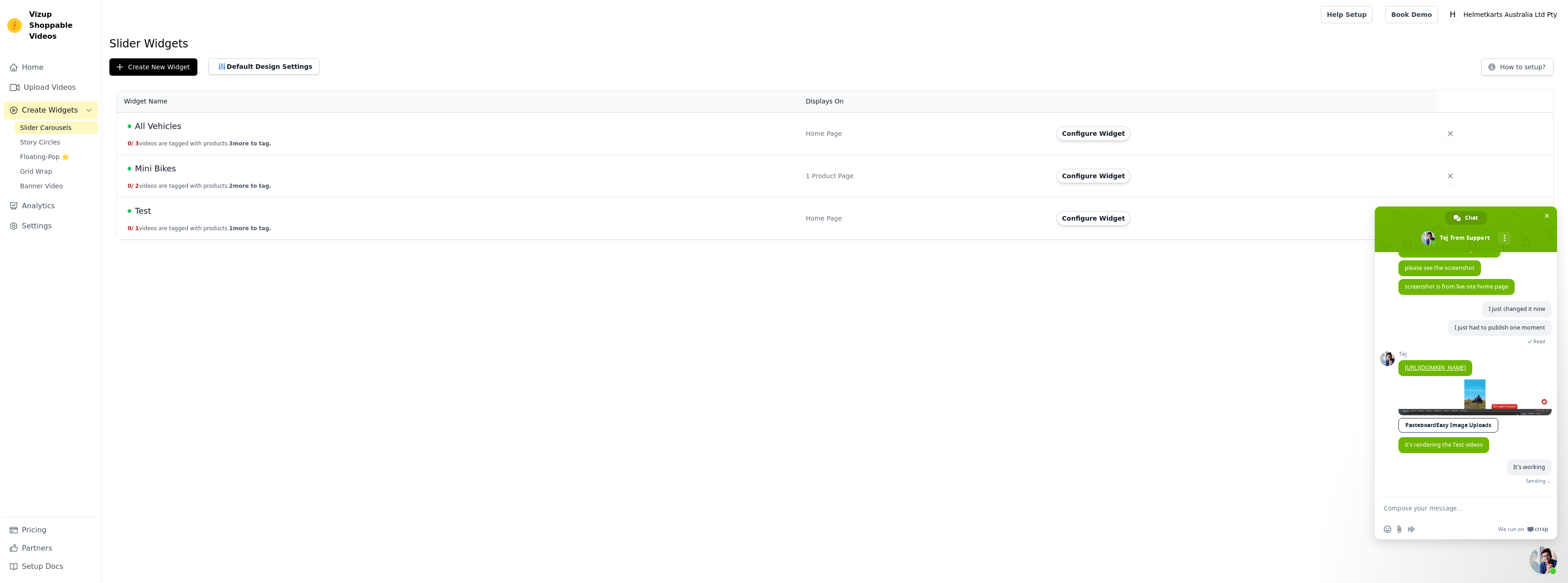
scroll to position [1385, 0]
type textarea "I"
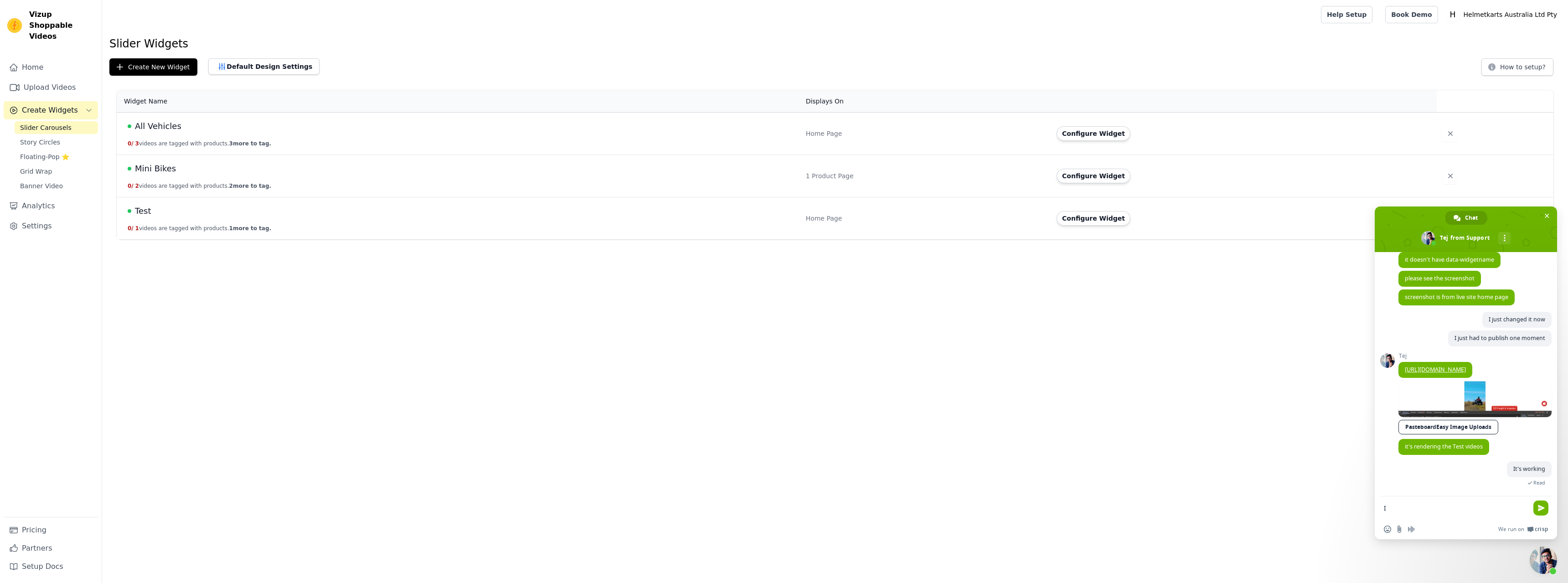
scroll to position [1374, 0]
type textarea "Update takes a while"
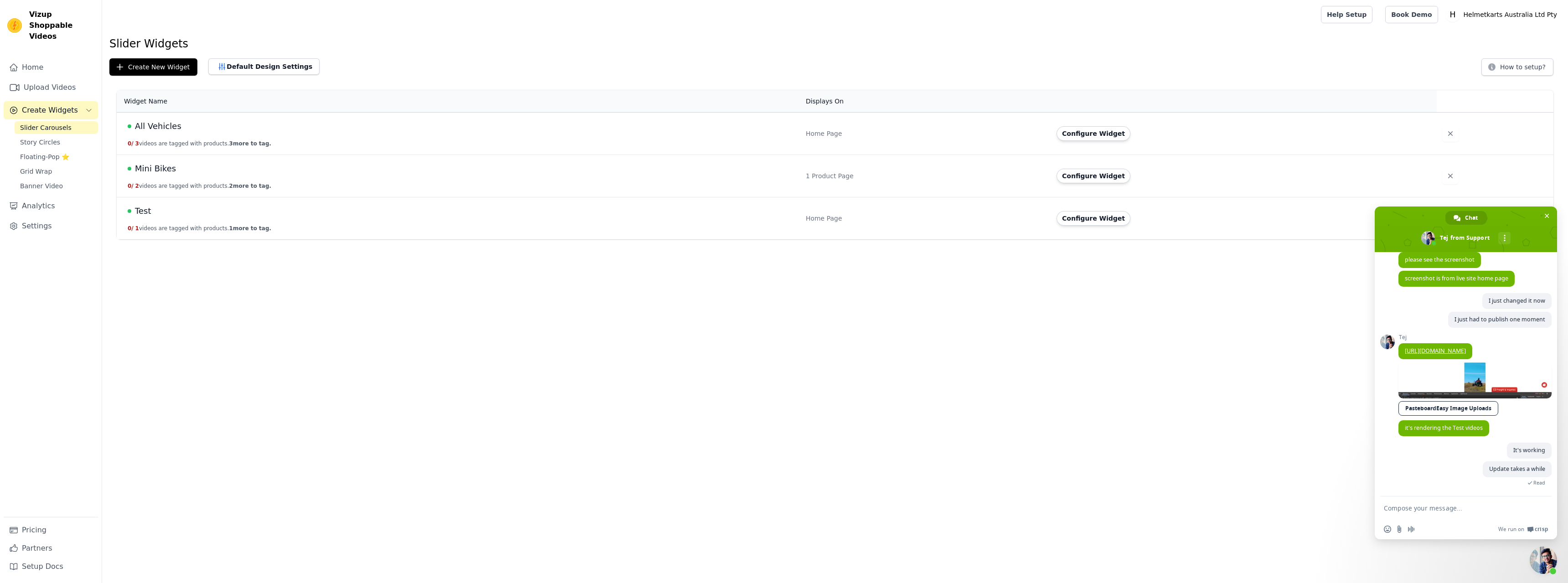
scroll to position [1393, 0]
type textarea "thanks"
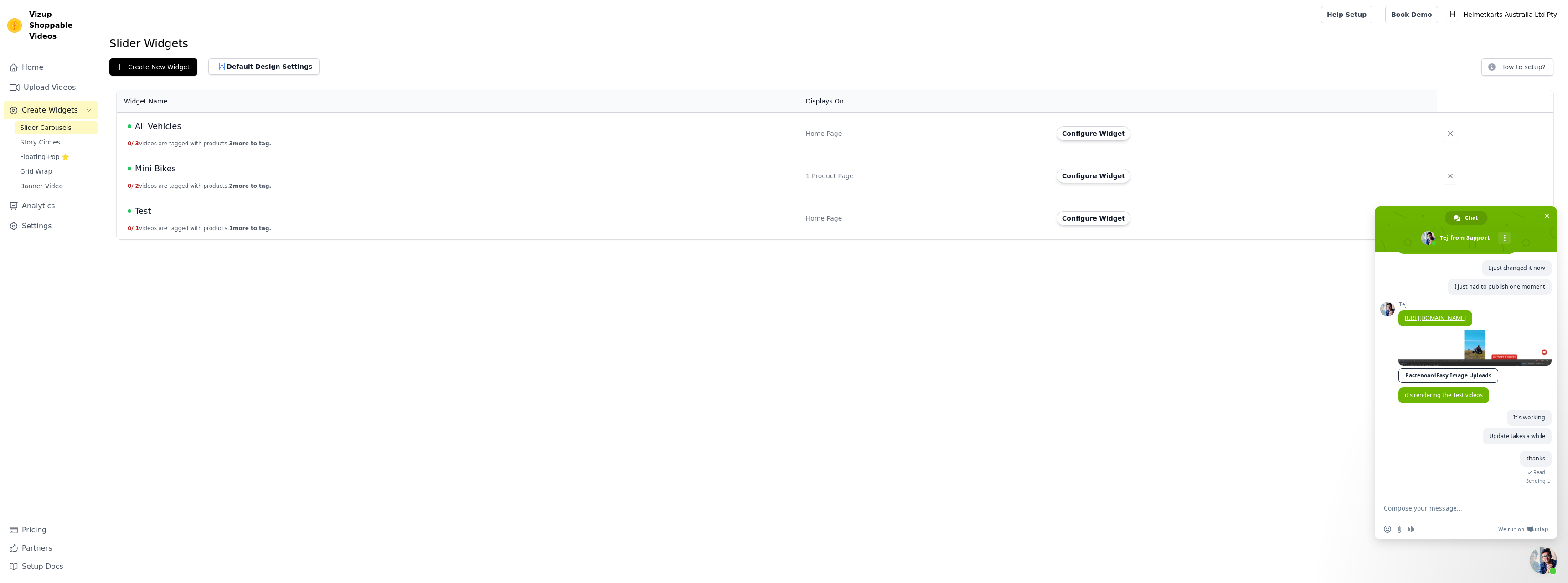
type textarea "O"
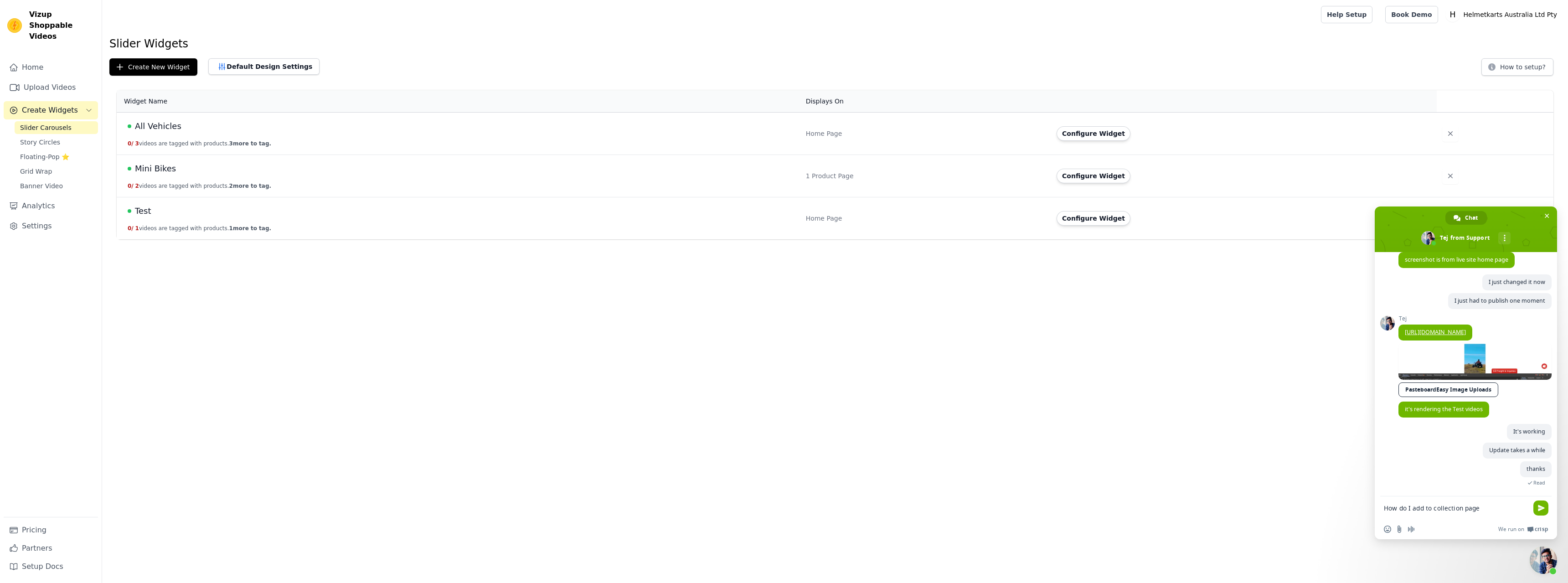
type textarea "How do I add to collection pages"
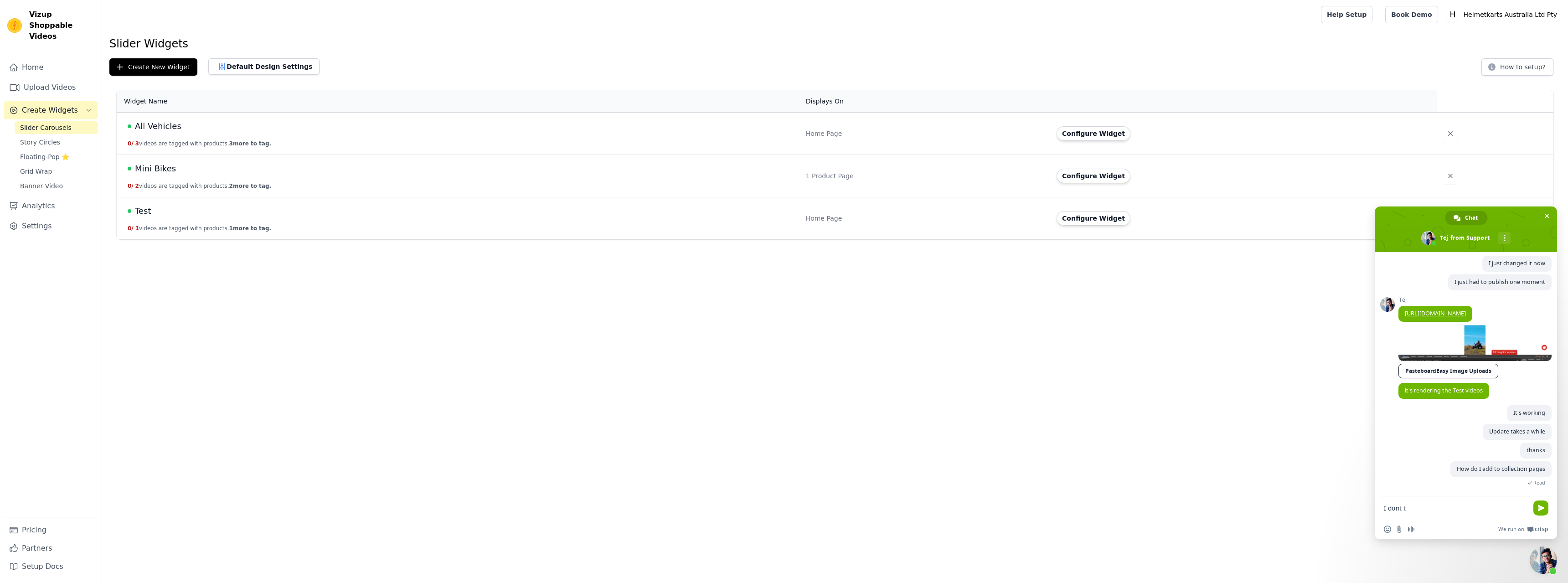
scroll to position [1430, 0]
type textarea "I dont think we set that one up in the theme editor"
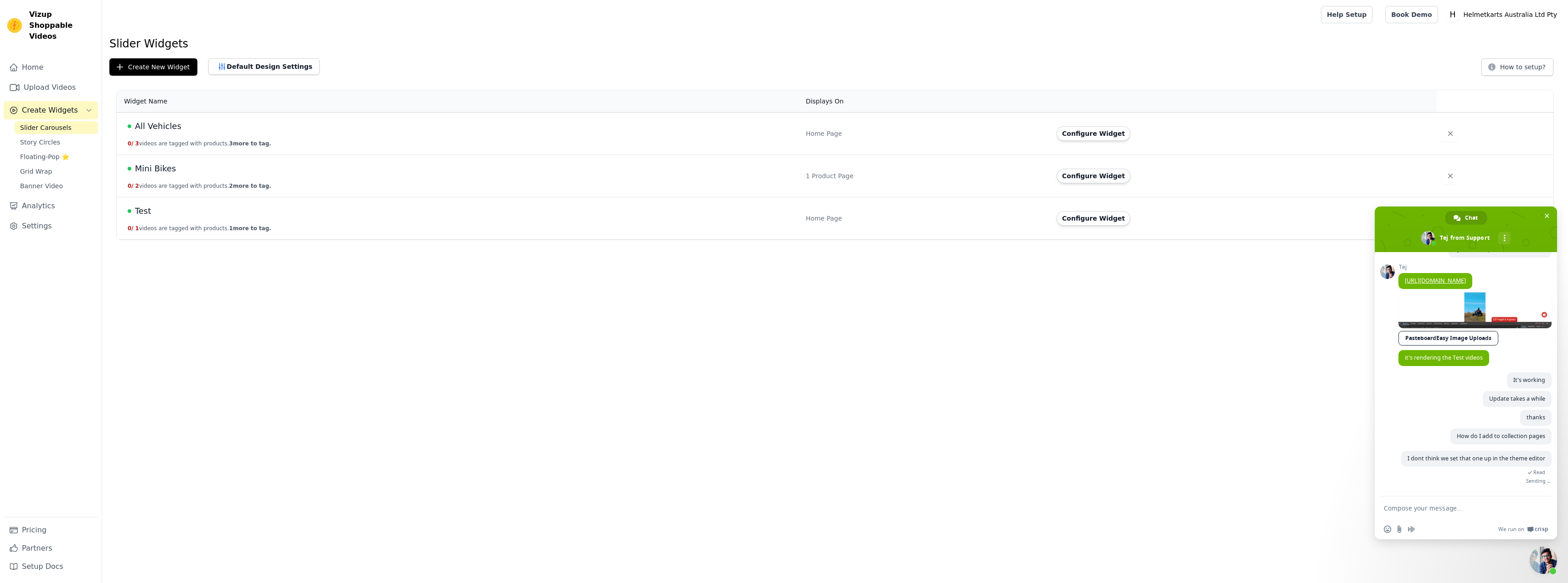
scroll to position [1457, 0]
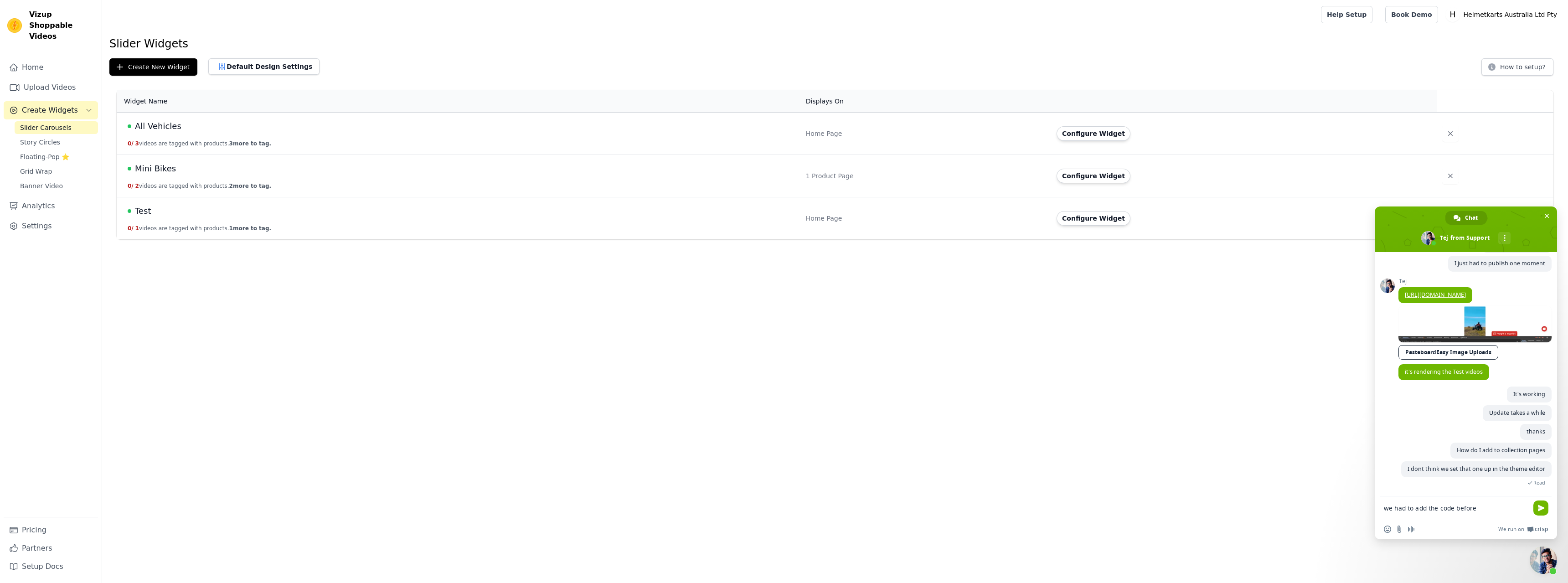
type textarea "we had to add the code before"
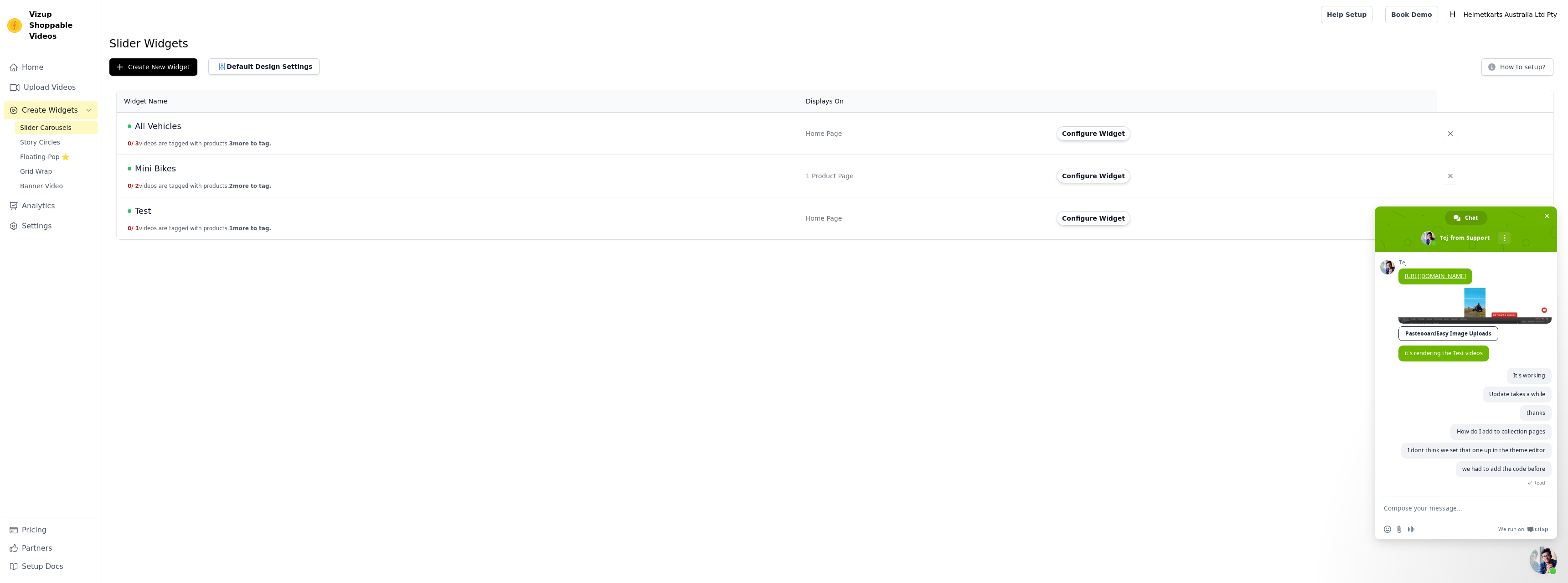
scroll to position [1476, 0]
type textarea "for the product page(s)"
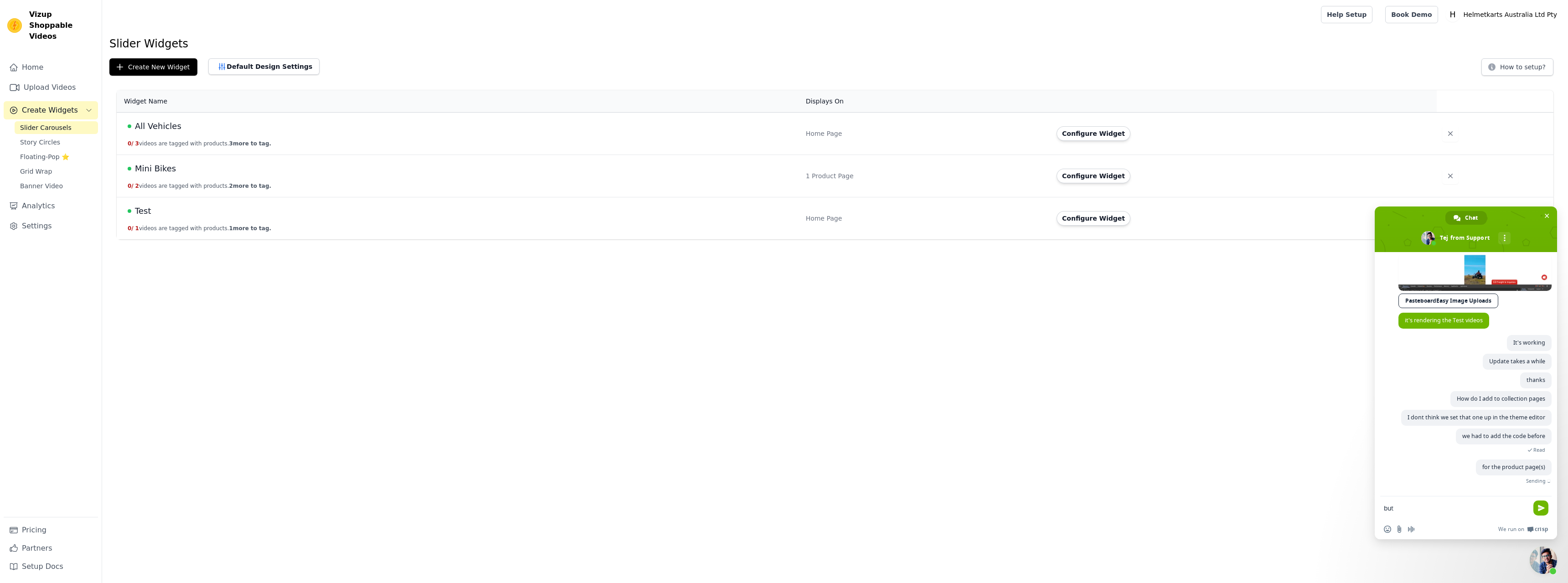
scroll to position [1494, 0]
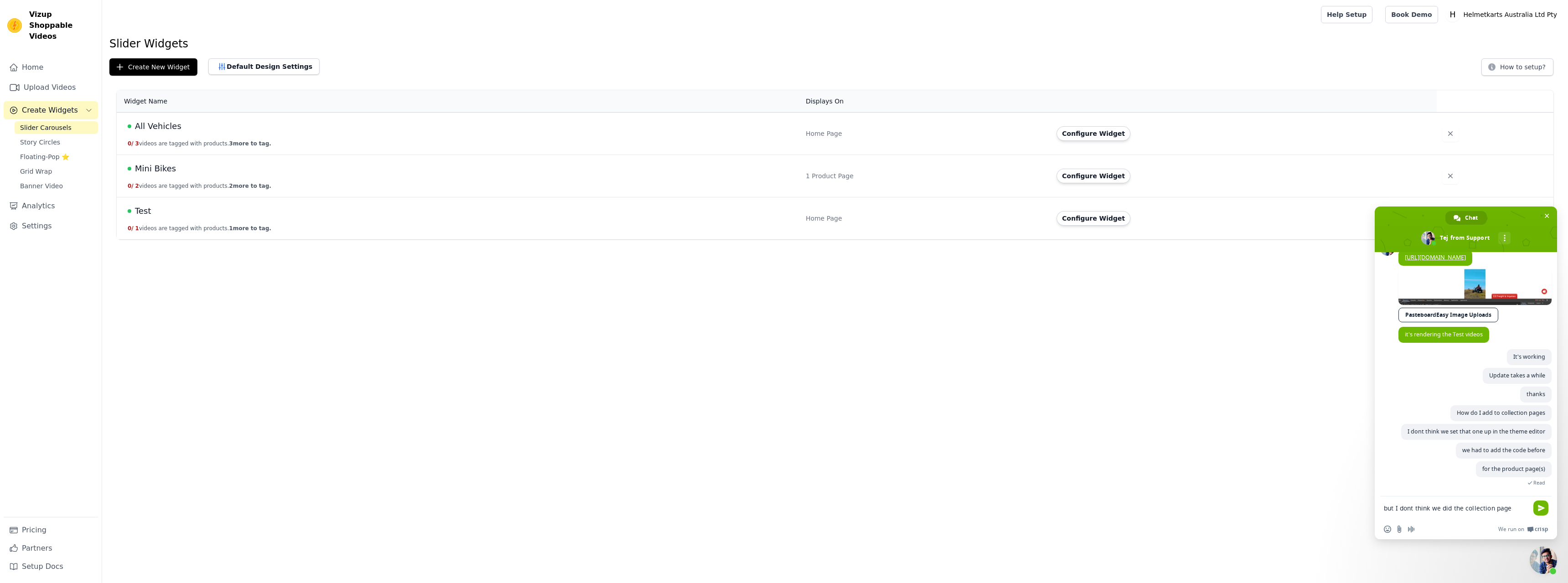
type textarea "but I dont think we did the collection pages"
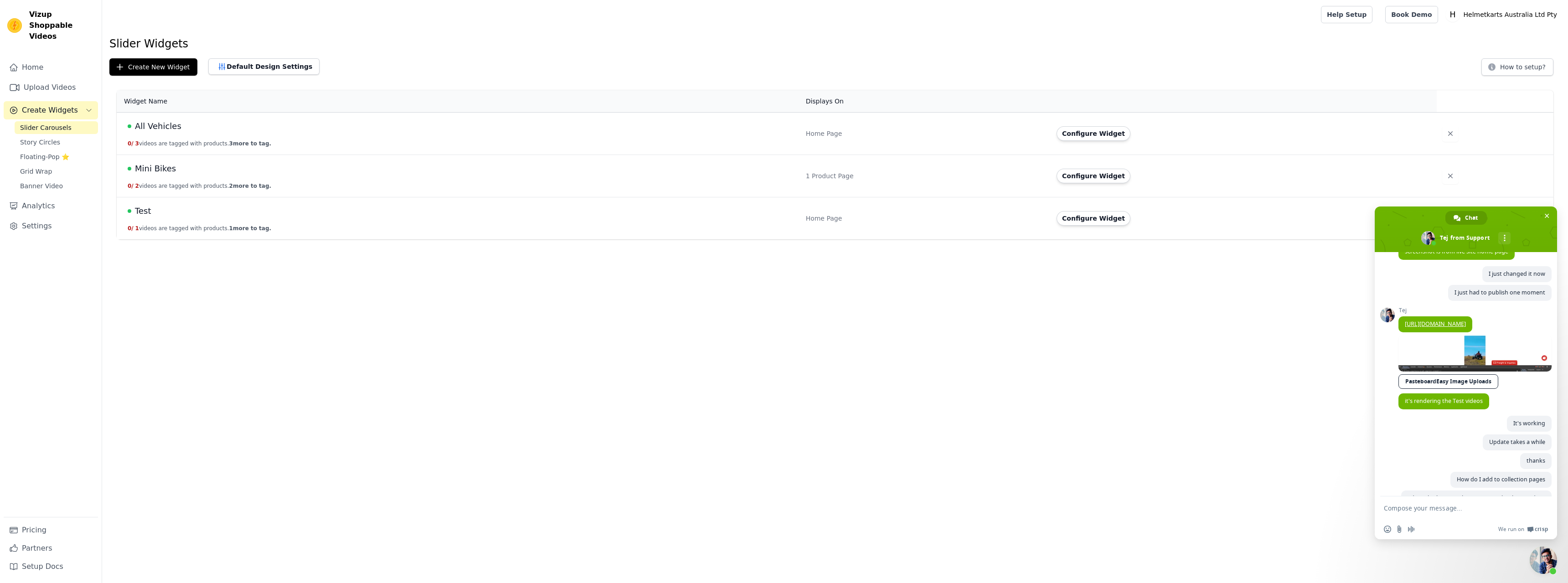
scroll to position [1545, 0]
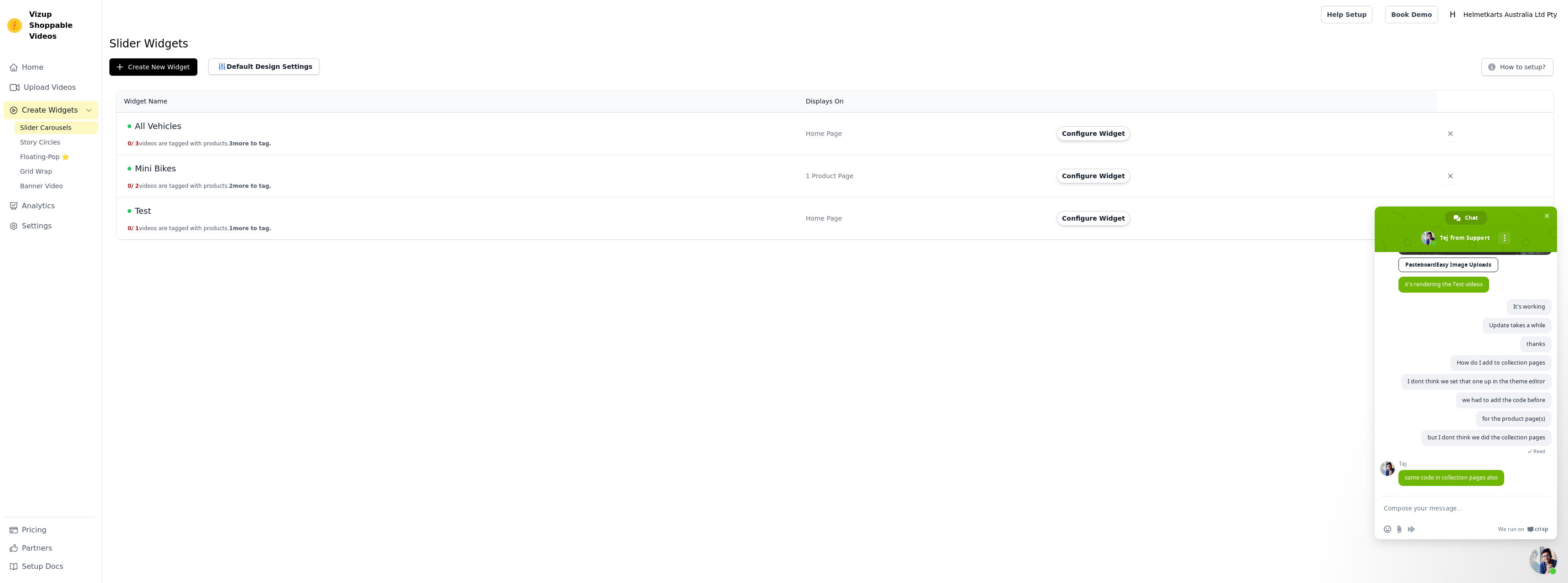
click at [1463, 503] on form at bounding box center [1456, 509] width 144 height 25
click at [1466, 507] on textarea "Compose your message..." at bounding box center [1456, 508] width 144 height 8
type textarea "OK, maybe we can do that another time"
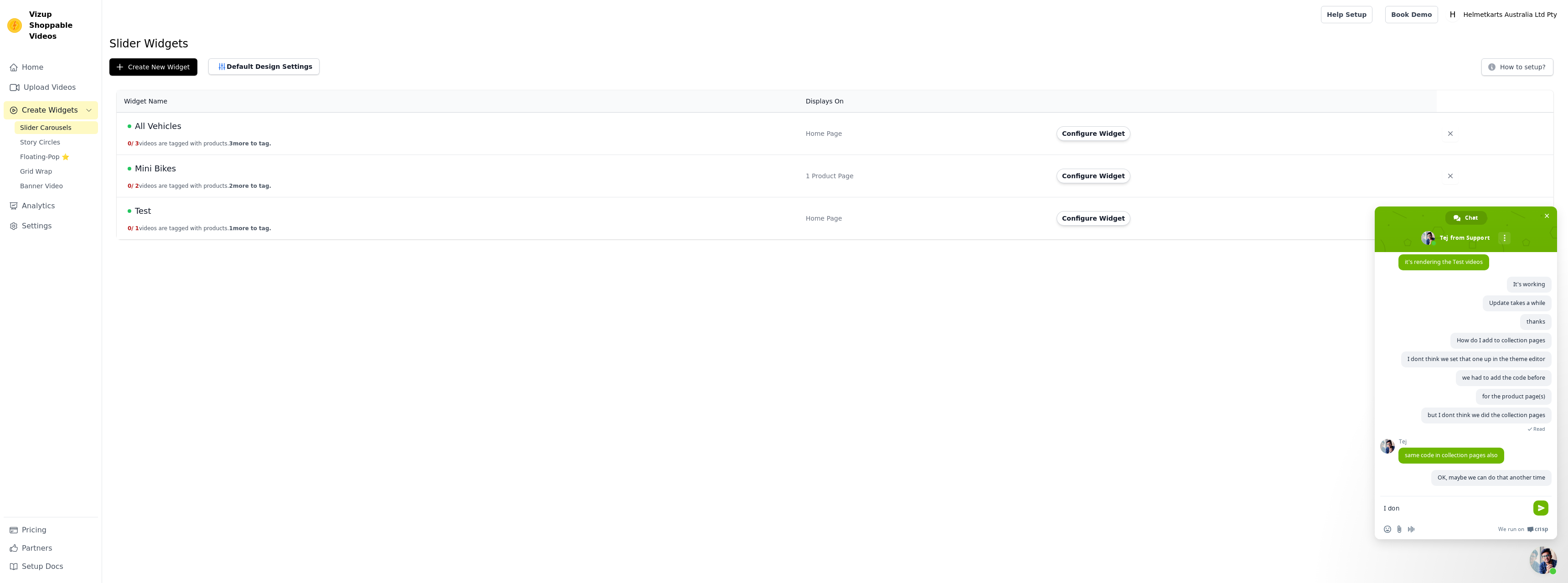
scroll to position [1567, 0]
type textarea "I dont know how to edit the theme code"
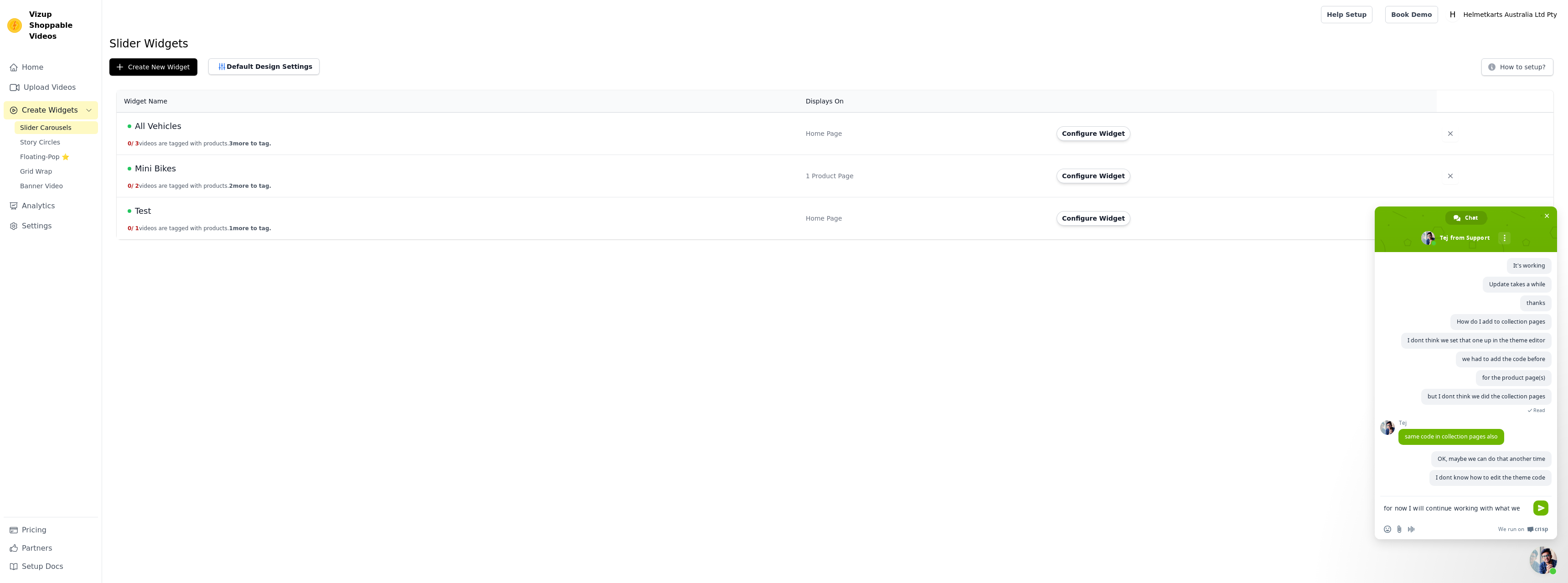
scroll to position [1587, 0]
type textarea "for now I will continue working with what we have thanks"
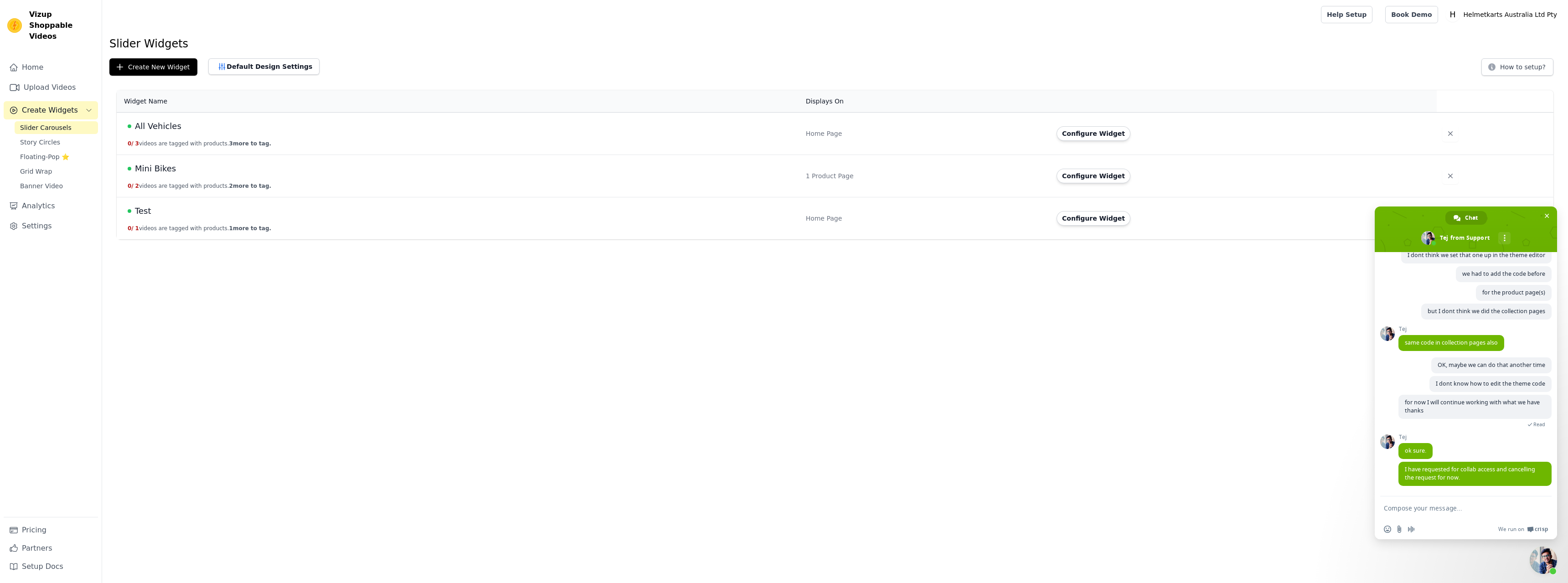
scroll to position [1671, 0]
click at [1484, 498] on form at bounding box center [1456, 509] width 144 height 25
click at [1484, 501] on form at bounding box center [1456, 509] width 144 height 25
click at [1454, 507] on textarea "Compose your message..." at bounding box center [1456, 508] width 144 height 8
type textarea "thanks"
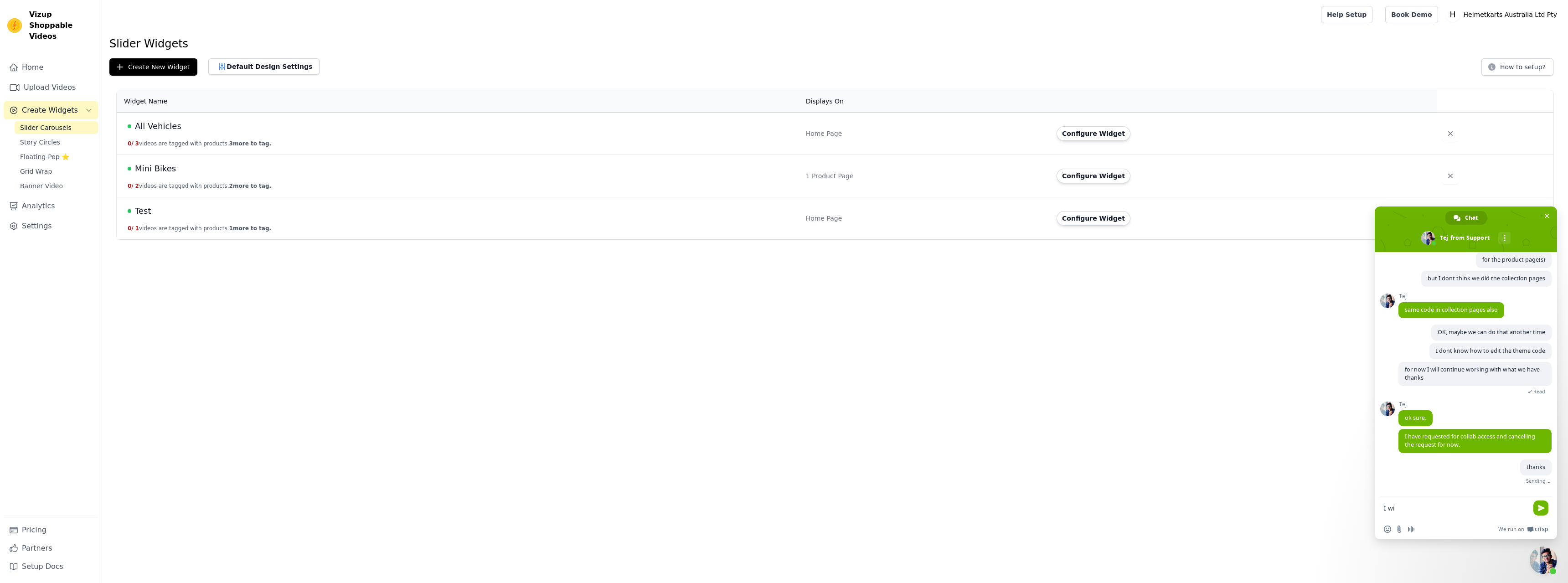
scroll to position [1693, 0]
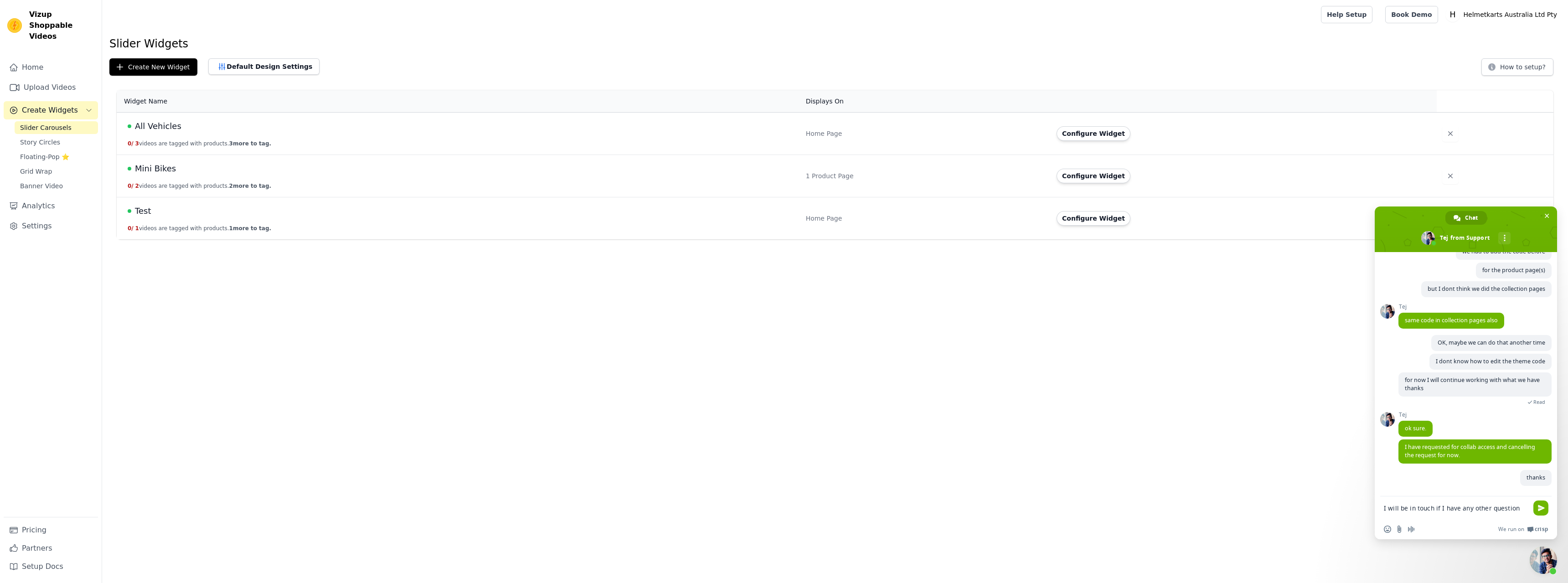
type textarea "I will be in touch if I have any other questions"
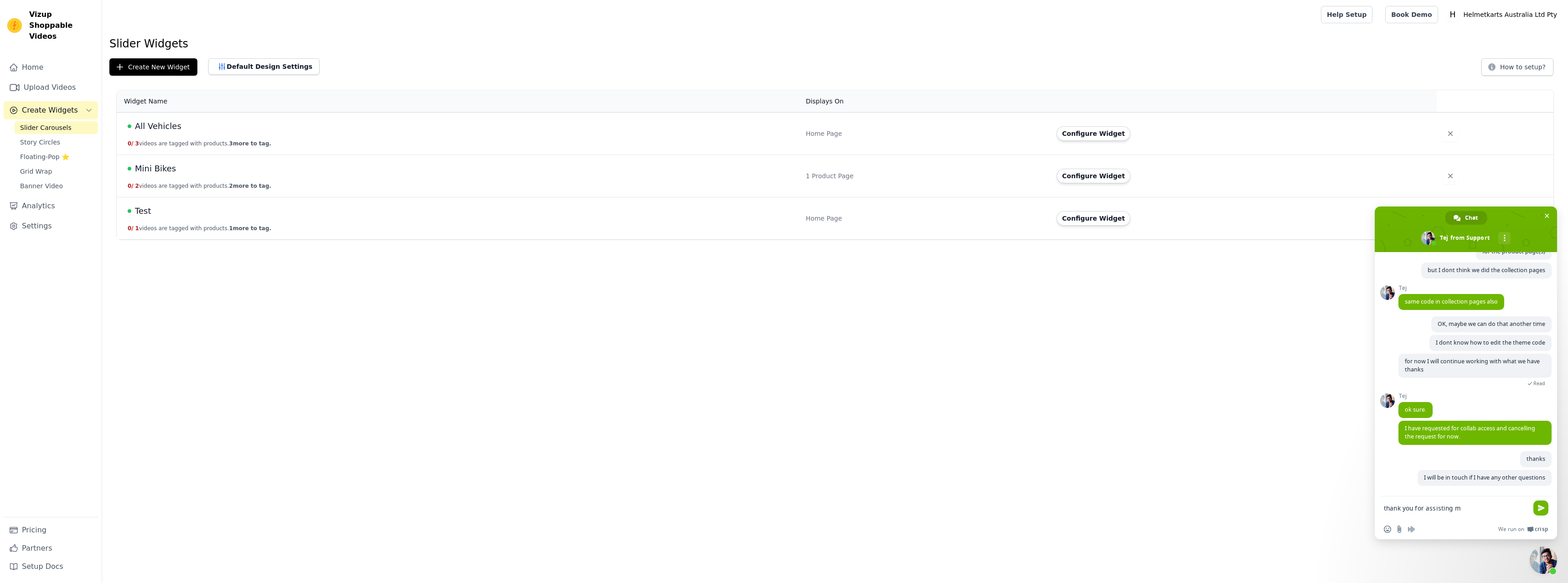
type textarea "thank you for assisting me"
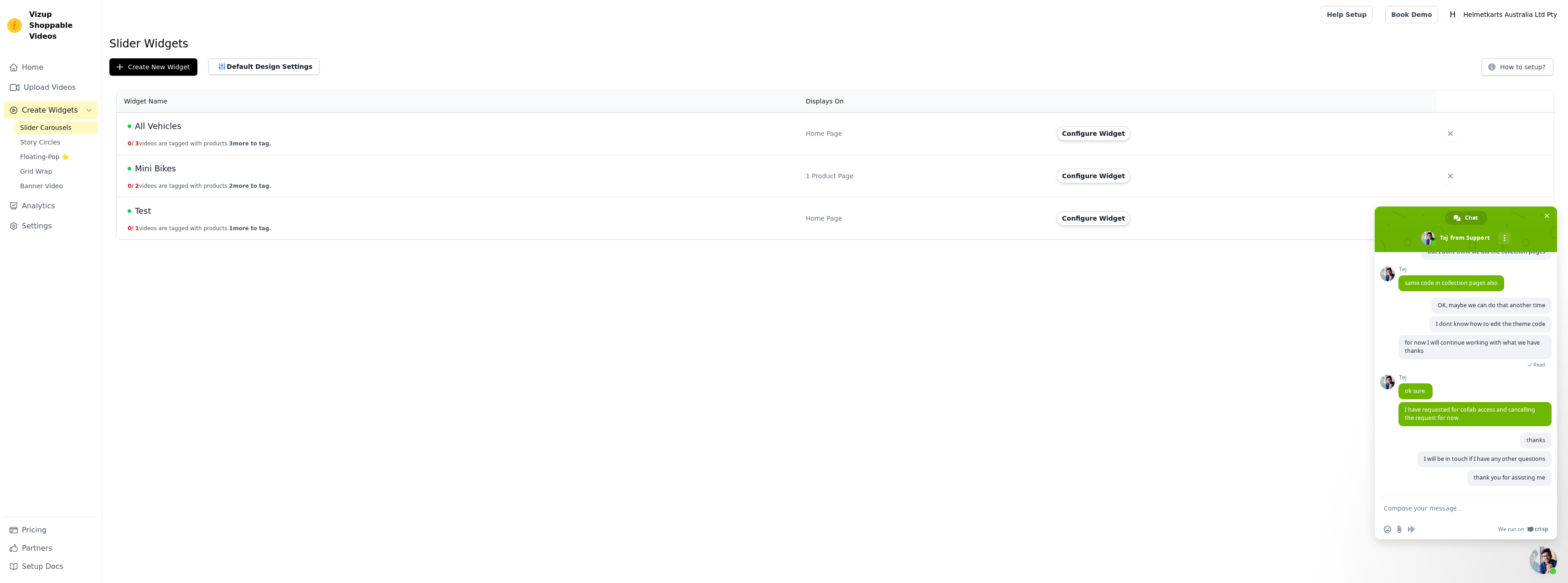
scroll to position [1730, 0]
click at [1547, 213] on span "Close chat" at bounding box center [1546, 216] width 9 height 9
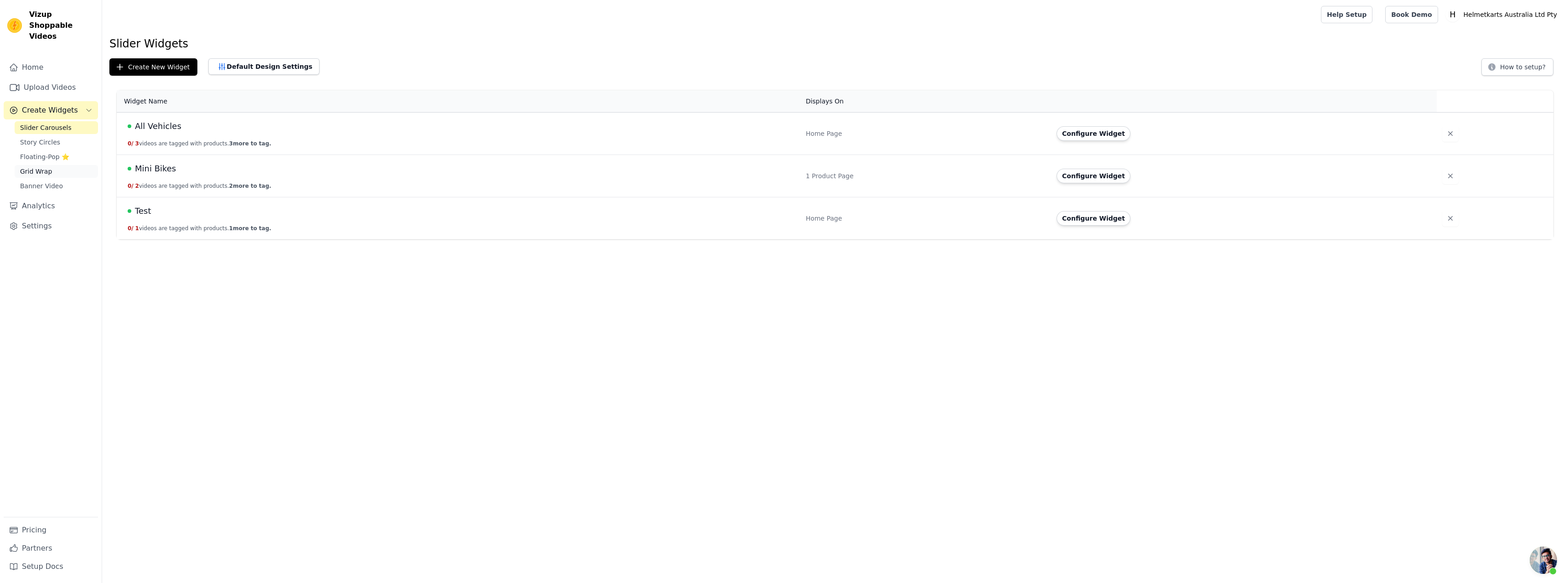
click at [50, 165] on link "Grid Wrap" at bounding box center [56, 171] width 84 height 13
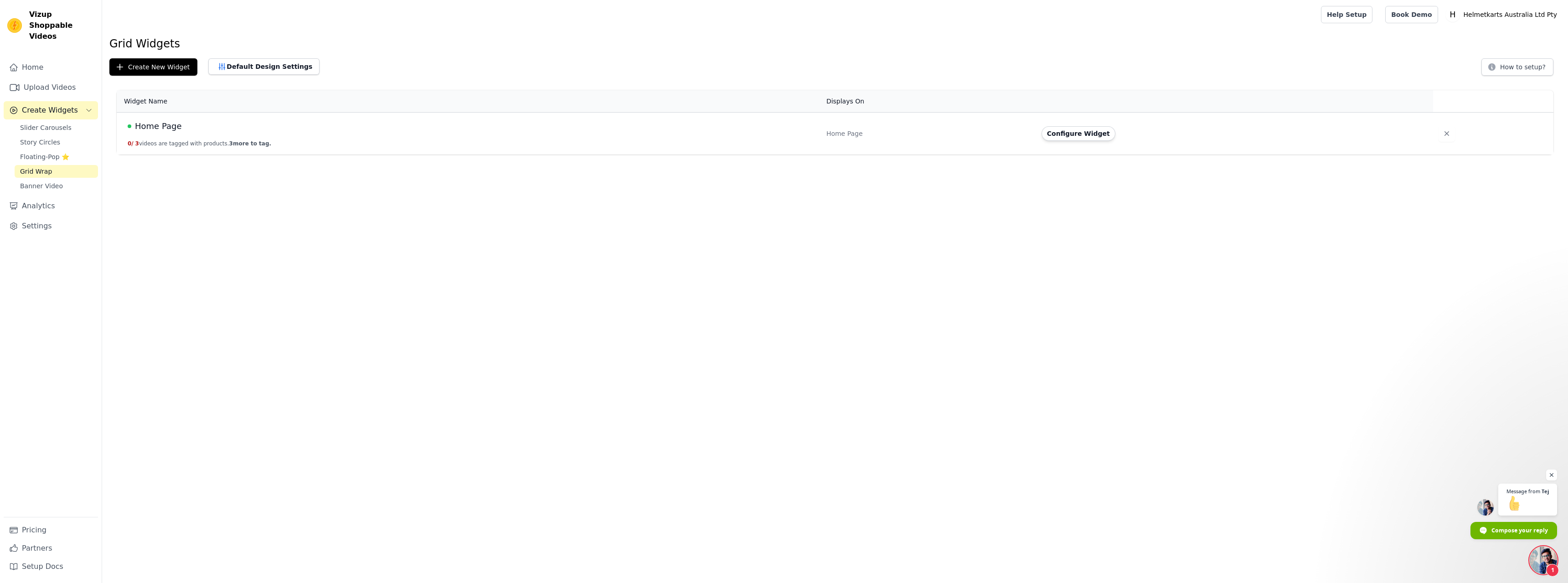
scroll to position [1769, 0]
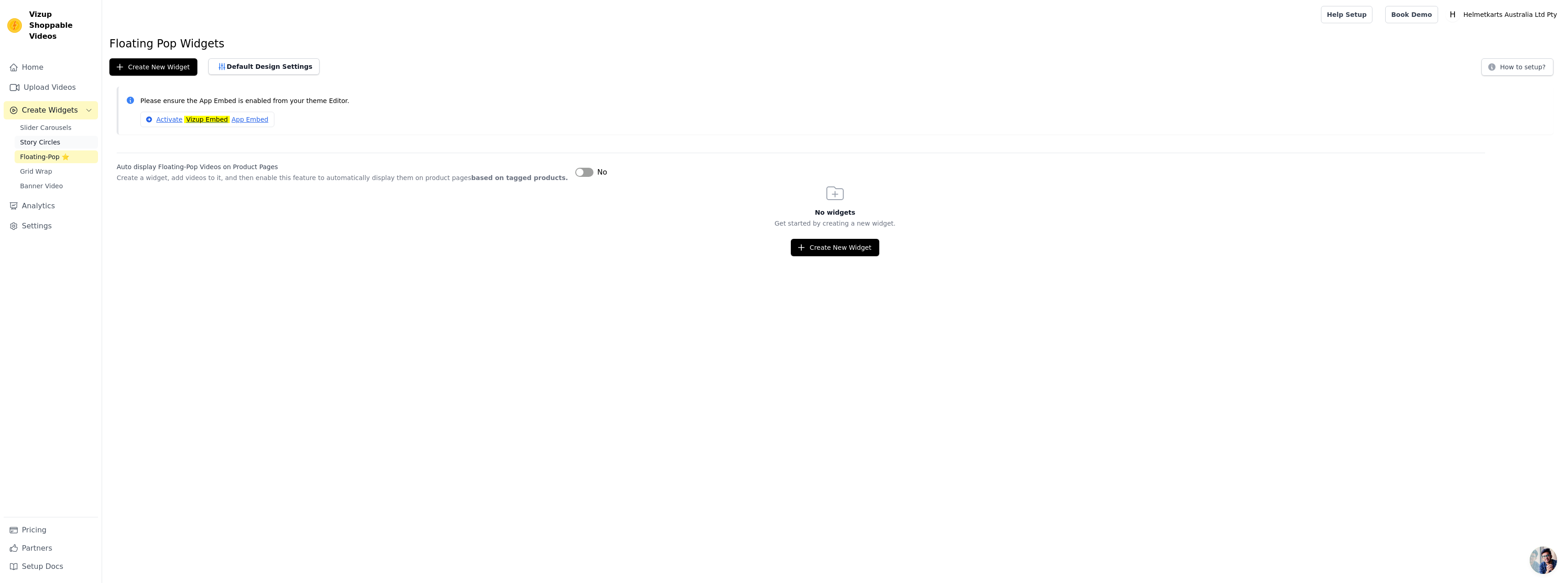
click at [48, 138] on span "Story Circles" at bounding box center [40, 142] width 40 height 9
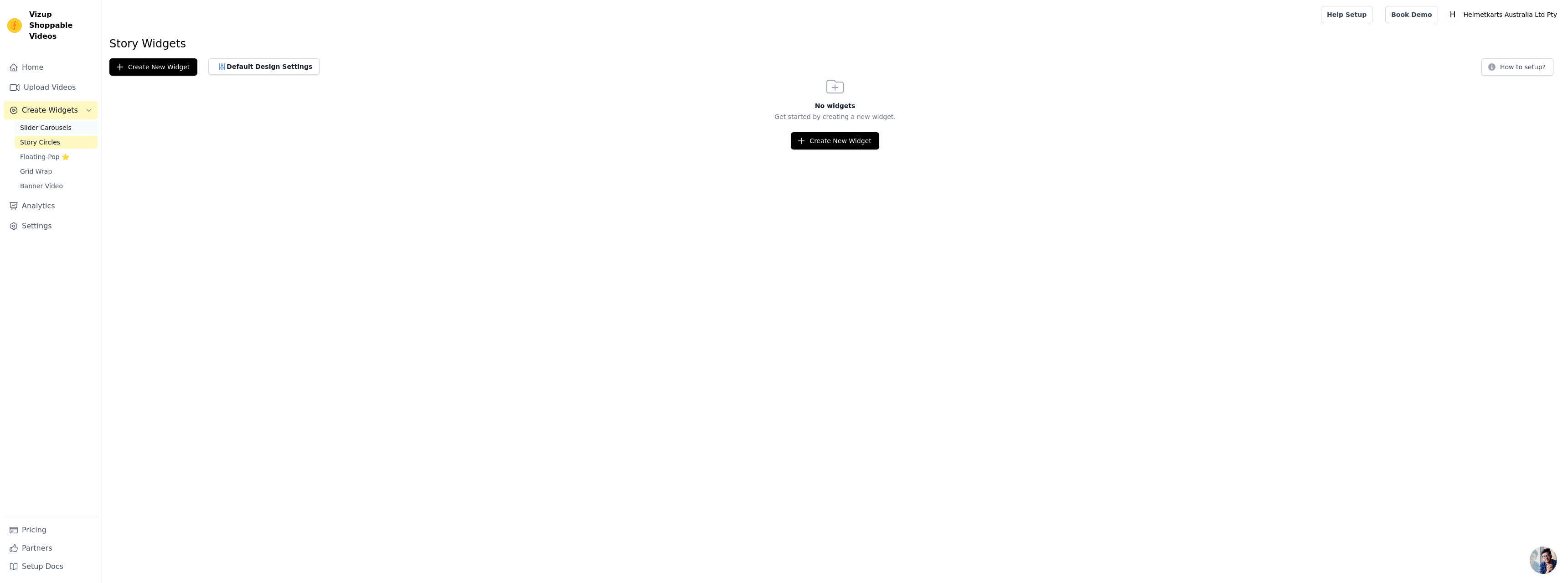
click at [48, 123] on span "Slider Carousels" at bounding box center [45, 128] width 51 height 9
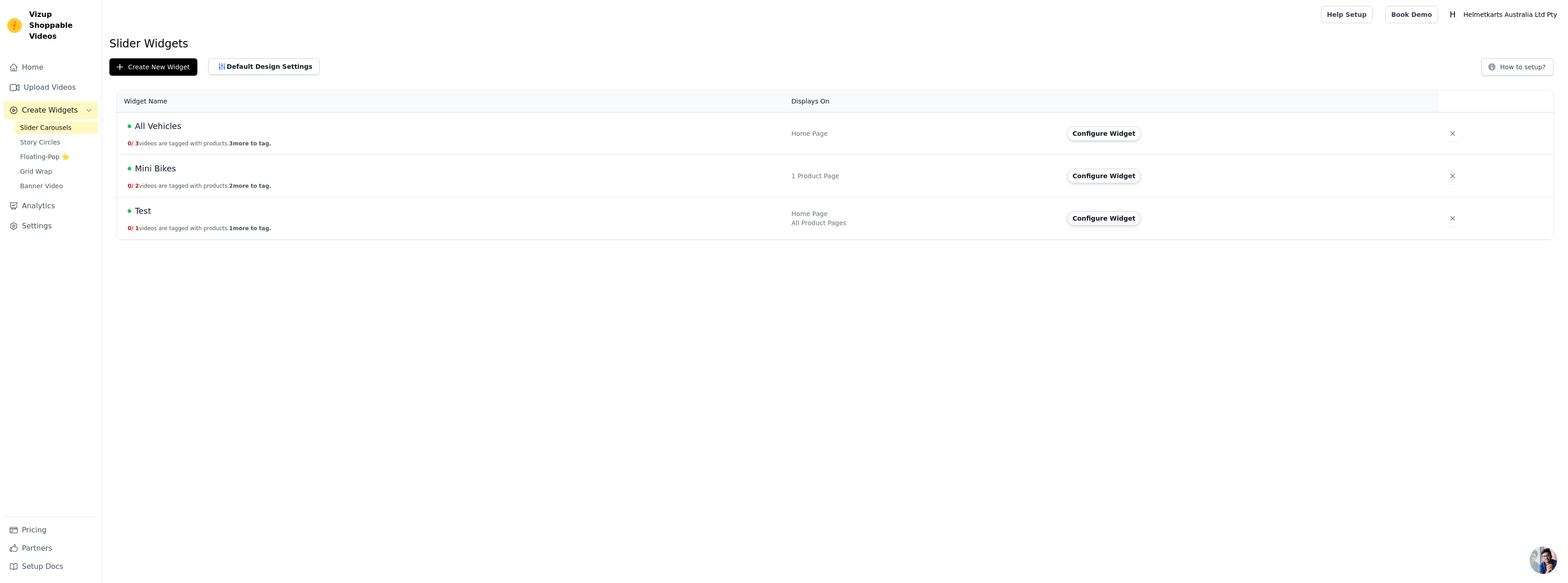
click at [1107, 217] on button "Configure Widget" at bounding box center [1104, 219] width 74 height 15
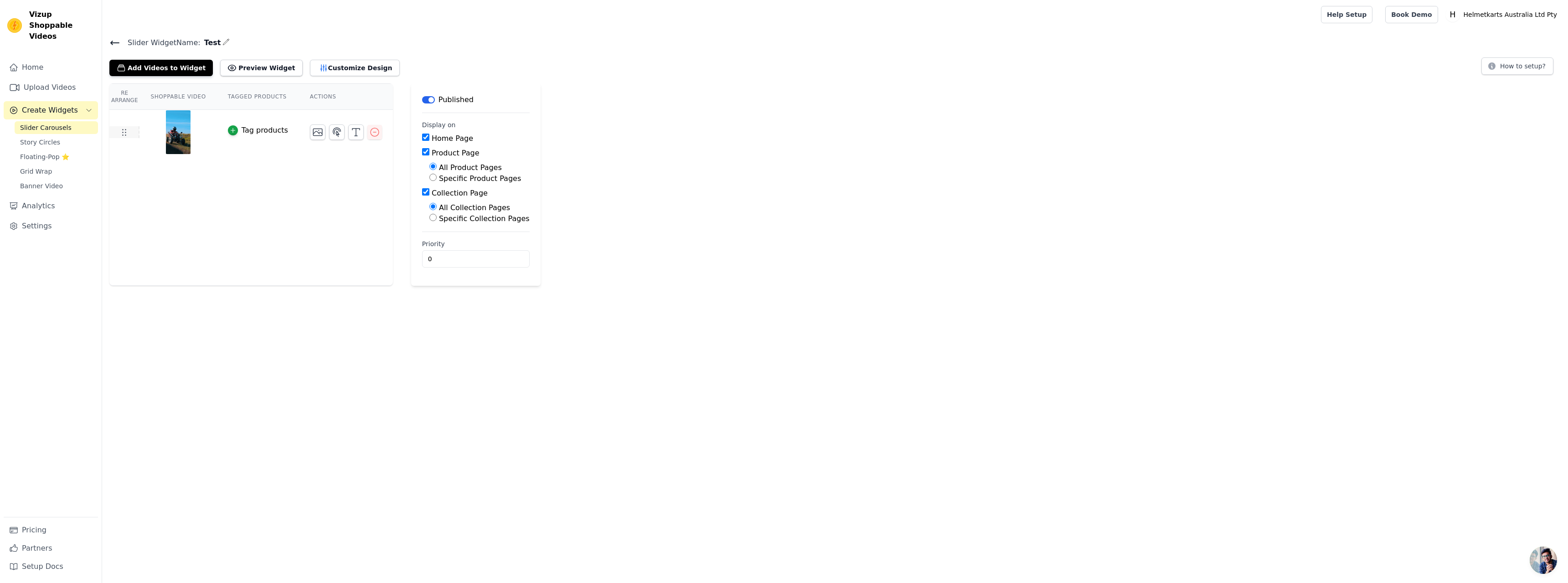
click at [128, 131] on icon at bounding box center [124, 133] width 11 height 11
click at [331, 131] on icon "button" at bounding box center [337, 133] width 11 height 11
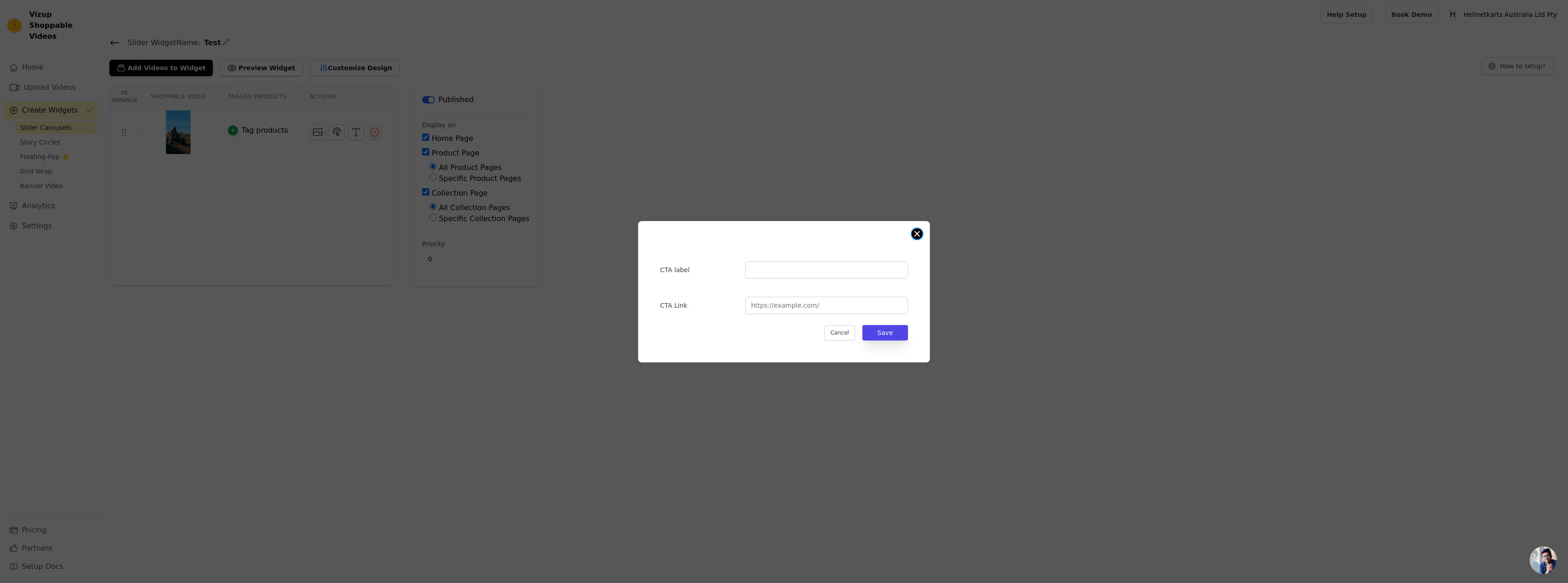
click at [916, 232] on button "Close modal" at bounding box center [918, 234] width 11 height 11
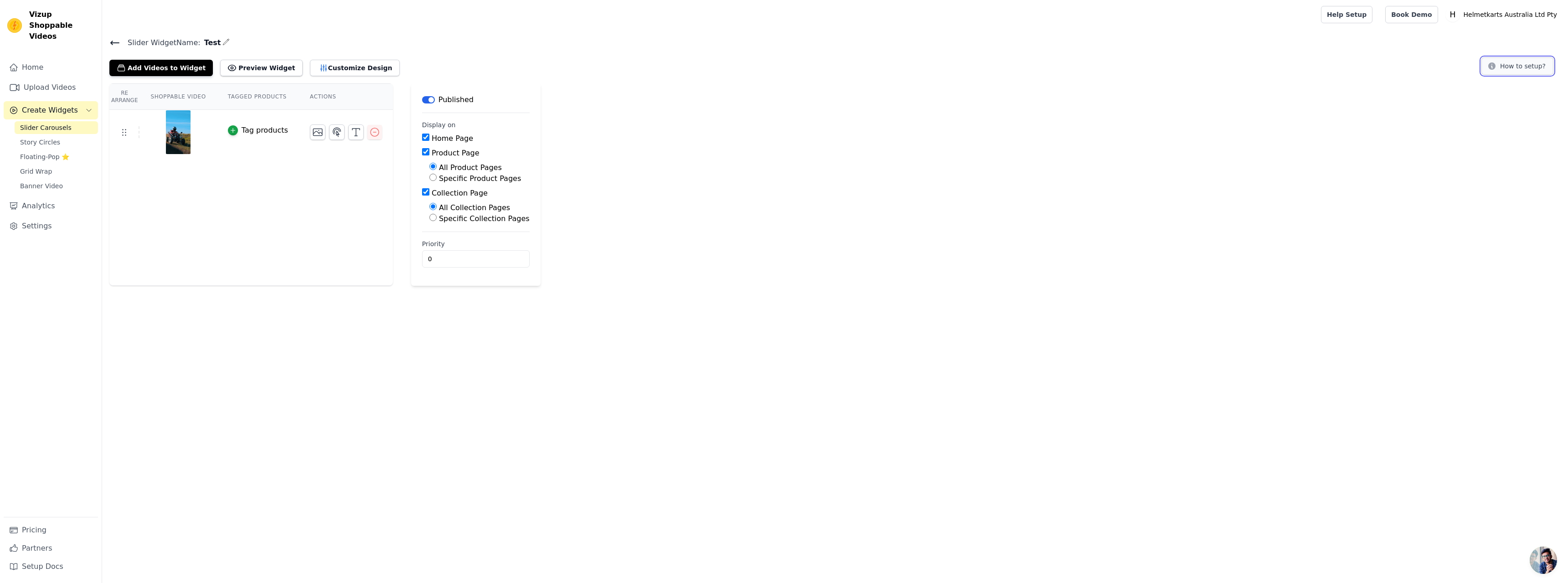
click at [1512, 68] on button "How to setup?" at bounding box center [1518, 66] width 72 height 17
click at [1544, 567] on span "Open chat" at bounding box center [1544, 560] width 27 height 27
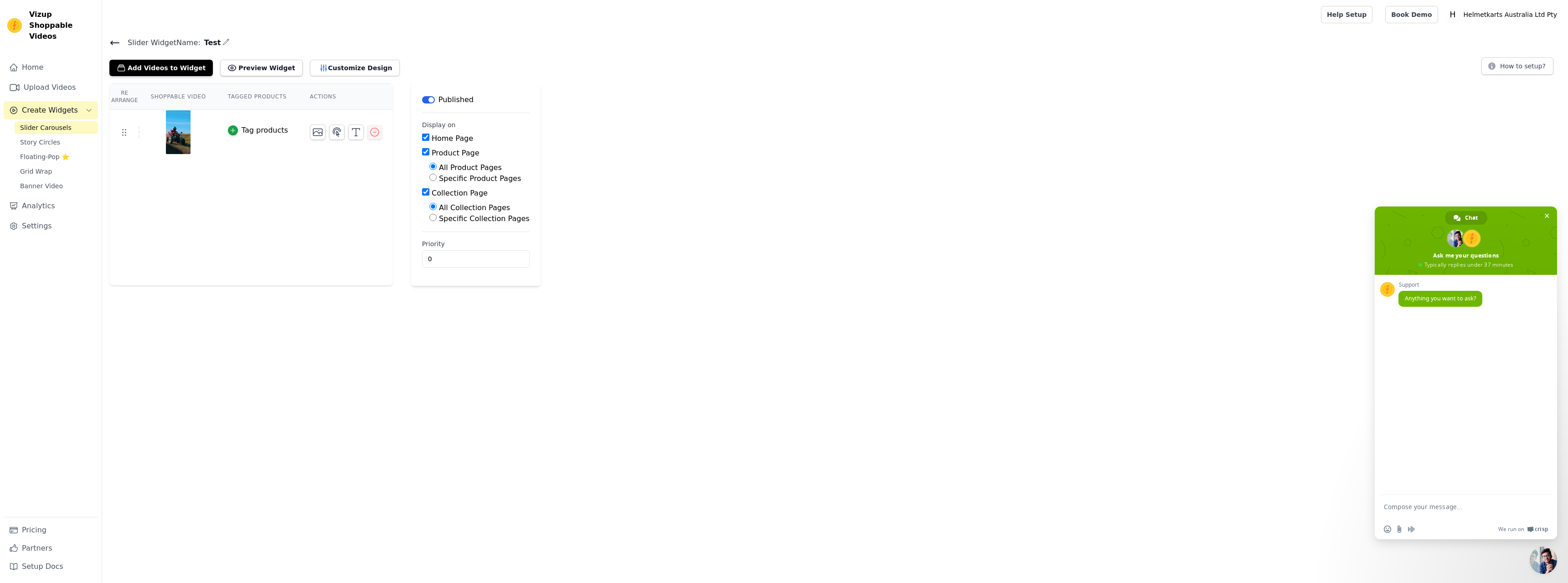
click at [1421, 509] on textarea "Compose your message..." at bounding box center [1456, 511] width 144 height 16
type textarea "hello"
type textarea "can I please get some assistance?"
drag, startPoint x: 588, startPoint y: 2, endPoint x: 724, endPoint y: 285, distance: 314.0
click at [724, 285] on div "Re Arrange Shoppable Video Tagged Products Actions Tag products Save Videos In …" at bounding box center [835, 185] width 1466 height 203
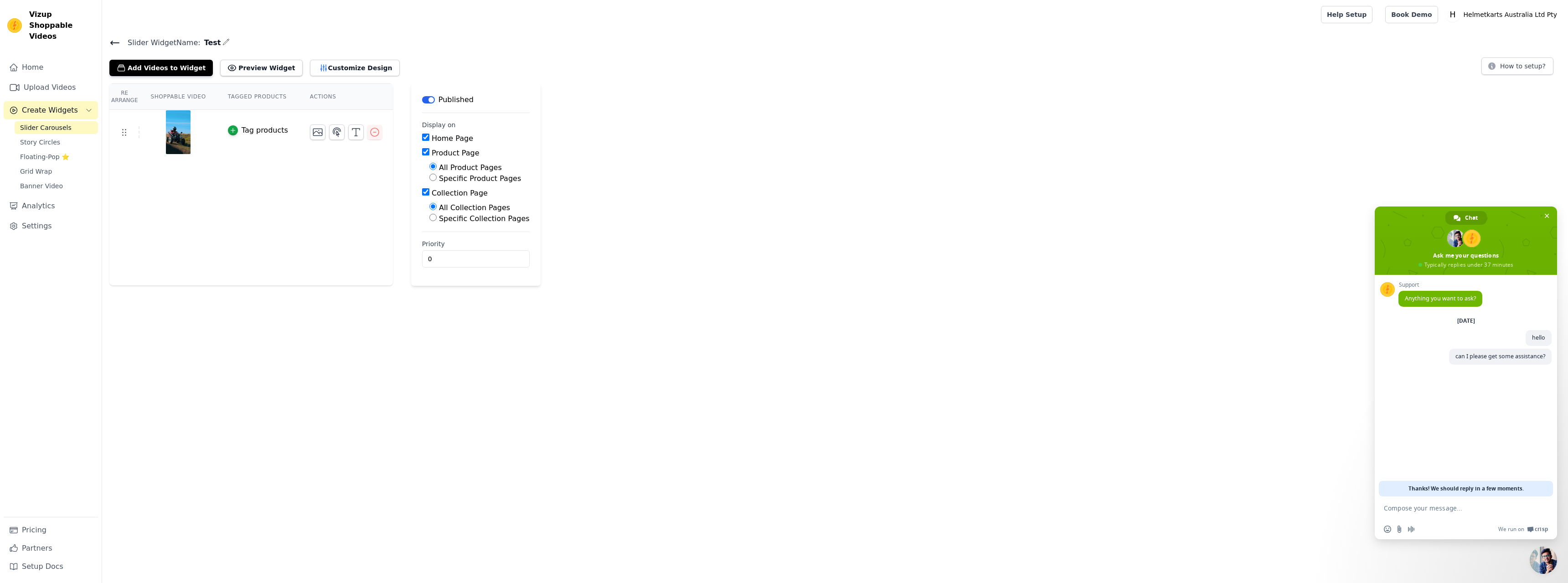
click at [429, 180] on input "Specific Product Pages" at bounding box center [433, 177] width 7 height 7
radio input "true"
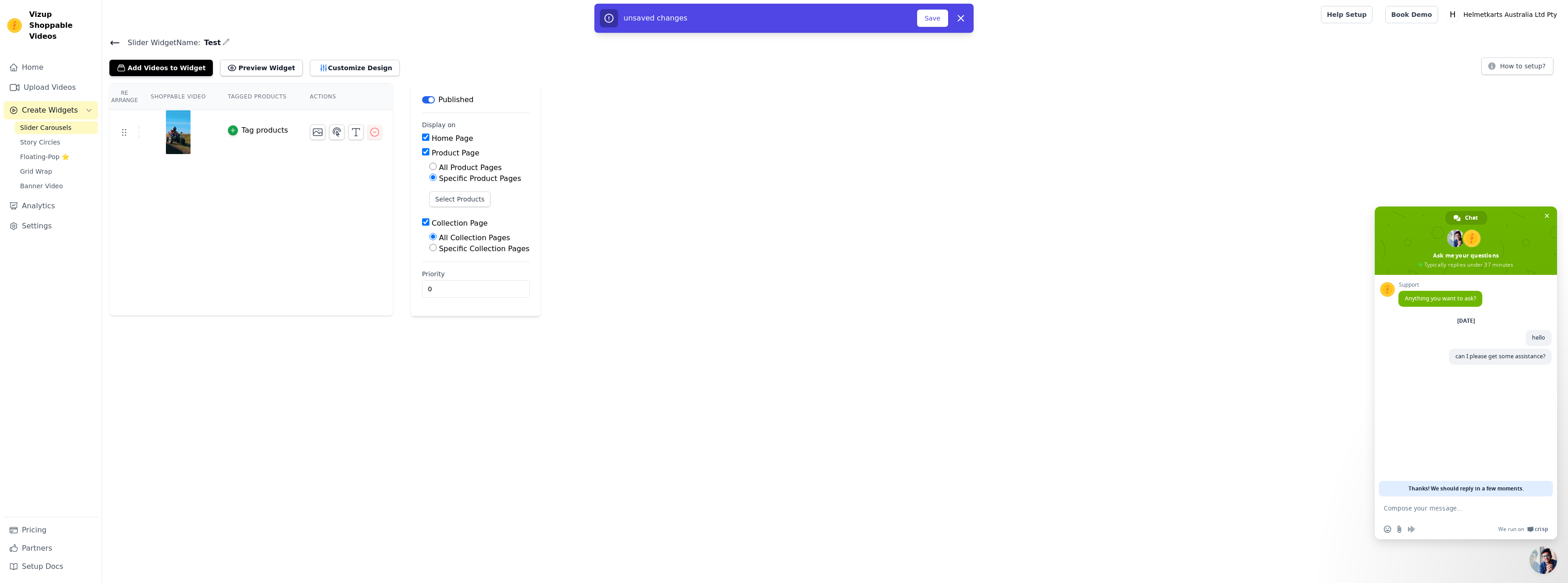
click at [422, 154] on input "Product Page" at bounding box center [426, 152] width 7 height 7
checkbox input "false"
click at [422, 165] on input "Collection Page" at bounding box center [426, 167] width 7 height 7
checkbox input "false"
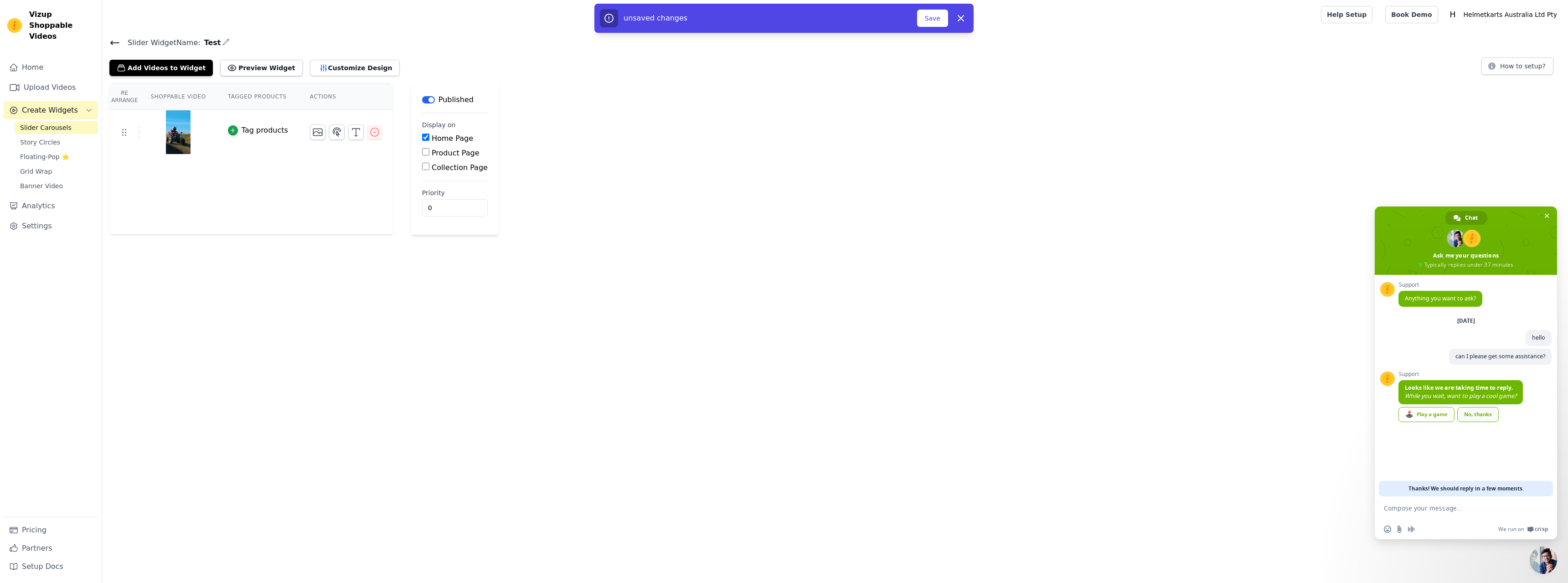
click at [1478, 418] on div "No, thanks" at bounding box center [1478, 414] width 42 height 15
click at [932, 15] on button "Save" at bounding box center [933, 18] width 31 height 17
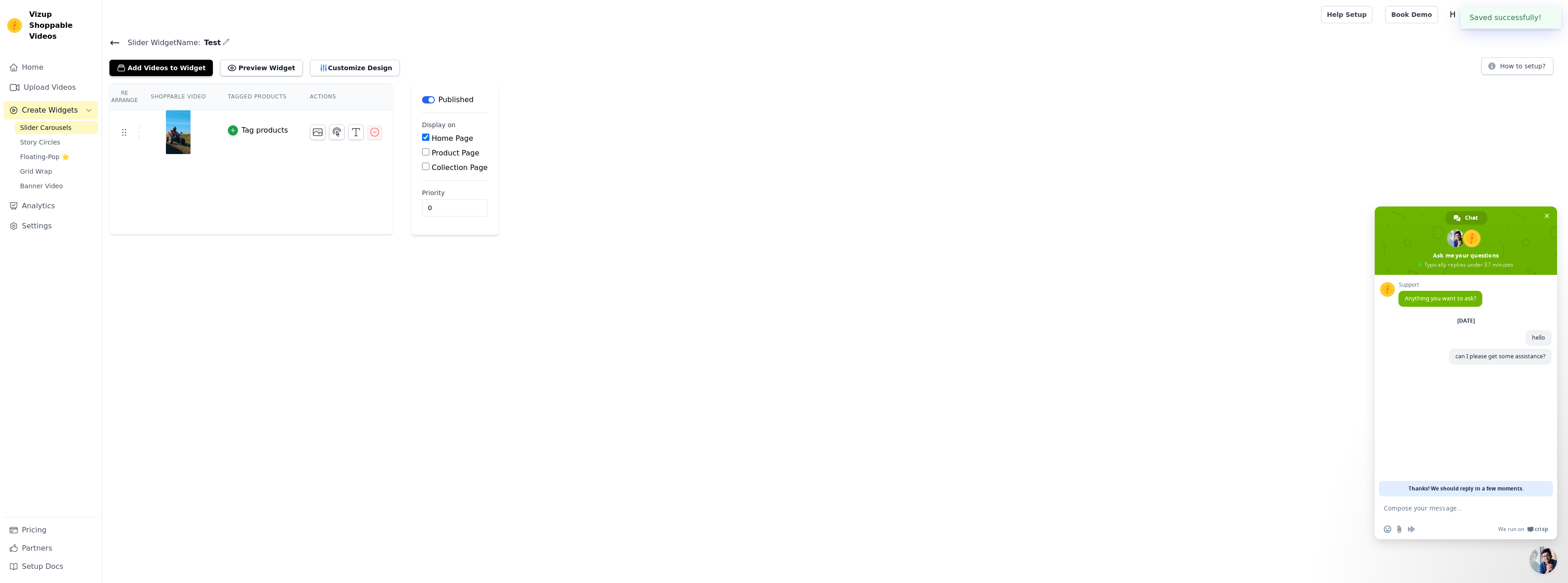
click at [115, 40] on icon at bounding box center [115, 43] width 11 height 11
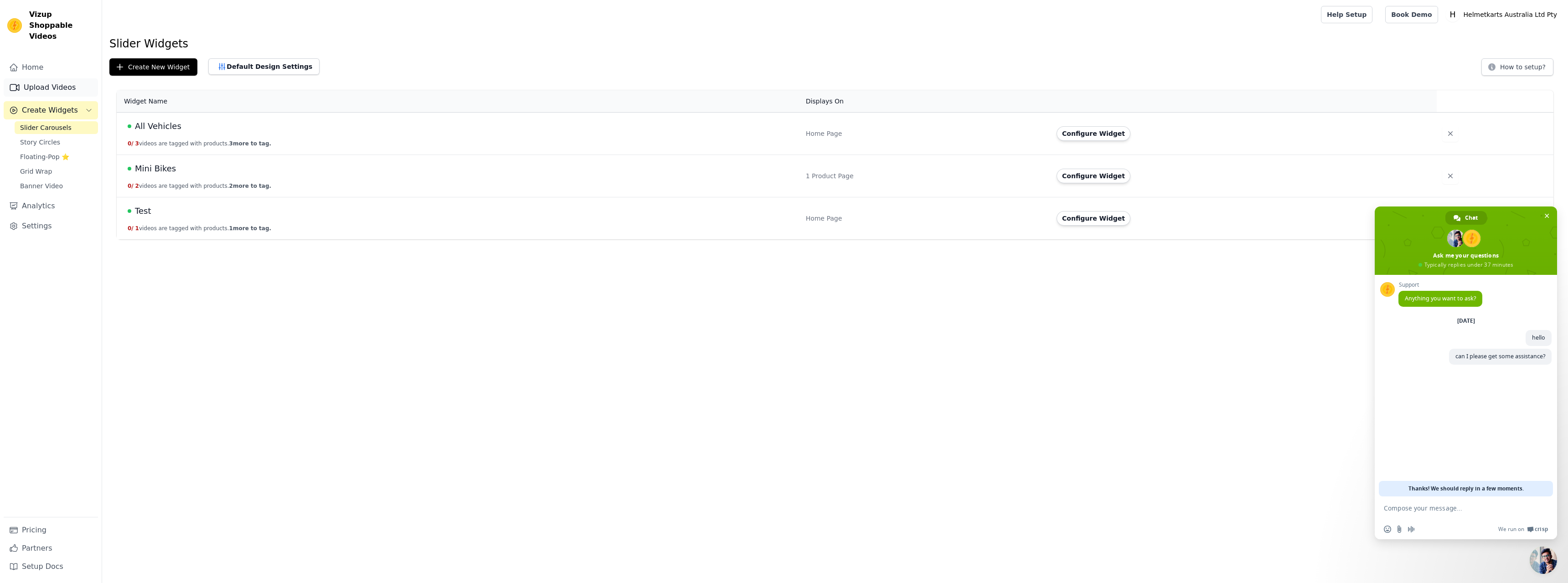
click at [71, 79] on link "Upload Videos" at bounding box center [51, 87] width 94 height 18
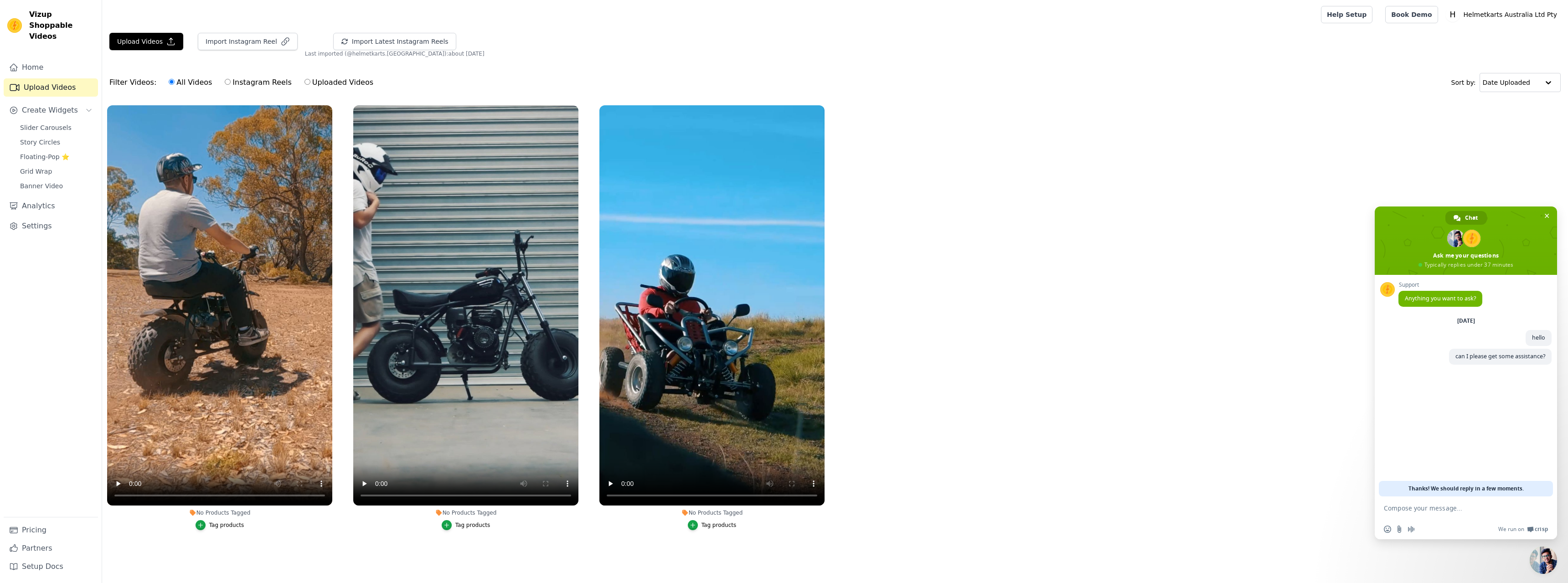
click at [237, 86] on label "Instagram Reels" at bounding box center [258, 82] width 68 height 12
click at [230, 85] on input "Instagram Reels" at bounding box center [228, 82] width 6 height 6
radio input "true"
click at [321, 79] on label "Uploaded Videos" at bounding box center [339, 82] width 70 height 12
click at [310, 79] on input "Uploaded Videos" at bounding box center [308, 82] width 6 height 6
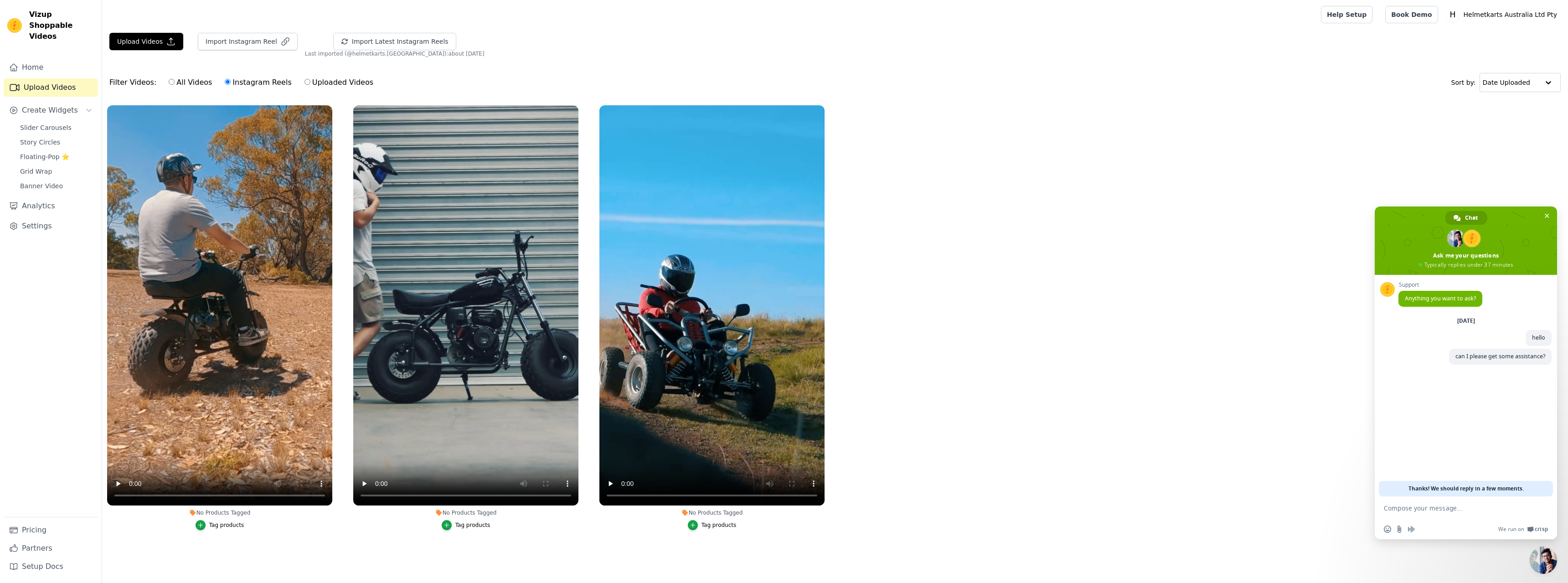
radio input "true"
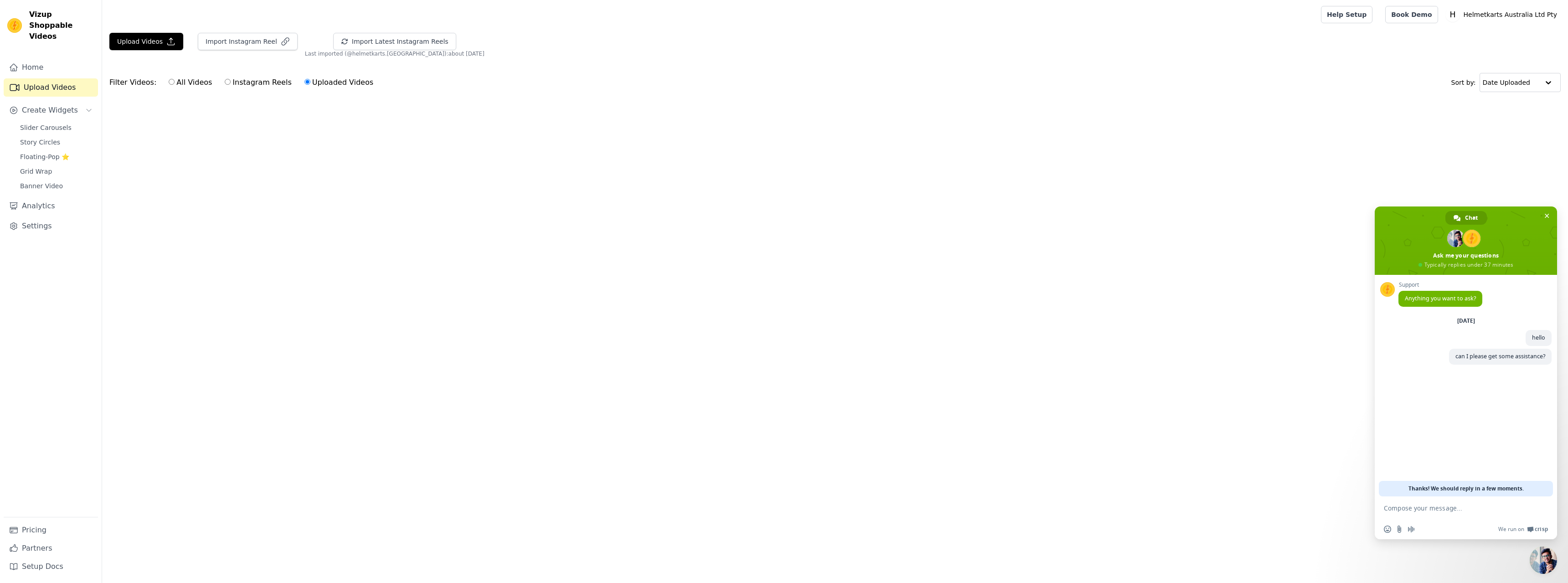
click at [256, 84] on label "Instagram Reels" at bounding box center [258, 82] width 68 height 12
click at [230, 84] on input "Instagram Reels" at bounding box center [228, 82] width 6 height 6
radio input "true"
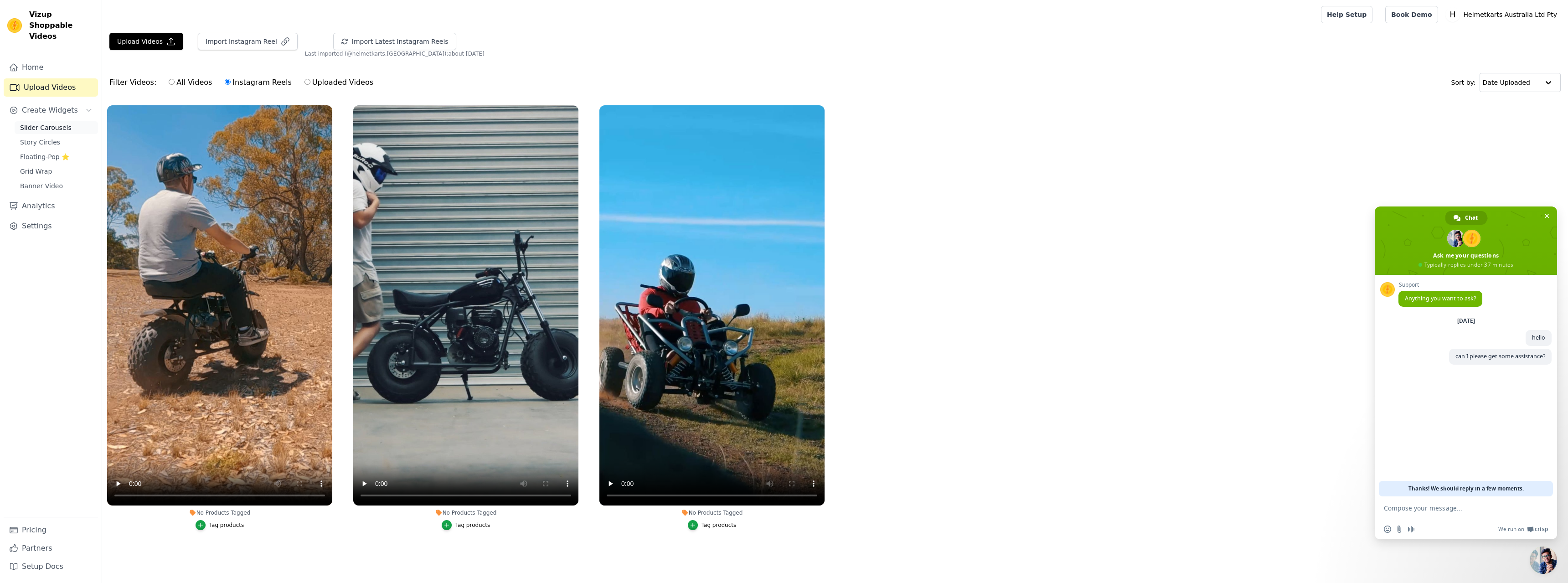
click at [57, 123] on span "Slider Carousels" at bounding box center [45, 128] width 51 height 9
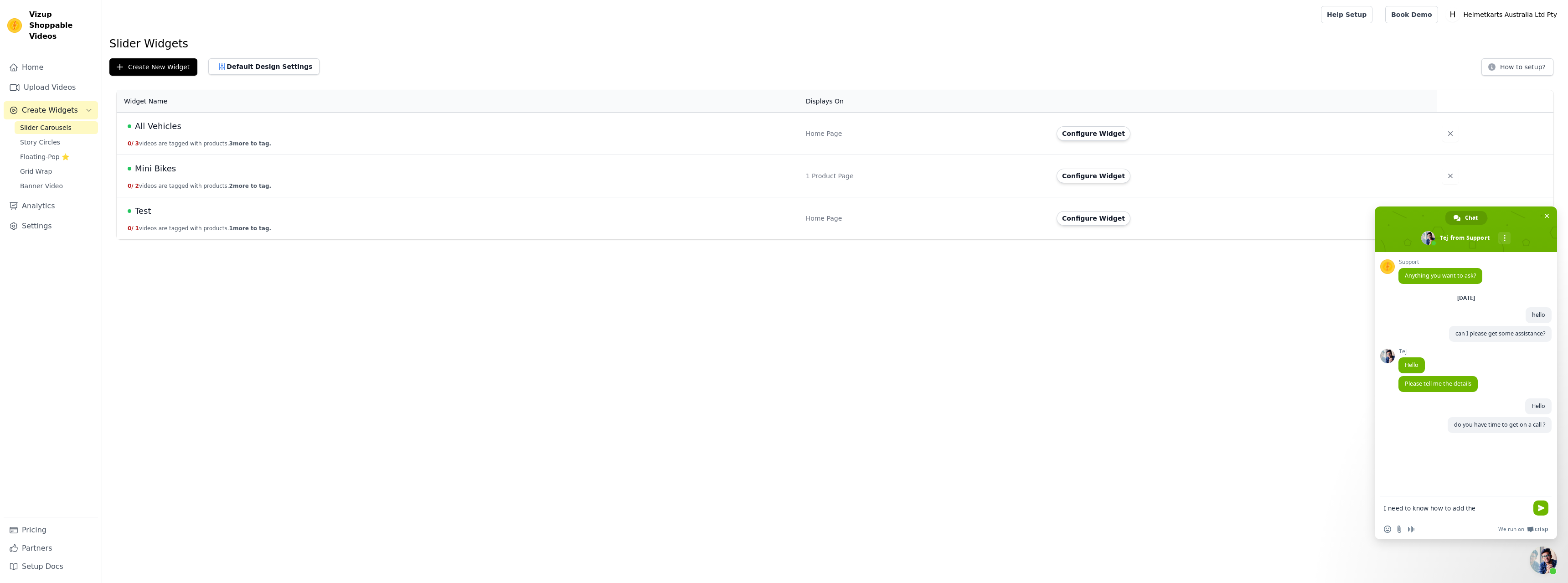
type textarea "I need to know how to add t"
type textarea "I tried editing the code from"
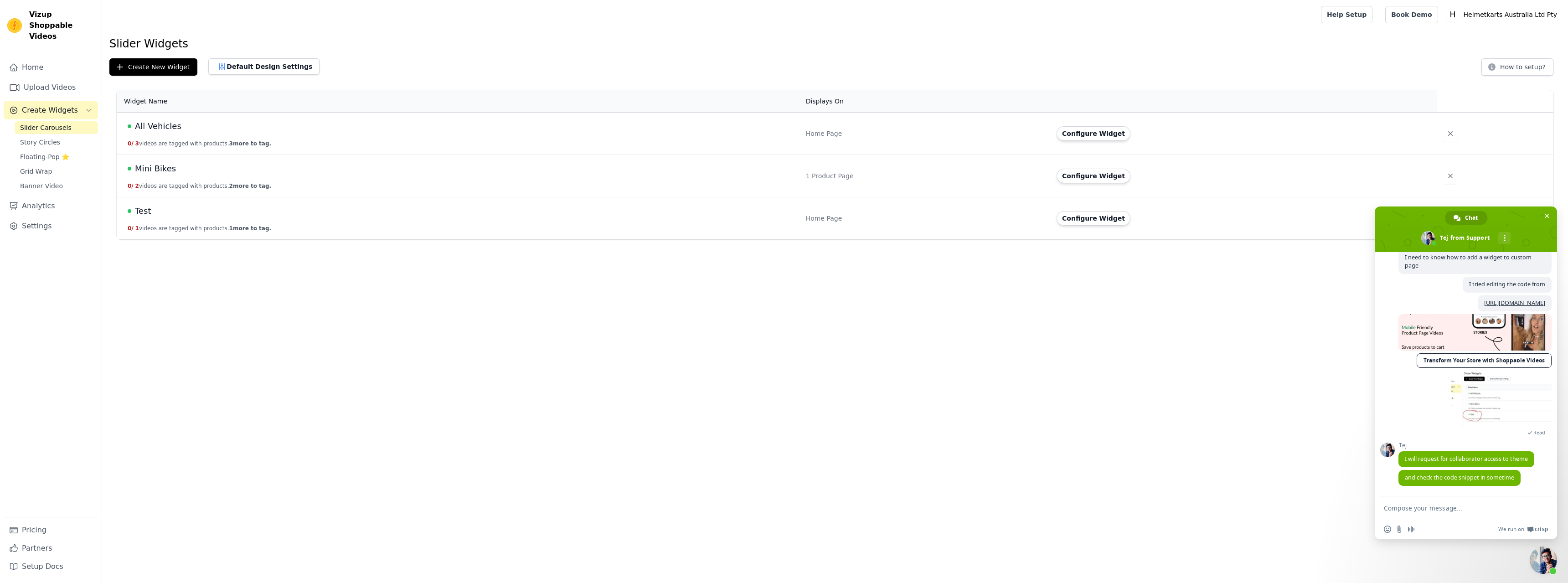
type textarea "<div class="wizup-app sg-floatingpop" data-myshopifydomain="[DOMAIN_NAME]" data…"
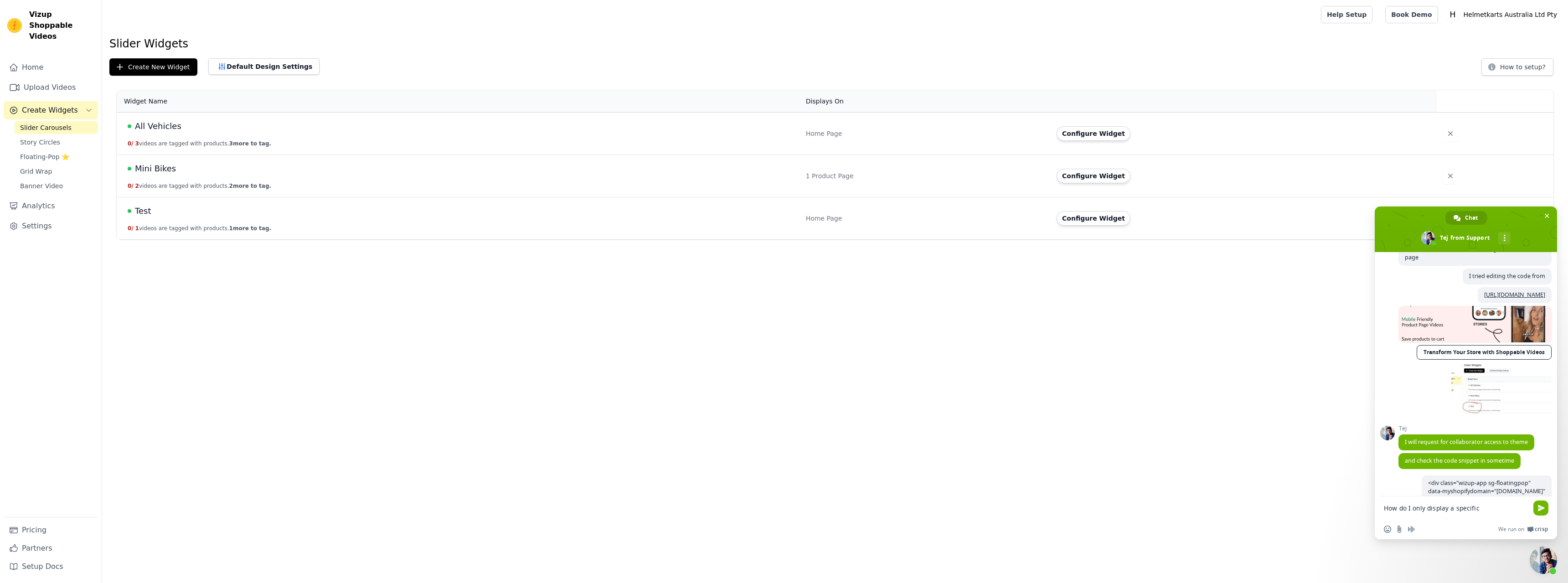
type textarea "How do I only display a specific Widget"
type textarea "but I can't specifically choose the Widget to display on"
type textarea "I am"
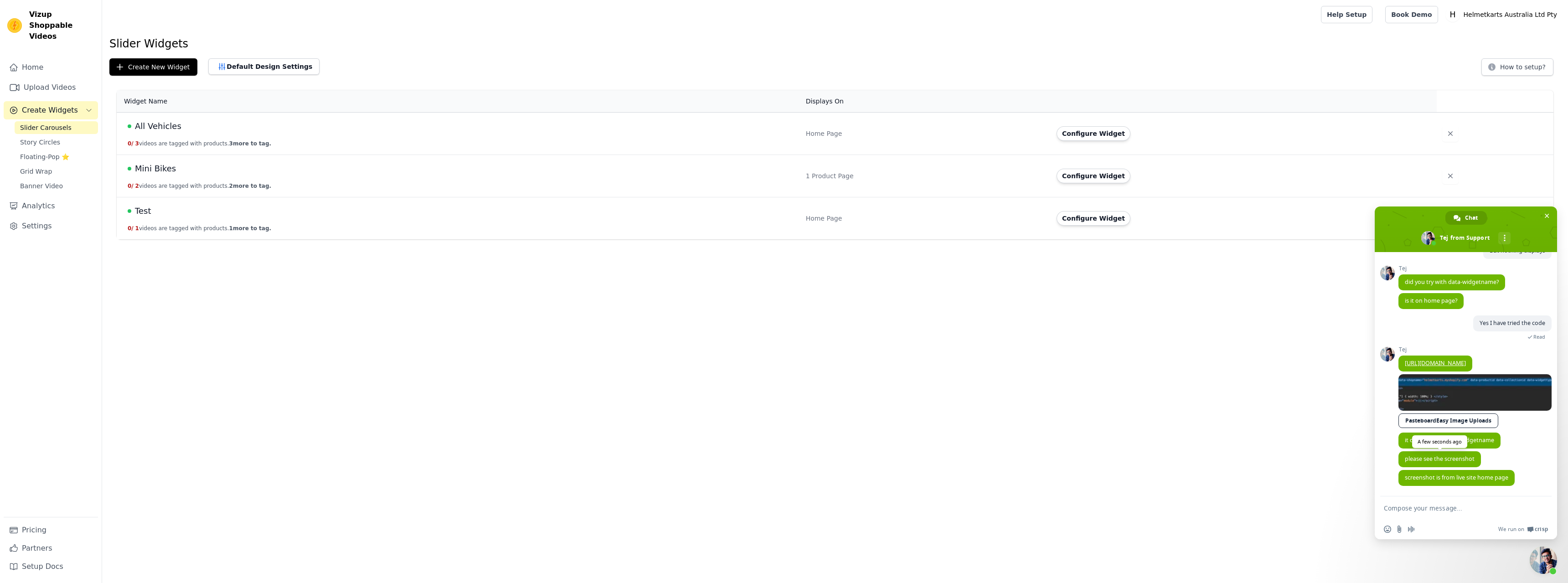
scroll to position [1186, 0]
click at [1454, 506] on textarea "Compose your message..." at bounding box center [1456, 508] width 144 height 8
click at [1455, 510] on textarea "Compose your message..." at bounding box center [1456, 508] width 144 height 8
type textarea "I just changed it now"
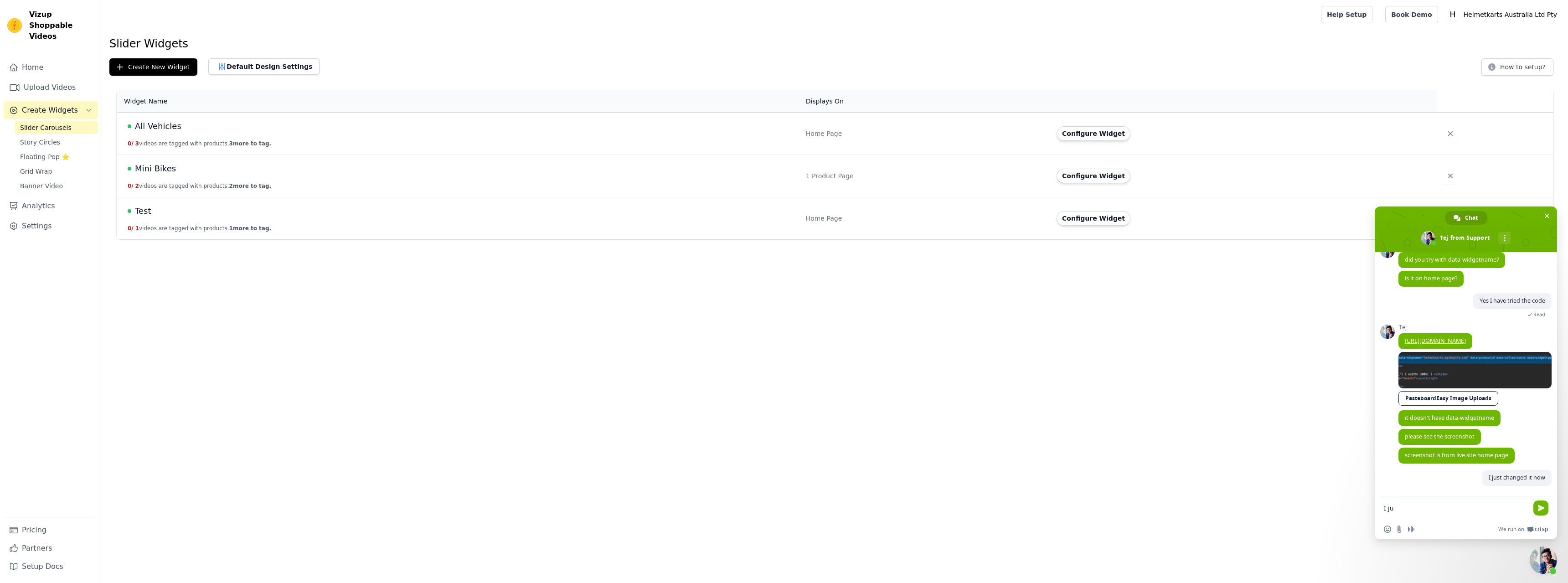
scroll to position [1208, 0]
type textarea "I"
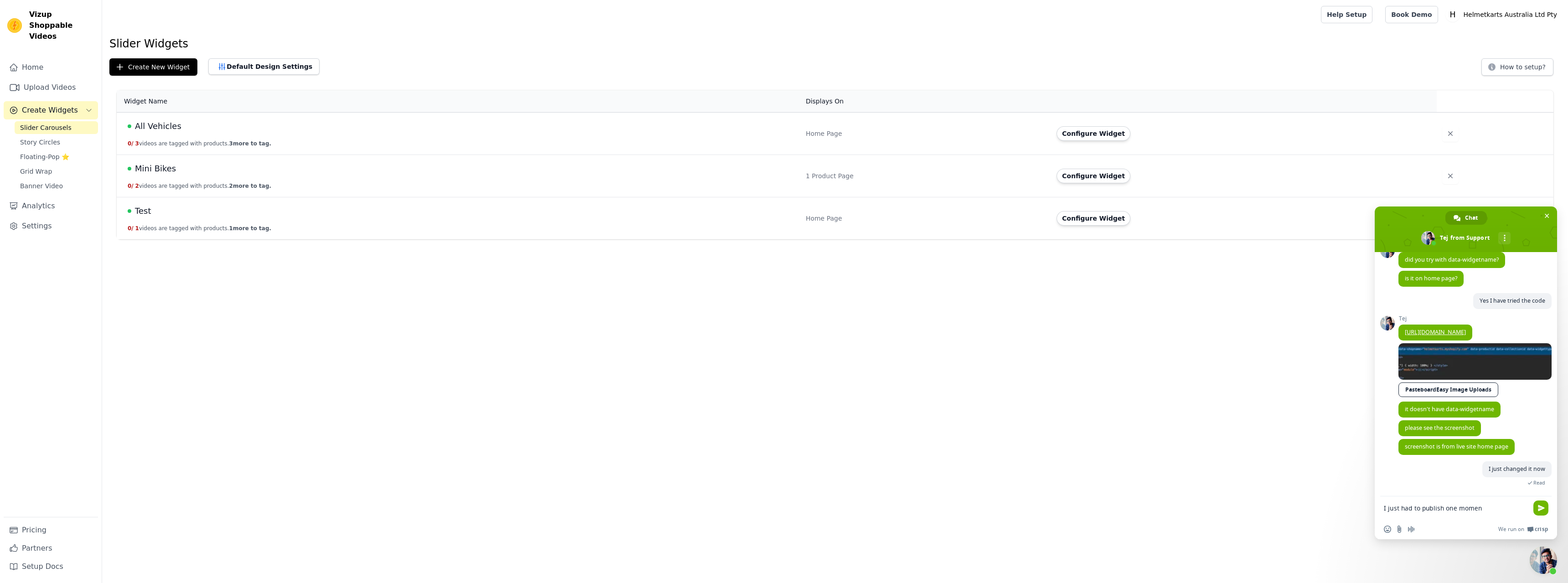
type textarea "I just had to publish one moment"
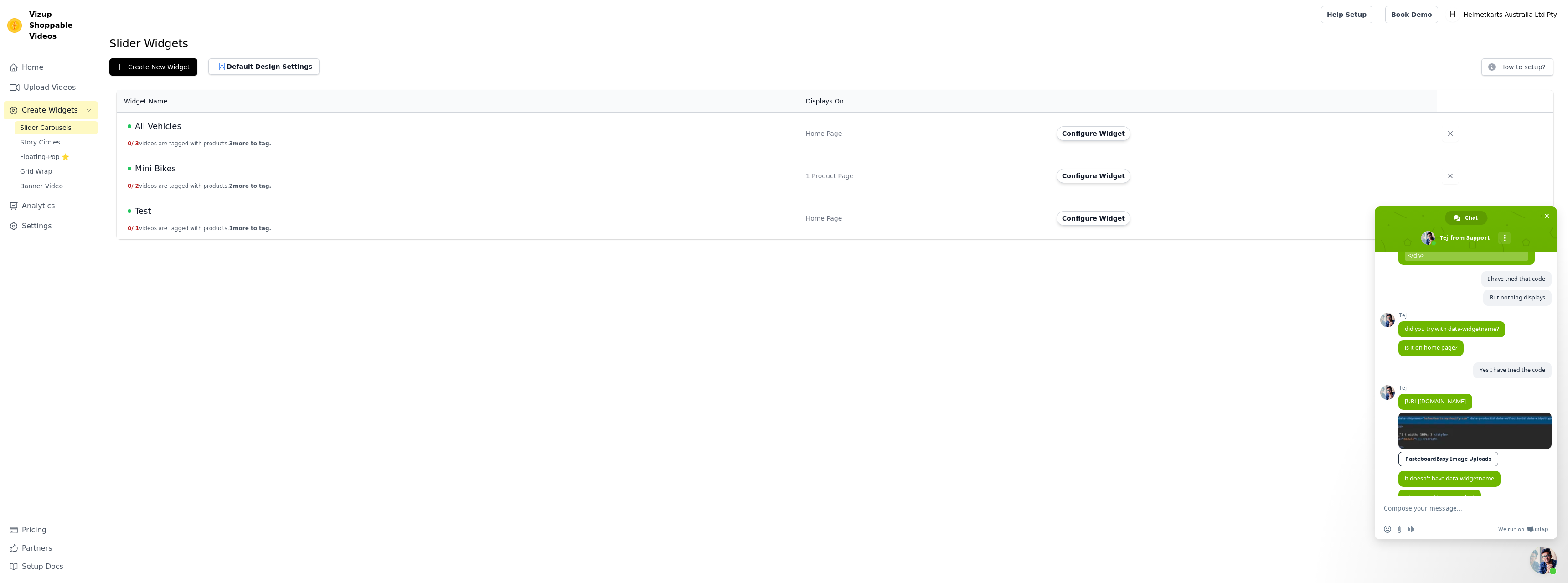
scroll to position [990, 0]
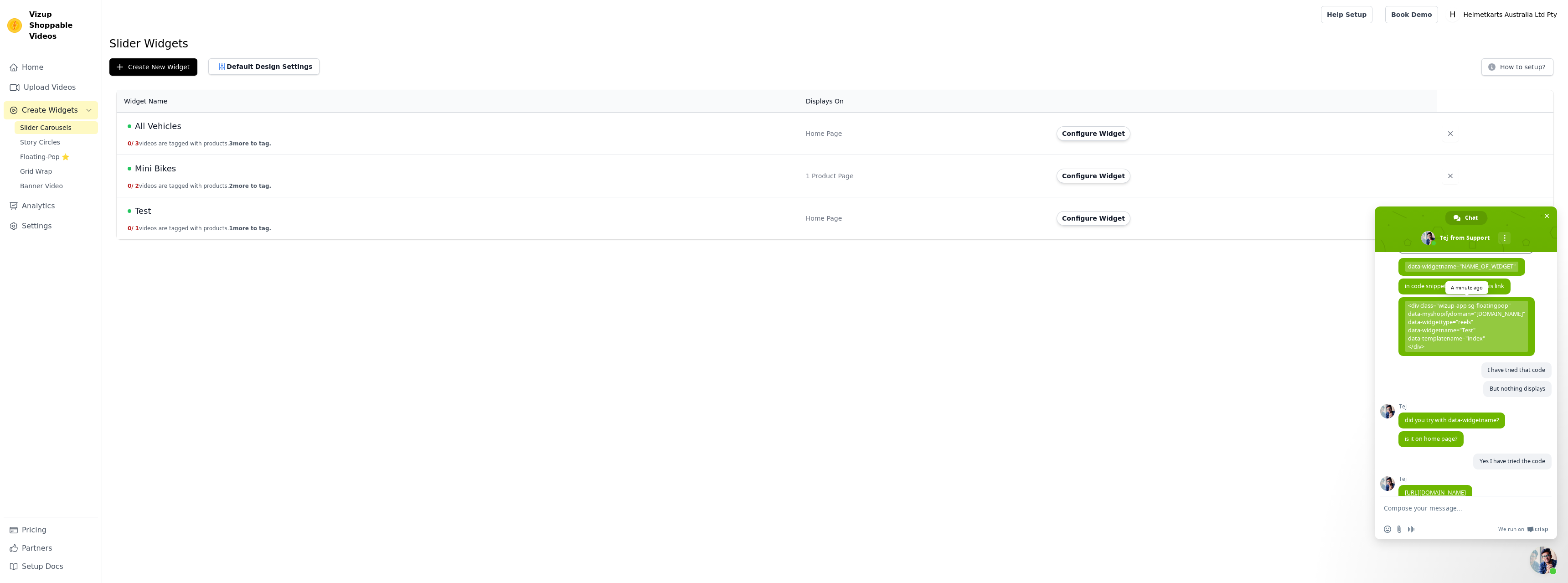
click at [1441, 352] on span "<div class="wizup-app sg-floatingpop" data-myshopifydomain="[DOMAIN_NAME]" data…" at bounding box center [1467, 327] width 123 height 51
drag, startPoint x: 1433, startPoint y: 403, endPoint x: 1409, endPoint y: 348, distance: 60.0
click at [1409, 348] on span "<div class="wizup-app sg-floatingpop" data-myshopifydomain="[DOMAIN_NAME]" data…" at bounding box center [1467, 327] width 123 height 51
copy span "<div class="wizup-app sg-floatingpop" data-myshopifydomain="[DOMAIN_NAME]" data…"
type textarea "I dont think we set that one up in the"
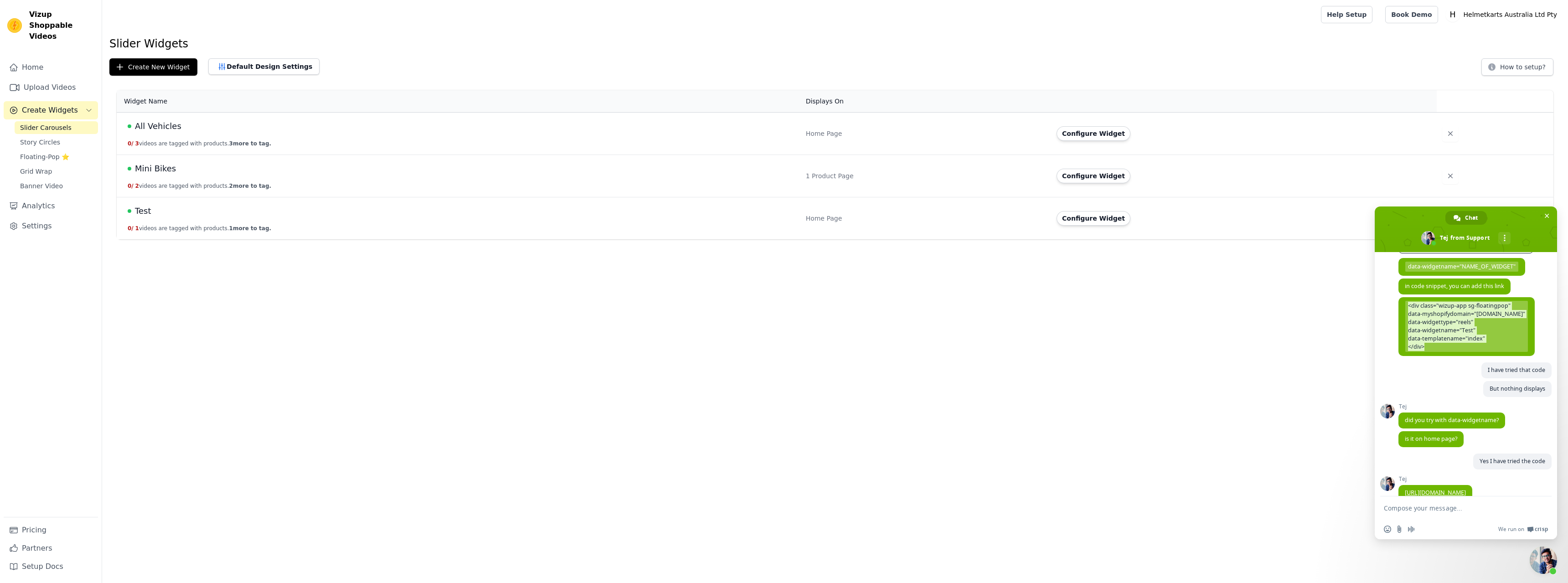
type textarea "OK, maybe we can do that"
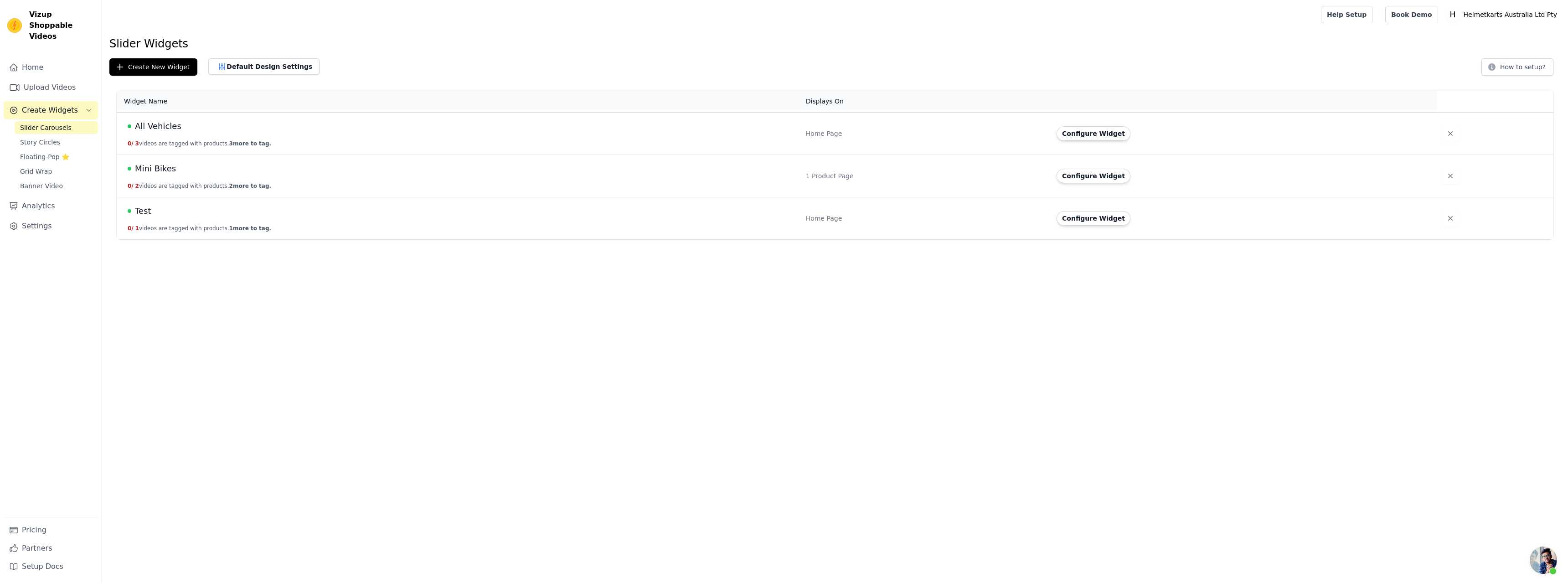
scroll to position [1753, 0]
